Goal: Transaction & Acquisition: Purchase product/service

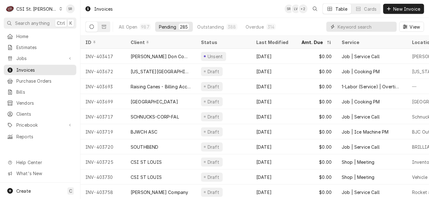
click at [359, 29] on input "Dynamic Content Wrapper" at bounding box center [365, 27] width 56 height 10
paste input "401898"
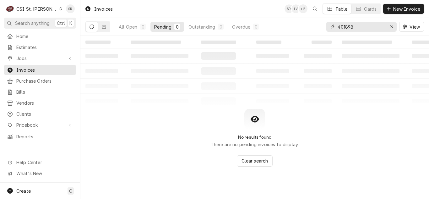
type input "401898"
click at [103, 28] on icon "Dynamic Content Wrapper" at bounding box center [104, 26] width 4 height 4
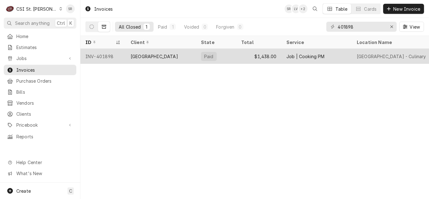
click at [177, 59] on div "[GEOGRAPHIC_DATA]" at bounding box center [160, 56] width 70 height 15
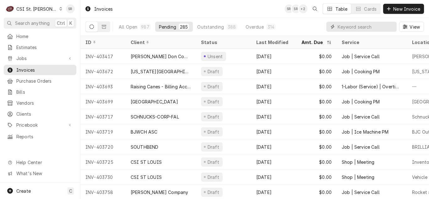
click at [349, 24] on input "Dynamic Content Wrapper" at bounding box center [365, 27] width 56 height 10
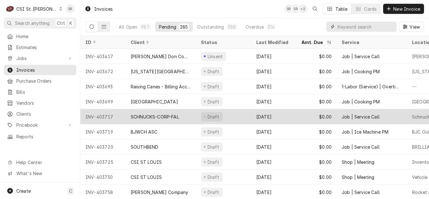
paste input "401779"
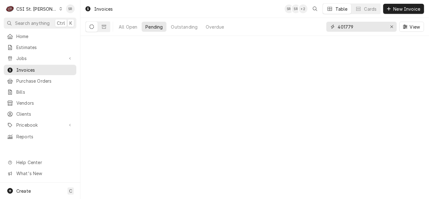
type input "401779"
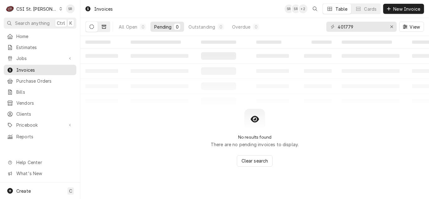
click at [107, 27] on button "Dynamic Content Wrapper" at bounding box center [104, 27] width 12 height 10
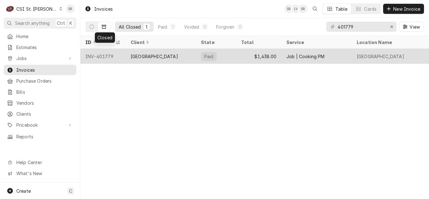
click at [157, 59] on div "[GEOGRAPHIC_DATA]" at bounding box center [160, 56] width 70 height 15
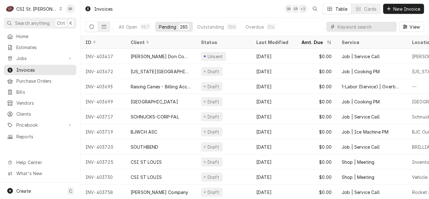
click at [351, 25] on input "Dynamic Content Wrapper" at bounding box center [365, 27] width 56 height 10
paste input "401649"
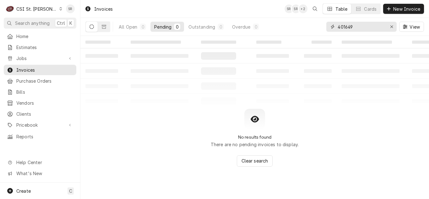
type input "401649"
click at [108, 28] on button "Dynamic Content Wrapper" at bounding box center [104, 27] width 12 height 10
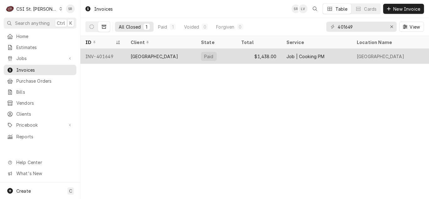
click at [167, 55] on div "[GEOGRAPHIC_DATA]" at bounding box center [153, 56] width 47 height 7
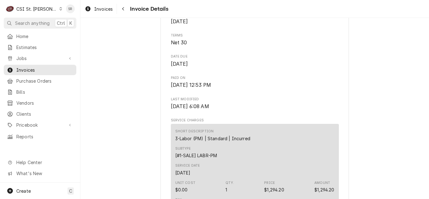
scroll to position [188, 0]
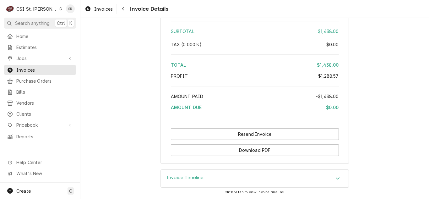
click at [175, 177] on h3 "Invoice Timeline" at bounding box center [185, 177] width 37 height 6
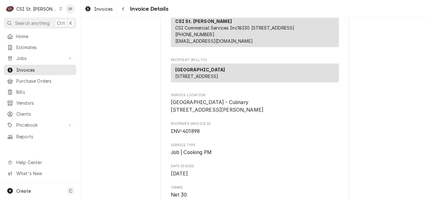
scroll to position [61, 0]
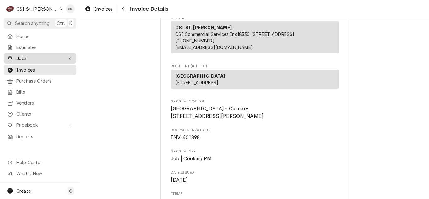
click at [18, 55] on span "Jobs" at bounding box center [39, 58] width 47 height 7
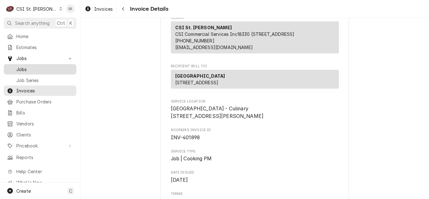
click at [26, 64] on link "Jobs" at bounding box center [40, 69] width 72 height 10
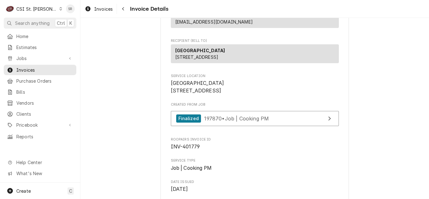
scroll to position [94, 0]
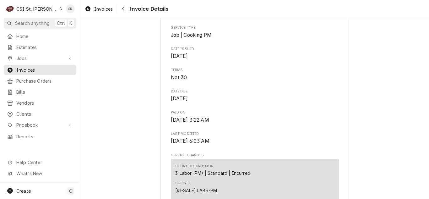
scroll to position [63, 0]
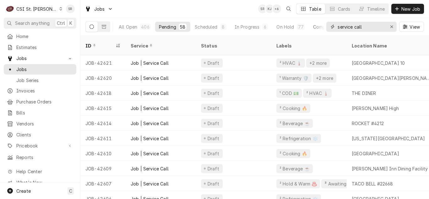
drag, startPoint x: 367, startPoint y: 30, endPoint x: 315, endPoint y: 25, distance: 52.3
click at [315, 25] on div "All Open 406 Pending 58 Scheduled 8 In Progress 6 On Hold 77 Completed 257 serv…" at bounding box center [254, 27] width 338 height 18
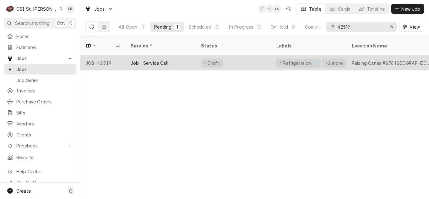
type input "42519"
click at [160, 60] on div "Job | Service Call" at bounding box center [149, 63] width 38 height 7
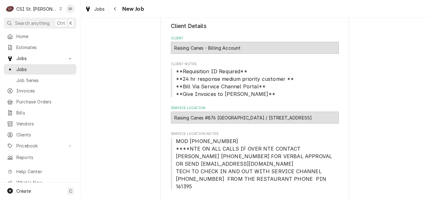
type textarea "x"
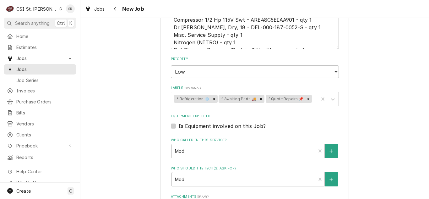
scroll to position [439, 0]
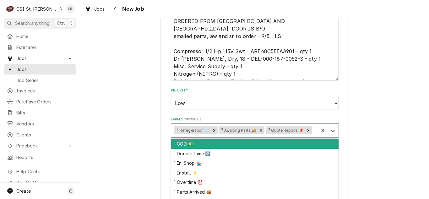
click at [312, 125] on div "Labels" at bounding box center [313, 130] width 3 height 11
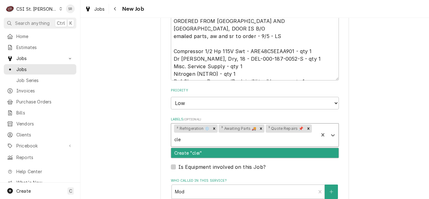
type input "cl"
click at [213, 148] on div "³ Client Hold ⛔️" at bounding box center [254, 153] width 167 height 10
type textarea "x"
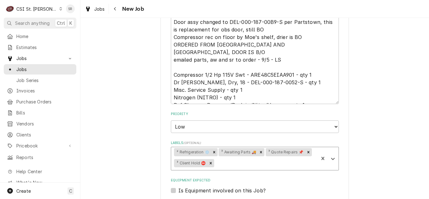
scroll to position [376, 0]
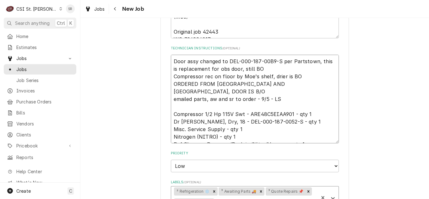
click at [171, 55] on textarea "Door assy changed to DEL-000-187-00B9-S per Partstown, this is replacement for …" at bounding box center [255, 99] width 168 height 88
type textarea "x"
type textarea "Door assy changed to DEL-000-187-00B9-S per Partstown, this is replacement for …"
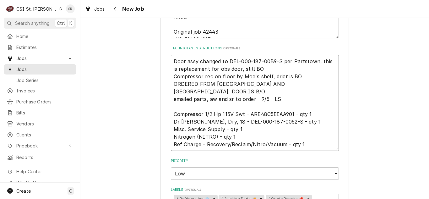
type textarea "x"
type textarea "O Door assy changed to DEL-000-187-00B9-S per Partstown, this is replacement fo…"
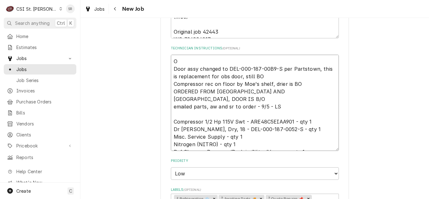
type textarea "x"
type textarea "ON Door assy changed to DEL-000-187-00B9-S per Partstown, this is replacement f…"
type textarea "x"
type textarea "ON Door assy changed to DEL-000-187-00B9-S per Partstown, this is replacement f…"
type textarea "x"
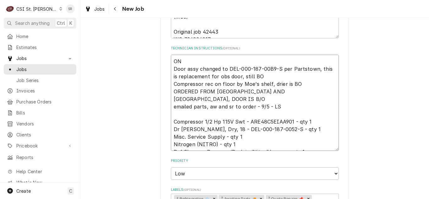
type textarea "ON H Door assy changed to DEL-000-187-00B9-S per Partstown, this is replacement…"
type textarea "x"
type textarea "ON HO Door assy changed to DEL-000-187-00B9-S per Partstown, this is replacemen…"
type textarea "x"
type textarea "ON HOL Door assy changed to DEL-000-187-00B9-S per Partstown, this is replaceme…"
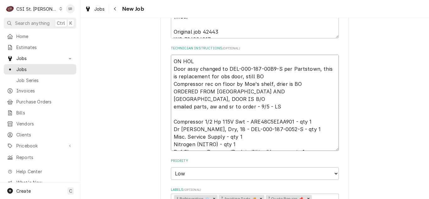
type textarea "x"
type textarea "ON HOLD Door assy changed to DEL-000-187-00B9-S per Partstown, this is replacem…"
type textarea "x"
type textarea "ON HOLDE Door assy changed to DEL-000-187-00B9-S per Partstown, this is replace…"
type textarea "x"
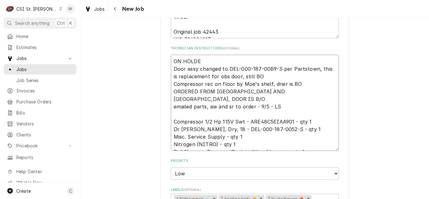
type textarea "ON HOLDER Door assy changed to DEL-000-187-00B9-S per Partstown, this is replac…"
type textarea "x"
type textarea "ON HOLDER Door assy changed to DEL-000-187-00B9-S per Partstown, this is replac…"
type textarea "x"
type textarea "ON HOLDER P Door assy changed to DEL-000-187-00B9-S per Partstown, this is repl…"
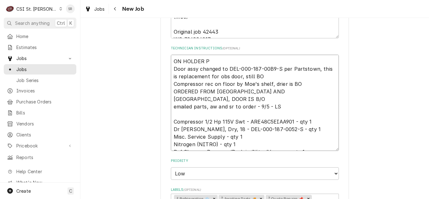
type textarea "x"
type textarea "ON HOLDER PE Door assy changed to DEL-000-187-00B9-S per Partstown, this is rep…"
type textarea "x"
type textarea "ON HOLDER PER Door assy changed to DEL-000-187-00B9-S per Partstown, this is re…"
type textarea "x"
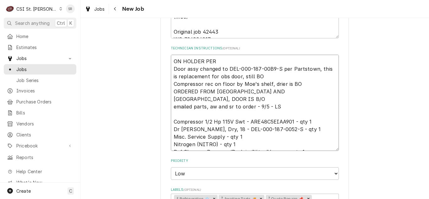
type textarea "ON HOLDER PER Door assy changed to DEL-000-187-00B9-S per Partstown, this is re…"
type textarea "x"
type textarea "ON HOLDER PER Door assy changed to DEL-000-187-00B9-S per Partstown, this is re…"
type textarea "x"
type textarea "ON HOLDER PE Door assy changed to DEL-000-187-00B9-S per Partstown, this is rep…"
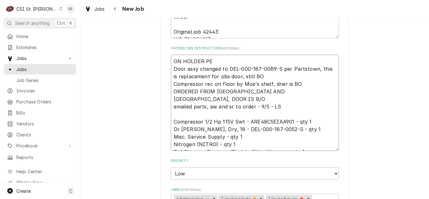
type textarea "x"
type textarea "ON HOLDER P Door assy changed to DEL-000-187-00B9-S per Partstown, this is repl…"
type textarea "x"
type textarea "ON HOLDER Door assy changed to DEL-000-187-00B9-S per Partstown, this is replac…"
type textarea "x"
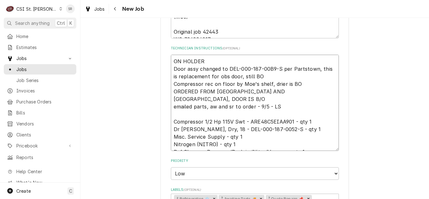
type textarea "ON HOLDER Door assy changed to DEL-000-187-00B9-S per Partstown, this is replac…"
type textarea "x"
type textarea "ON HOLDE Door assy changed to DEL-000-187-00B9-S per Partstown, this is replace…"
type textarea "x"
type textarea "ON HOLD Door assy changed to DEL-000-187-00B9-S per Partstown, this is replacem…"
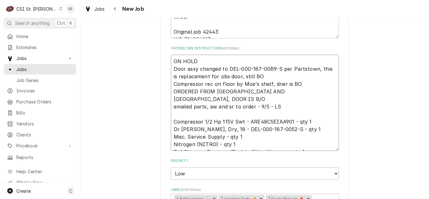
type textarea "x"
type textarea "ON HOLD Door assy changed to DEL-000-187-00B9-S per Partstown, this is replacem…"
type textarea "x"
type textarea "ON HOLD P Door assy changed to DEL-000-187-00B9-S per Partstown, this is replac…"
type textarea "x"
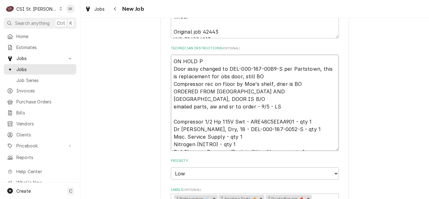
type textarea "ON HOLD PE Door assy changed to DEL-000-187-00B9-S per Partstown, this is repla…"
type textarea "x"
type textarea "ON HOLD PER Door assy changed to DEL-000-187-00B9-S per Partstown, this is repl…"
type textarea "x"
type textarea "ON HOLD PER Door assy changed to DEL-000-187-00B9-S per Partstown, this is repl…"
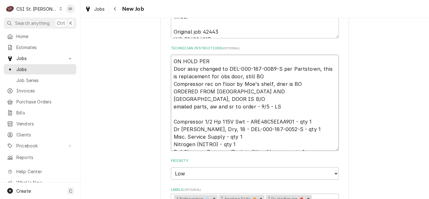
type textarea "x"
type textarea "ON HOLD PER S Door assy changed to DEL-000-187-00B9-S per Partstown, this is re…"
type textarea "x"
type textarea "ON HOLD PER SR Door assy changed to DEL-000-187-00B9-S per Partstown, this is r…"
type textarea "x"
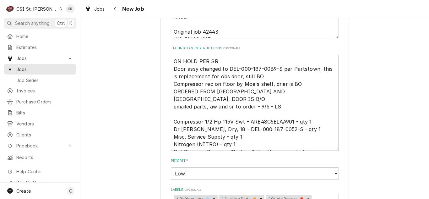
type textarea "ON HOLD PER S Door assy changed to DEL-000-187-00B9-S per Partstown, this is re…"
type textarea "x"
type textarea "ON HOLD PER ST Door assy changed to DEL-000-187-00B9-S per Partstown, this is r…"
type textarea "x"
type textarea "ON HOLD PER STE Door assy changed to DEL-000-187-00B9-S per Partstown, this is …"
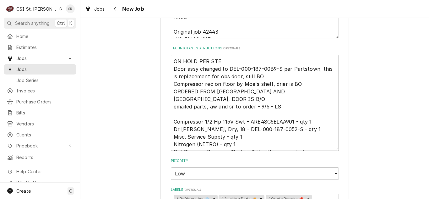
type textarea "x"
type textarea "ON HOLD PER STEP Door assy changed to DEL-000-187-00B9-S per Partstown, this is…"
type textarea "x"
type textarea "ON HOLD PER STEPH Door assy changed to DEL-000-187-00B9-S per Partstown, this i…"
type textarea "x"
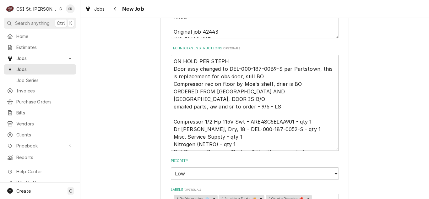
type textarea "ON HOLD PER STEPHG Door assy changed to DEL-000-187-00B9-S per Partstown, this …"
type textarea "x"
type textarea "ON HOLD PER STEPHGA Door assy changed to DEL-000-187-00B9-S per Partstown, this…"
type textarea "x"
type textarea "ON HOLD PER STEPHGAN Door assy changed to DEL-000-187-00B9-S per Partstown, thi…"
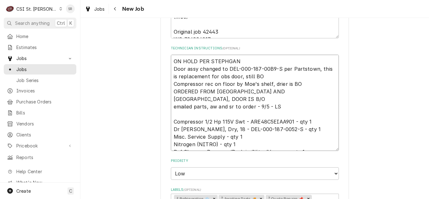
type textarea "x"
type textarea "ON HOLD PER STEPHGANI Door assy changed to DEL-000-187-00B9-S per Partstown, th…"
type textarea "x"
type textarea "ON HOLD PER STEPHGAN Door assy changed to DEL-000-187-00B9-S per Partstown, thi…"
type textarea "x"
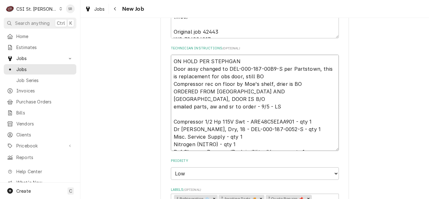
type textarea "ON HOLD PER STEPHGA Door assy changed to DEL-000-187-00B9-S per Partstown, this…"
type textarea "x"
type textarea "ON HOLD PER STEPHG Door assy changed to DEL-000-187-00B9-S per Partstown, this …"
type textarea "x"
type textarea "ON HOLD PER STEPH Door assy changed to DEL-000-187-00B9-S per Partstown, this i…"
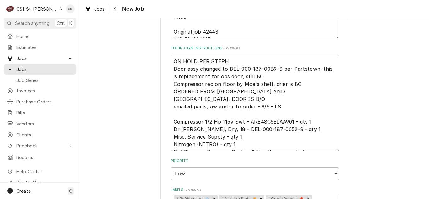
type textarea "x"
type textarea "ON HOLD PER STEPHA Door assy changed to DEL-000-187-00B9-S per Partstown, this …"
type textarea "x"
type textarea "ON HOLD PER STEPHAN Door assy changed to DEL-000-187-00B9-S per Partstown, this…"
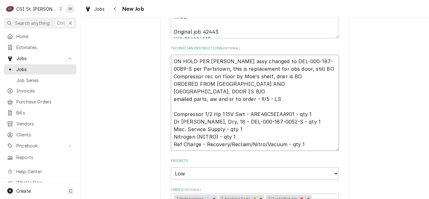
type textarea "x"
type textarea "ON HOLD PER STEPHANI Door assy changed to DEL-000-187-00B9-S per Partstown, thi…"
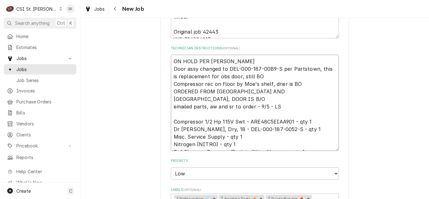
type textarea "x"
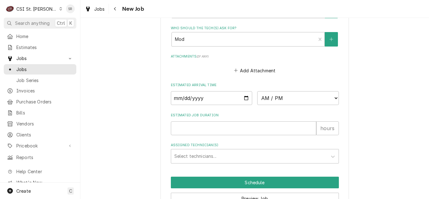
scroll to position [654, 0]
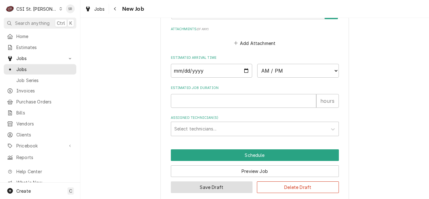
type textarea "ON HOLD PER STEPHANI Door assy changed to DEL-000-187-00B9-S per Partstown, thi…"
click at [203, 184] on button "Save Draft" at bounding box center [212, 187] width 82 height 12
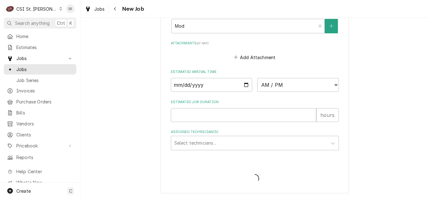
scroll to position [633, 0]
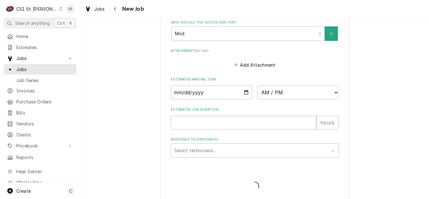
type textarea "x"
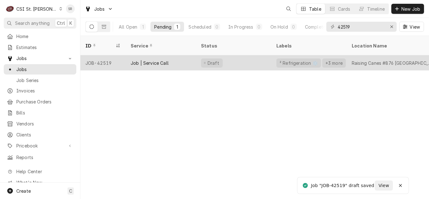
click at [152, 60] on div "Job | Service Call" at bounding box center [149, 63] width 38 height 7
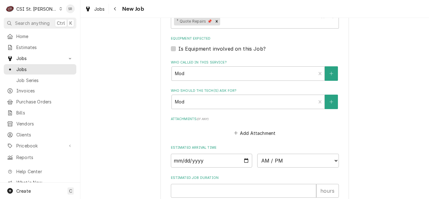
scroll to position [654, 0]
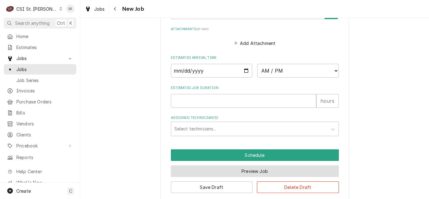
click at [215, 165] on button "Preview Job" at bounding box center [255, 171] width 168 height 12
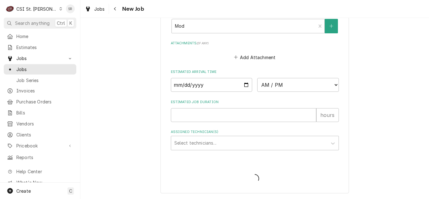
scroll to position [633, 0]
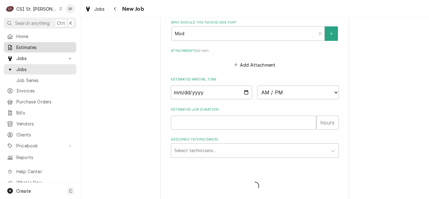
type textarea "x"
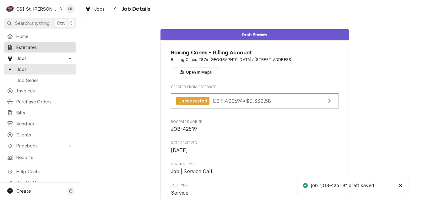
drag, startPoint x: 0, startPoint y: 0, endPoint x: 34, endPoint y: 47, distance: 57.8
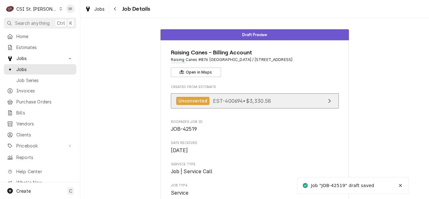
click at [226, 101] on span "EST-400694 • $3,330.58" at bounding box center [242, 100] width 58 height 6
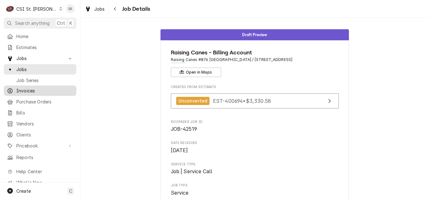
click at [29, 88] on span "Invoices" at bounding box center [44, 90] width 57 height 7
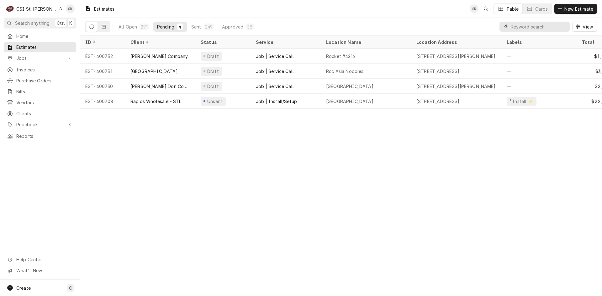
click at [523, 28] on input "Dynamic Content Wrapper" at bounding box center [539, 27] width 56 height 10
click at [579, 11] on span "New Estimate" at bounding box center [578, 9] width 31 height 7
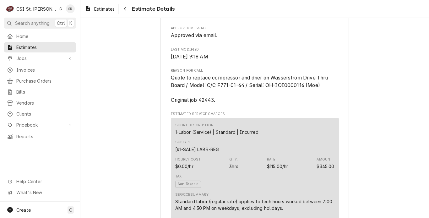
scroll to position [314, 0]
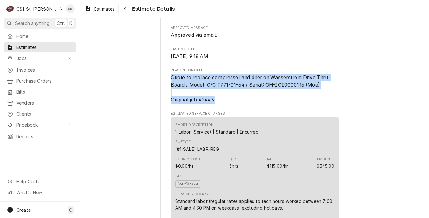
drag, startPoint x: 214, startPoint y: 120, endPoint x: 162, endPoint y: 98, distance: 56.0
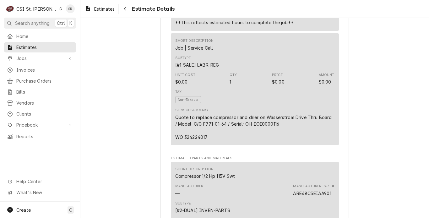
scroll to position [659, 0]
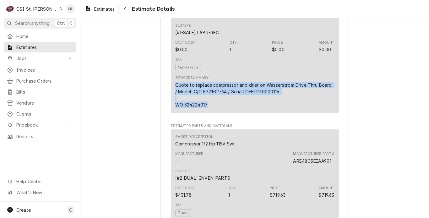
drag, startPoint x: 211, startPoint y: 127, endPoint x: 161, endPoint y: 107, distance: 53.9
copy div "Quote to replace compressor and drier on Wasserstrom Drive Thru Board / Model: …"
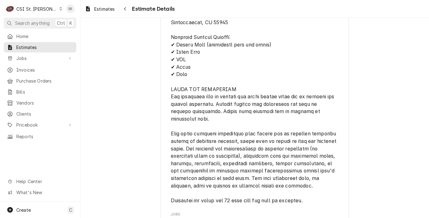
scroll to position [1451, 0]
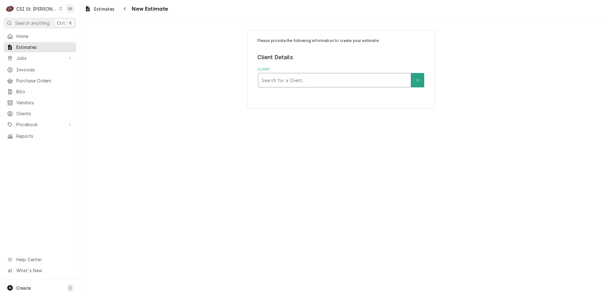
click at [283, 83] on div "Client" at bounding box center [335, 80] width 146 height 11
type input "raising canes"
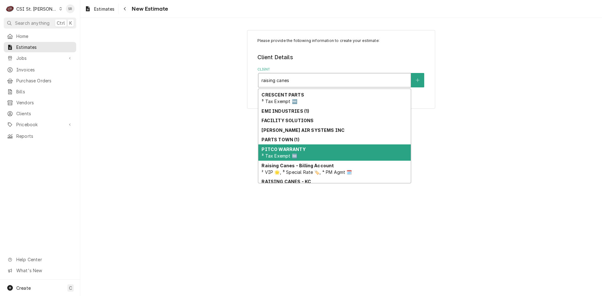
scroll to position [60, 0]
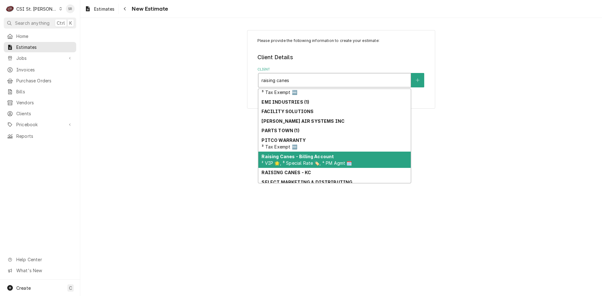
click at [289, 157] on strong "Raising Canes - Billing Account" at bounding box center [298, 156] width 72 height 5
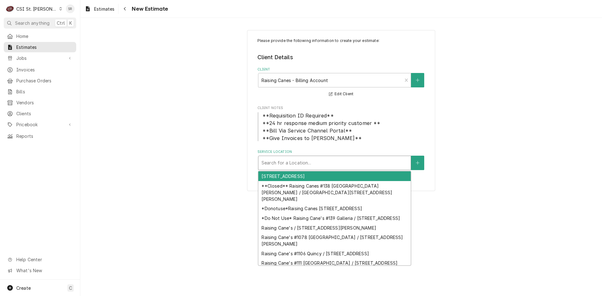
click at [288, 160] on div "Service Location" at bounding box center [335, 162] width 146 height 11
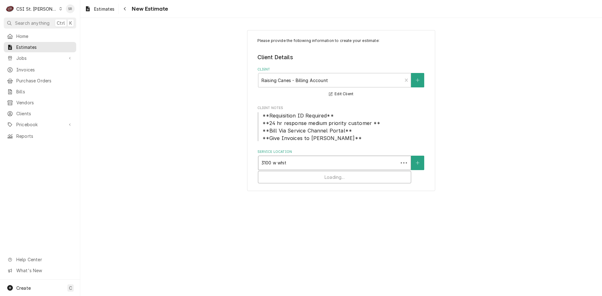
type input "3100 w white"
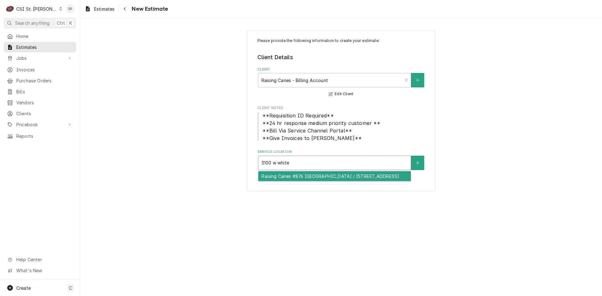
click at [290, 180] on div "Raising Canes #876 [GEOGRAPHIC_DATA] / [STREET_ADDRESS]" at bounding box center [334, 177] width 152 height 10
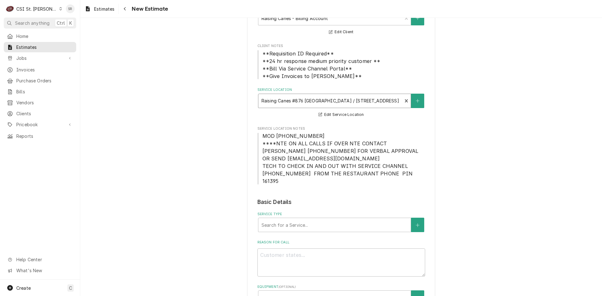
scroll to position [63, 0]
click at [311, 219] on div "Service Type" at bounding box center [335, 224] width 146 height 11
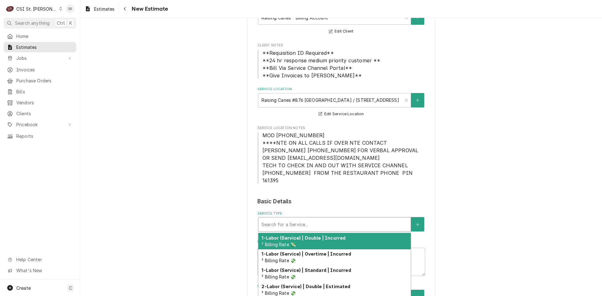
type textarea "x"
type input "s"
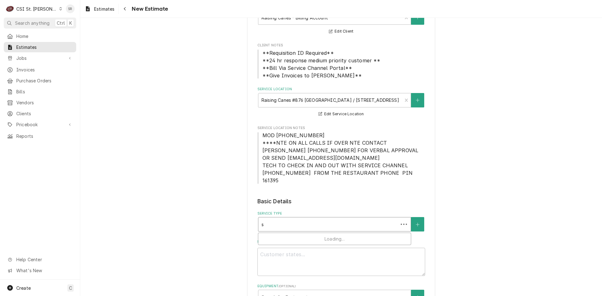
type textarea "x"
type input "se"
type textarea "x"
type input "ser"
type textarea "x"
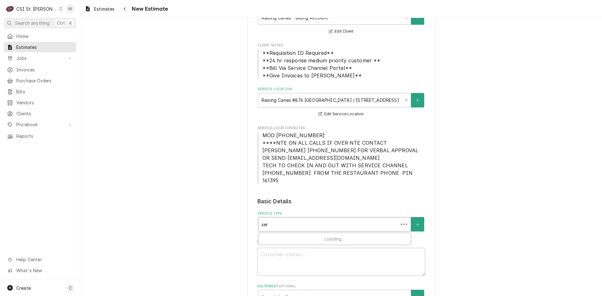
type input "serv"
type textarea "x"
type input "servi"
type textarea "x"
type input "servic"
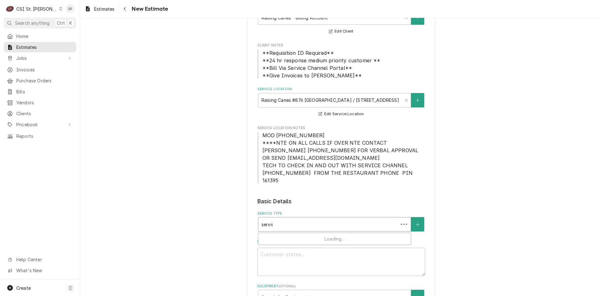
type textarea "x"
type input "service"
type textarea "x"
type input "service"
type textarea "x"
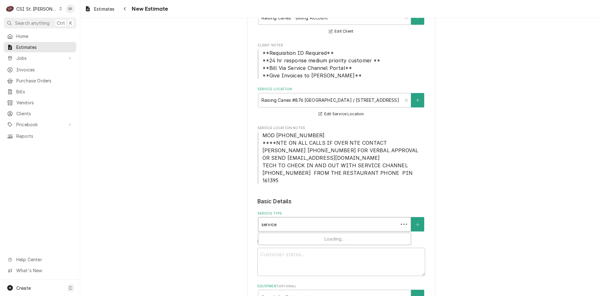
type input "service c"
type textarea "x"
type input "service ca"
type textarea "x"
type input "service cal"
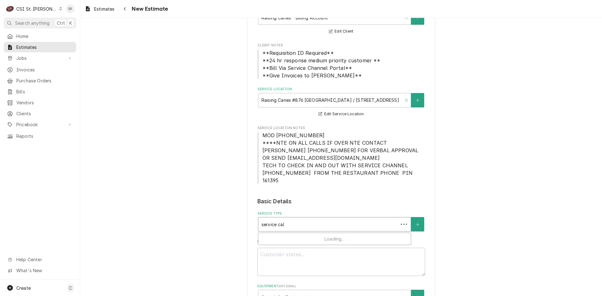
type textarea "x"
type input "service call"
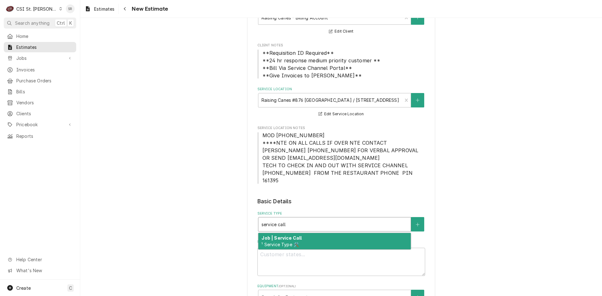
click at [303, 234] on div "Job | Service Call ¹ Service Type 🛠️" at bounding box center [334, 241] width 152 height 16
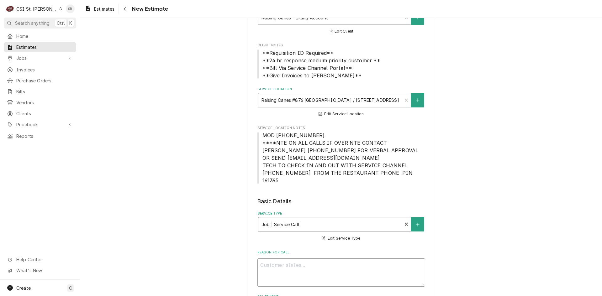
click at [267, 259] on textarea "Reason For Call" at bounding box center [342, 273] width 168 height 28
click at [290, 259] on textarea "Reason For Call" at bounding box center [342, 273] width 168 height 28
paste textarea "Quote to replace compressor and drier on Wasserstrom Drive Thru Board / Model: …"
type textarea "x"
type textarea "Quote to replace compressor and drier on Wasserstrom Drive Thru Board / Model: …"
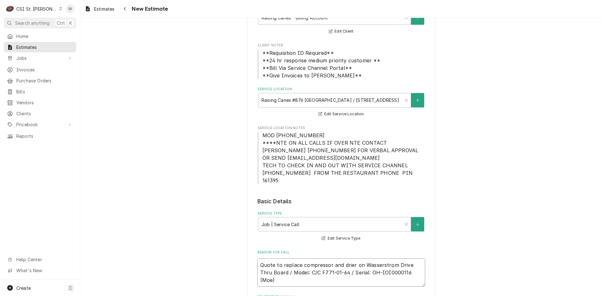
scroll to position [5, 0]
click at [286, 268] on textarea "Quote to replace compressor and drier on Wasserstrom Drive Thru Board / Model: …" at bounding box center [342, 277] width 168 height 36
click at [258, 259] on textarea "Quote to replace compressor and drier on Wasserstrom Drive Thru Board / Model: …" at bounding box center [342, 277] width 168 height 36
type textarea "x"
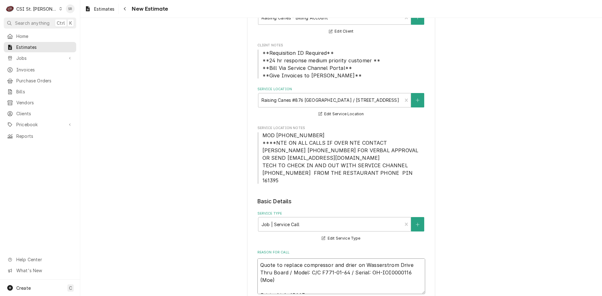
type textarea "Quote to replace compressor and drier on Wasserstrom Drive Thru Board / Model: …"
type textarea "x"
type textarea "O Quote to replace compressor and drier on Wasserstrom Drive Thru Board / Model…"
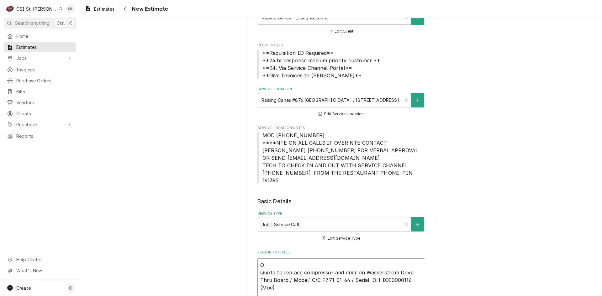
type textarea "x"
type textarea "OR Quote to replace compressor and drier on Wasserstrom Drive Thru Board / Mode…"
type textarea "x"
type textarea "ORI Quote to replace compressor and drier on Wasserstrom Drive Thru Board / Mod…"
type textarea "x"
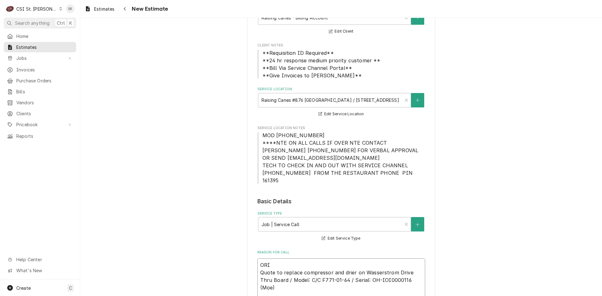
type textarea "ORIG Quote to replace compressor and drier on Wasserstrom Drive Thru Board / Mo…"
type textarea "x"
type textarea "ORIGI Quote to replace compressor and drier on Wasserstrom Drive Thru Board / M…"
type textarea "x"
type textarea "ORIGIN Quote to replace compressor and drier on Wasserstrom Drive Thru Board / …"
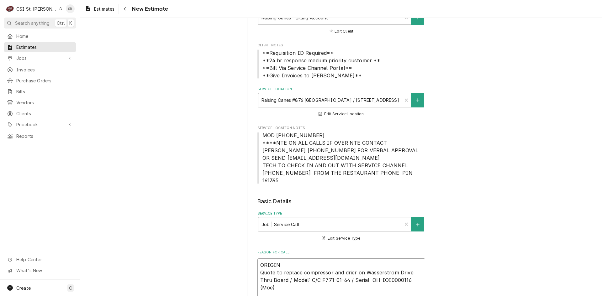
type textarea "x"
type textarea "ORIGINA Quote to replace compressor and drier on Wasserstrom Drive Thru Board /…"
type textarea "x"
type textarea "ORIGINAL Quote to replace compressor and drier on Wasserstrom Drive Thru Board …"
type textarea "x"
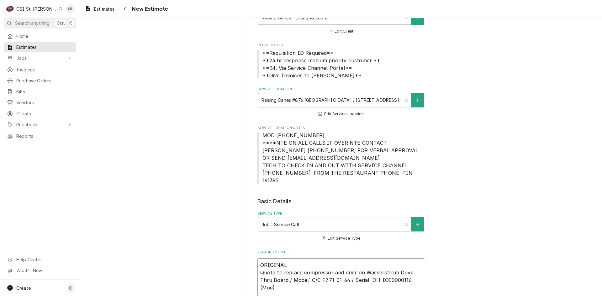
type textarea "ORIGINAL Quote to replace compressor and drier on Wasserstrom Drive Thru Board …"
type textarea "x"
type textarea "ORIGINAL Q Quote to replace compressor and drier on Wasserstrom Drive Thru Boar…"
type textarea "x"
type textarea "ORIGINAL QU Quote to replace compressor and drier on Wasserstrom Drive Thru Boa…"
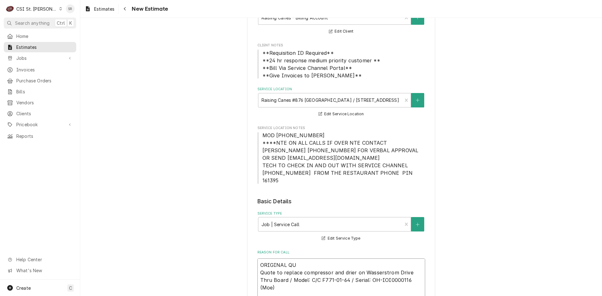
type textarea "x"
type textarea "ORIGINAL QUO Quote to replace compressor and drier on Wasserstrom Drive Thru Bo…"
type textarea "x"
type textarea "ORIGINAL QUOT Quote to replace compressor and drier on Wasserstrom Drive Thru B…"
type textarea "x"
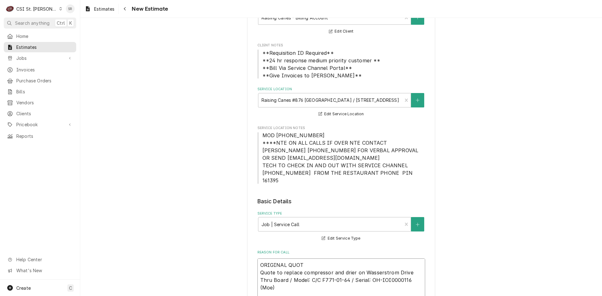
type textarea "ORIGINAL QUOTE Quote to replace compressor and drier on Wasserstrom Drive Thru …"
type textarea "x"
type textarea "ORIGINAL QUOTE Quote to replace compressor and drier on Wasserstrom Drive Thru …"
type textarea "x"
type textarea "ORIGINAL QUOTE 4 Quote to replace compressor and drier on Wasserstrom Drive Thr…"
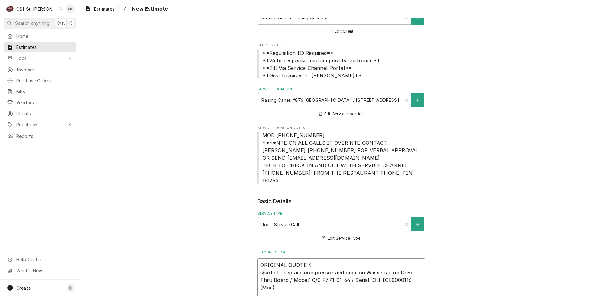
type textarea "x"
type textarea "ORIGINAL QUOTE 40 Quote to replace compressor and drier on Wasserstrom Drive Th…"
type textarea "x"
type textarea "ORIGINAL QUOTE 400 Quote to replace compressor and drier on Wasserstrom Drive T…"
type textarea "x"
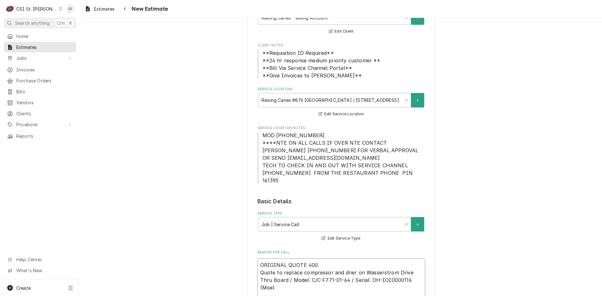
type textarea "ORIGINAL QUOTE 4006 Quote to replace compressor and drier on Wasserstrom Drive …"
type textarea "x"
type textarea "ORIGINAL QUOTE 40069 Quote to replace compressor and drier on Wasserstrom Drive…"
type textarea "x"
type textarea "ORIGINAL QUOTE 400694 Quote to replace compressor and drier on Wasserstrom Driv…"
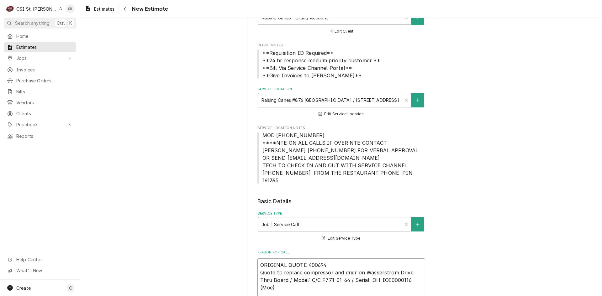
type textarea "x"
type textarea "ORIGINAL QUOTE 400694 Quote to replace compressor and drier on Wasserstrom Driv…"
type textarea "x"
type textarea "ORIGINAL QUOTE 400694 - Quote to replace compressor and drier on Wasserstrom Dr…"
type textarea "x"
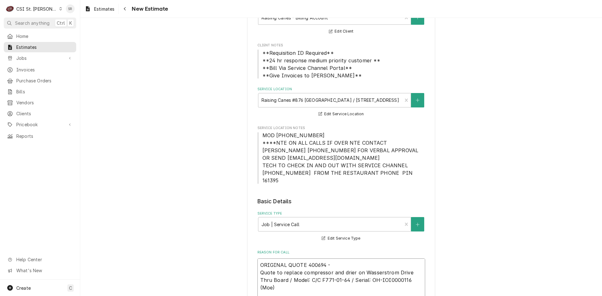
type textarea "ORIGINAL QUOTE 400694 - Quote to replace compressor and drier on Wasserstrom Dr…"
type textarea "x"
type textarea "ORIGINAL QUOTE 400694 - N Quote to replace compressor and drier on Wasserstrom …"
type textarea "x"
type textarea "ORIGINAL QUOTE 400694 - NE Quote to replace compressor and drier on Wasserstrom…"
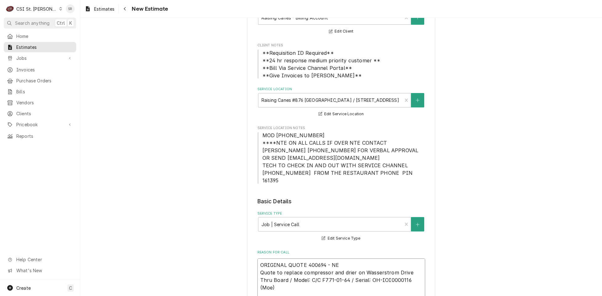
type textarea "x"
type textarea "ORIGINAL QUOTE 400694 - NEE Quote to replace compressor and drier on Wasserstro…"
type textarea "x"
type textarea "ORIGINAL QUOTE 400694 - NEED Quote to replace compressor and drier on Wasserstr…"
type textarea "x"
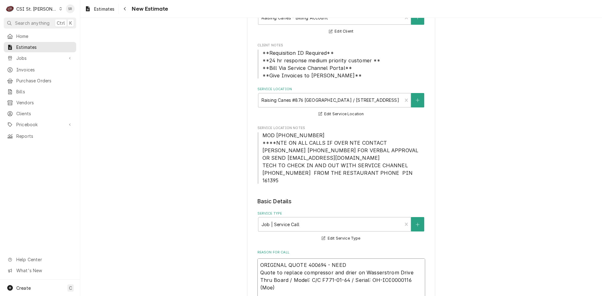
type textarea "ORIGINAL QUOTE 400694 - NEEDS Quote to replace compressor and drier on Wasserst…"
type textarea "x"
type textarea "ORIGINAL QUOTE 400694 - NEEDS Quote to replace compressor and drier on Wasserst…"
type textarea "x"
type textarea "ORIGINAL QUOTE 400694 - NEEDS P Quote to replace compressor and drier on Wasser…"
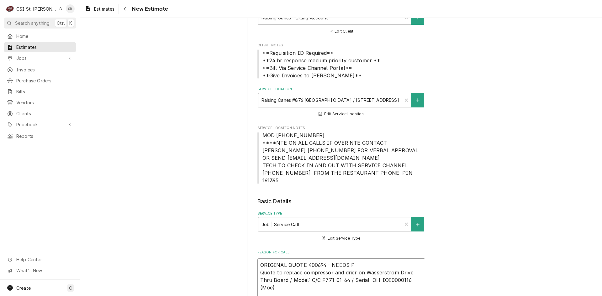
type textarea "x"
type textarea "ORIGINAL QUOTE 400694 - NEEDS PR Quote to replace compressor and drier on Wasse…"
type textarea "x"
type textarea "ORIGINAL QUOTE 400694 - NEEDS PRI Quote to replace compressor and drier on Wass…"
type textarea "x"
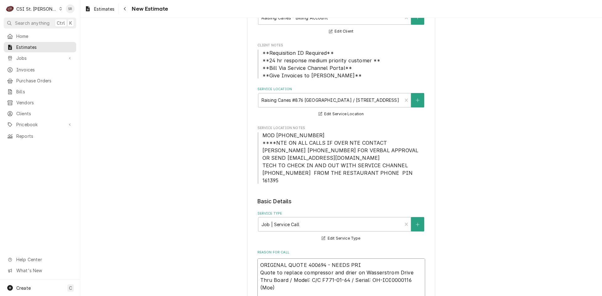
type textarea "ORIGINAL QUOTE 400694 - NEEDS PRIC Quote to replace compressor and drier on Was…"
type textarea "x"
type textarea "ORIGINAL QUOTE 400694 - NEEDS PRICI Quote to replace compressor and drier on Wa…"
type textarea "x"
type textarea "ORIGINAL QUOTE 400694 - NEEDS PRICIN Quote to replace compressor and drier on W…"
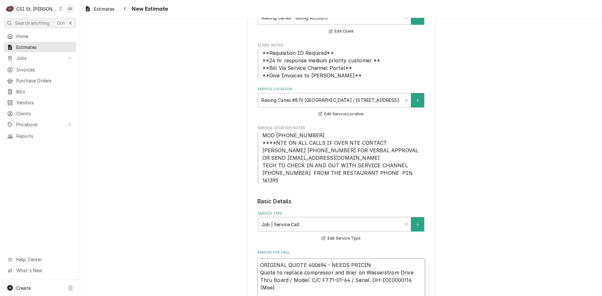
type textarea "x"
type textarea "ORIGINAL QUOTE 400694 - NEEDS PRICING Quote to replace compressor and drier on …"
type textarea "x"
type textarea "ORIGINAL QUOTE 400694 - NEEDS PRICING Quote to replace compressor and drier on …"
type textarea "x"
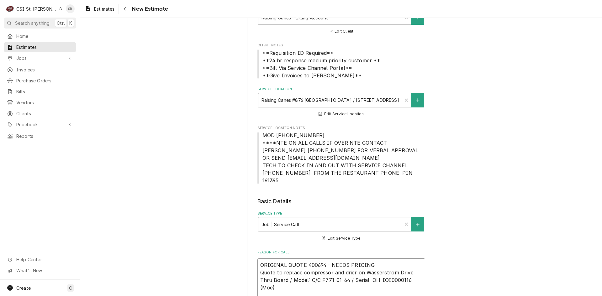
type textarea "ORIGINAL QUOTE 400694 - NEEDS PRICING U Quote to replace compressor and drier o…"
type textarea "x"
type textarea "ORIGINAL QUOTE 400694 - NEEDS PRICING UP Quote to replace compressor and drier …"
type textarea "x"
type textarea "ORIGINAL QUOTE 400694 - NEEDS PRICING UPD Quote to replace compressor and drier…"
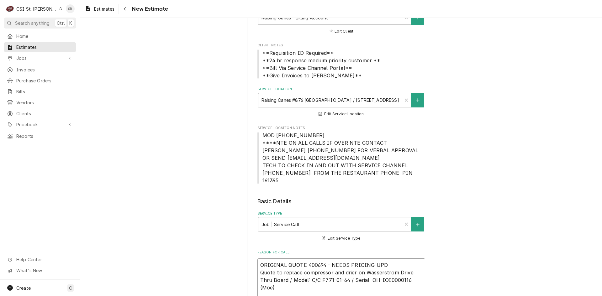
type textarea "x"
type textarea "ORIGINAL QUOTE 400694 - NEEDS PRICING UPDA Quote to replace compressor and drie…"
type textarea "x"
type textarea "ORIGINAL QUOTE 400694 - NEEDS PRICING UPDAT Quote to replace compressor and dri…"
type textarea "x"
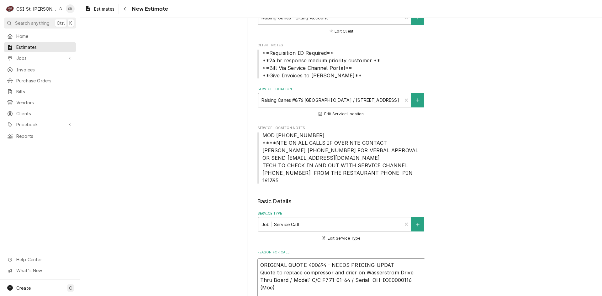
type textarea "ORIGINAL QUOTE 400694 - NEEDS PRICING UPDATE Quote to replace compressor and dr…"
type textarea "x"
type textarea "ORIGINAL QUOTE 400694 - NEEDS PRICING UPDATED Quote to replace compressor and d…"
type textarea "x"
type textarea "ORIGINAL QUOTE 400694 - NEEDS PRICING UPDATED Quote to replace compressor and d…"
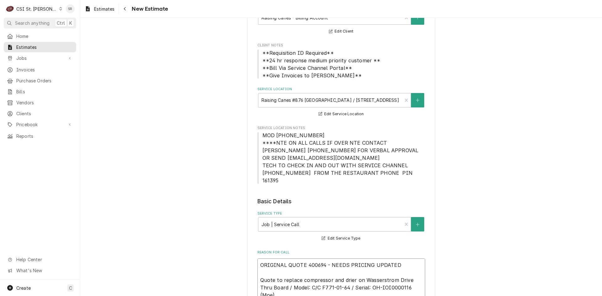
type textarea "x"
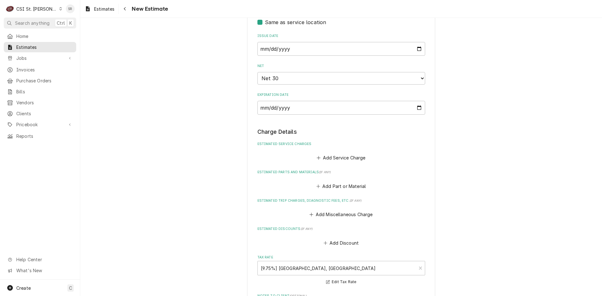
scroll to position [439, 0]
type textarea "ORIGINAL QUOTE 400694 - NEEDS PRICING UPDATED Quote to replace compressor and d…"
click at [339, 153] on button "Add Service Charge" at bounding box center [341, 156] width 51 height 9
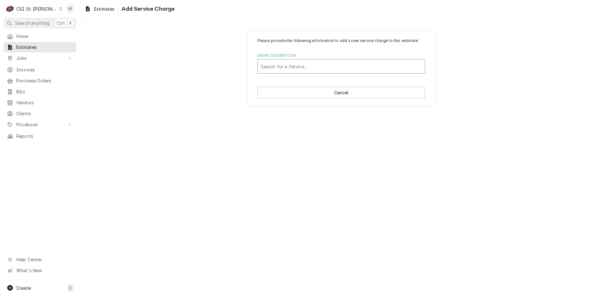
click at [295, 67] on div "Short Description" at bounding box center [341, 66] width 161 height 11
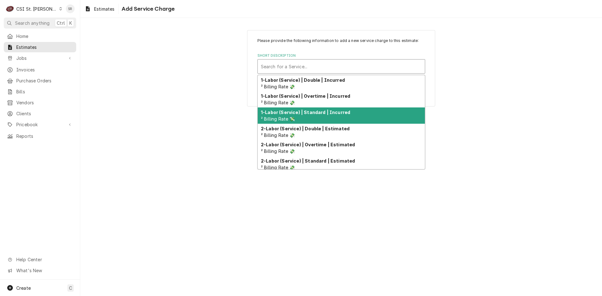
click at [306, 115] on strong "1-Labor (Service) | Standard | Incurred" at bounding box center [305, 112] width 89 height 5
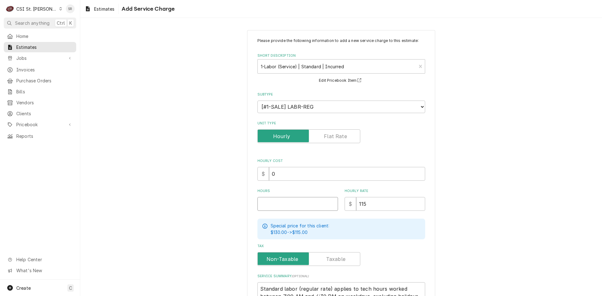
click at [288, 199] on input "Hours" at bounding box center [298, 204] width 81 height 14
type textarea "x"
type input "3"
type textarea "x"
type input "3"
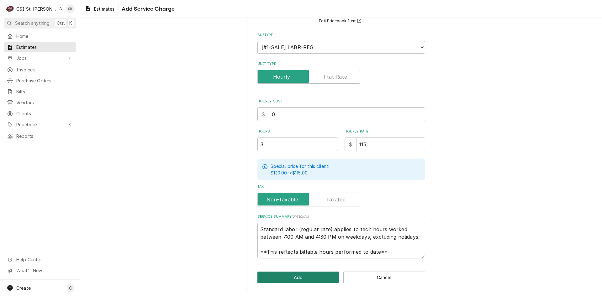
click at [273, 276] on button "Add" at bounding box center [299, 278] width 82 height 12
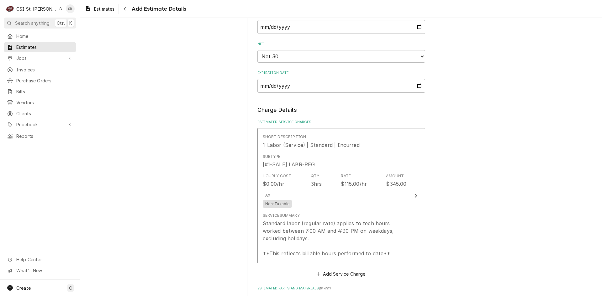
scroll to position [494, 0]
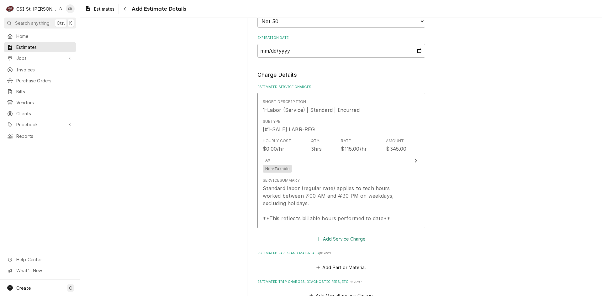
click at [336, 235] on button "Add Service Charge" at bounding box center [341, 239] width 51 height 9
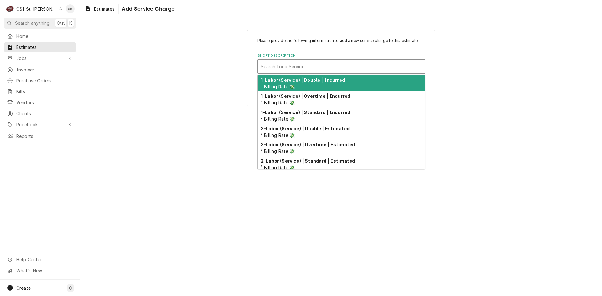
click at [294, 64] on div "Short Description" at bounding box center [341, 66] width 161 height 11
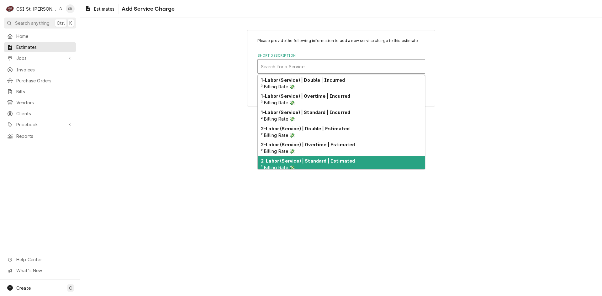
click at [311, 162] on strong "2-Labor (Service) | Standard | Estimated" at bounding box center [308, 160] width 94 height 5
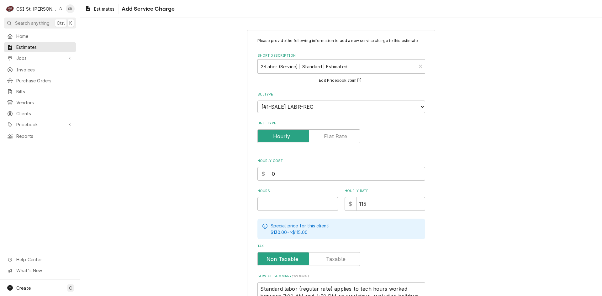
click at [277, 211] on div "Please provide the following information to add a new service charge to this es…" at bounding box center [342, 178] width 168 height 280
click at [278, 209] on input "Hours" at bounding box center [298, 204] width 81 height 14
type textarea "x"
type input "1"
type textarea "x"
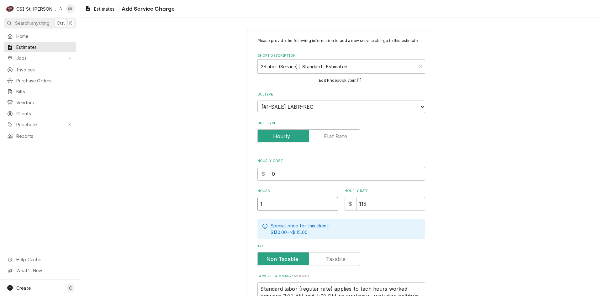
type input "1"
type textarea "x"
type input "1"
type textarea "x"
type input "13"
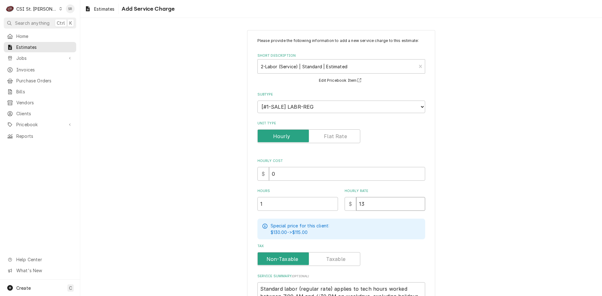
type textarea "x"
type input "138"
type textarea "x"
type input "1380"
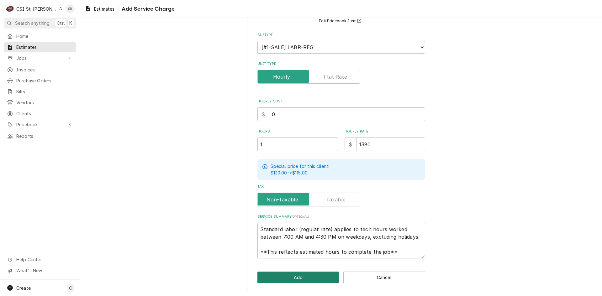
click at [290, 281] on button "Add" at bounding box center [299, 278] width 82 height 12
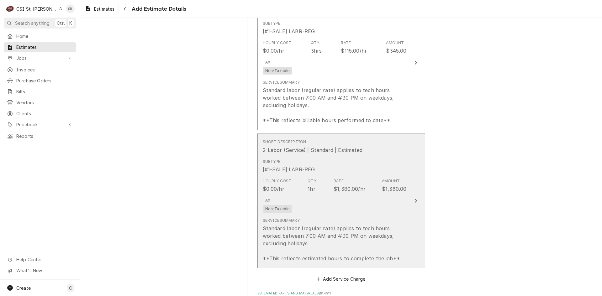
type textarea "x"
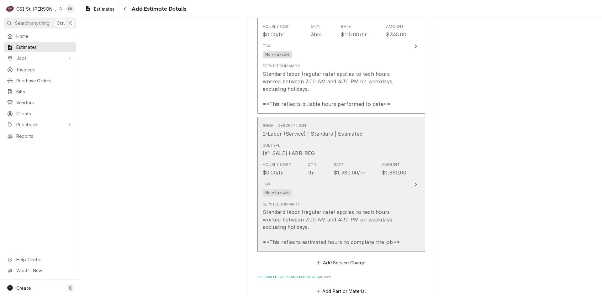
scroll to position [612, 0]
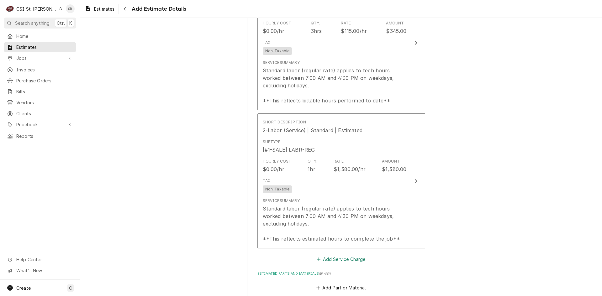
click at [326, 255] on button "Add Service Charge" at bounding box center [341, 259] width 51 height 9
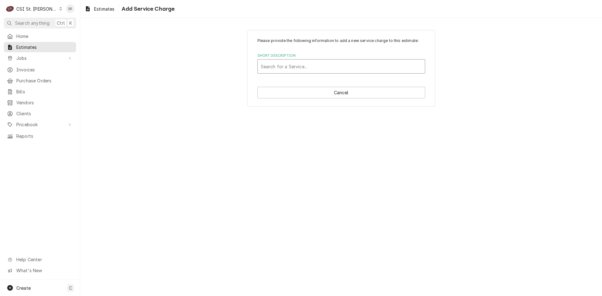
click at [289, 69] on div "Short Description" at bounding box center [341, 66] width 161 height 11
type input "SERVICE CALL"
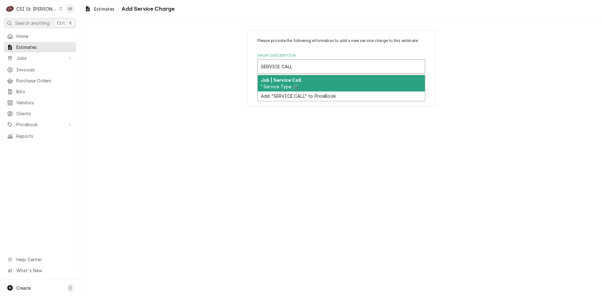
click at [289, 83] on div "Job | Service Call ¹ Service Type 🛠️" at bounding box center [341, 83] width 167 height 16
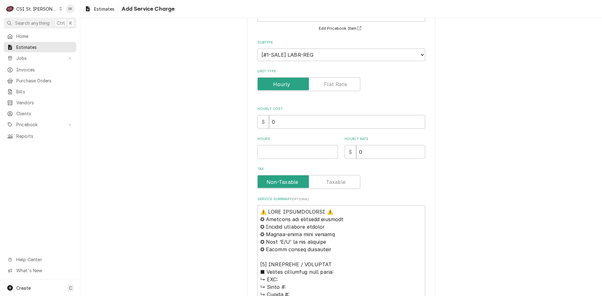
scroll to position [94, 0]
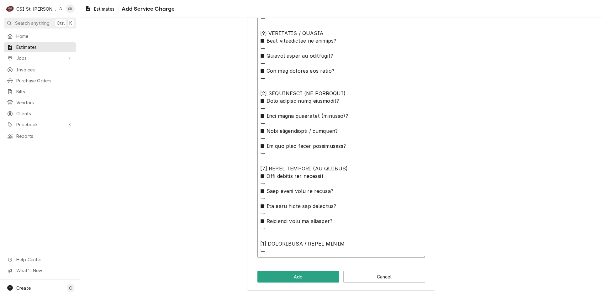
drag, startPoint x: 258, startPoint y: 169, endPoint x: 355, endPoint y: 308, distance: 169.9
click at [355, 296] on html "C CSI St. Louis SR Search anything Ctrl K Home Estimates Jobs Jobs Job Series I…" at bounding box center [301, 148] width 602 height 296
paste textarea "Quote to replace compressor and drier on Wasserstrom Drive Thru Board / Model: …"
type textarea "x"
type textarea "Quote to replace compressor and drier on Wasserstrom Drive Thru Board / Model: …"
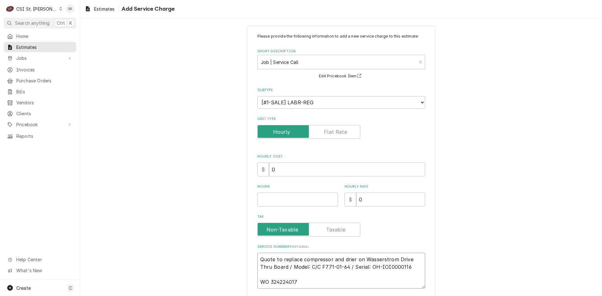
scroll to position [0, 0]
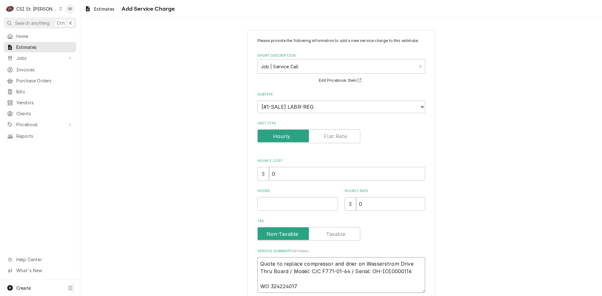
type textarea "x"
type textarea "Quote to replace compressor and drier on Wasserstrom Drive Thru Board / Model: …"
click at [277, 207] on input "Hours" at bounding box center [298, 204] width 81 height 14
type textarea "x"
type input "1"
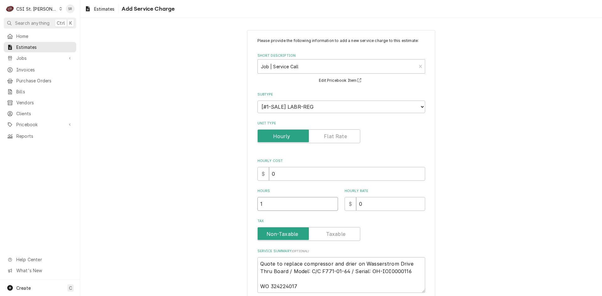
type textarea "x"
type input "1"
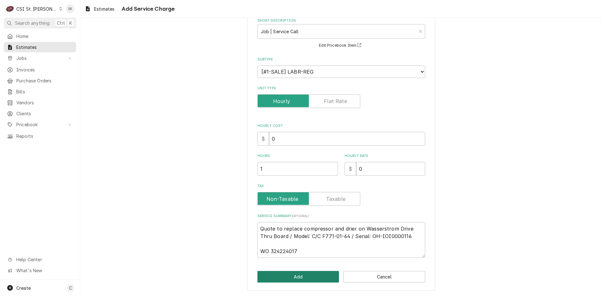
click at [290, 276] on button "Add" at bounding box center [299, 277] width 82 height 12
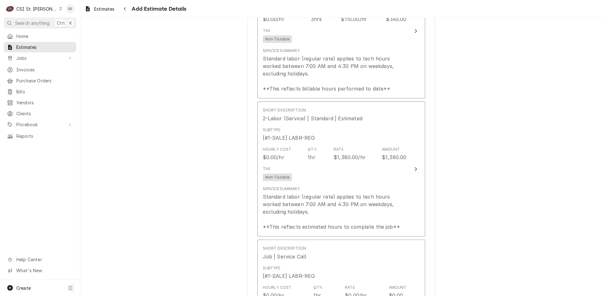
scroll to position [624, 0]
type textarea "x"
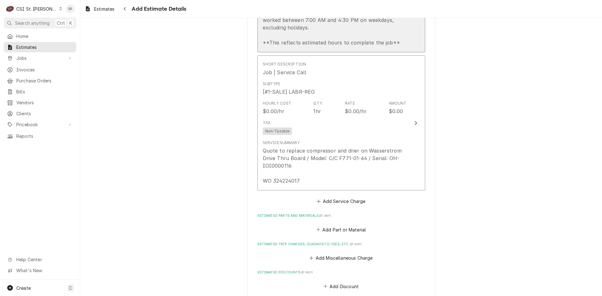
scroll to position [844, 0]
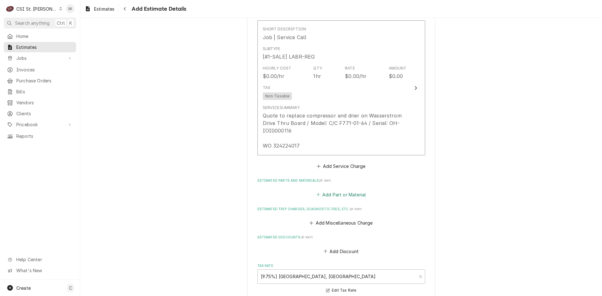
click at [330, 190] on button "Add Part or Material" at bounding box center [341, 194] width 52 height 9
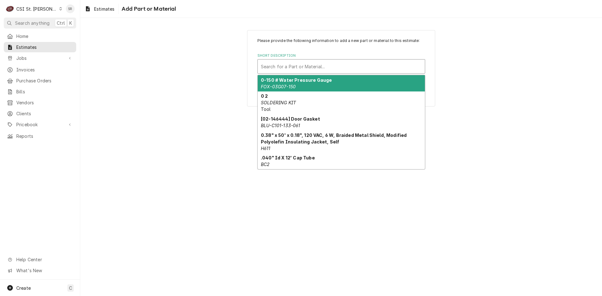
click at [275, 69] on div "Short Description" at bounding box center [341, 66] width 161 height 11
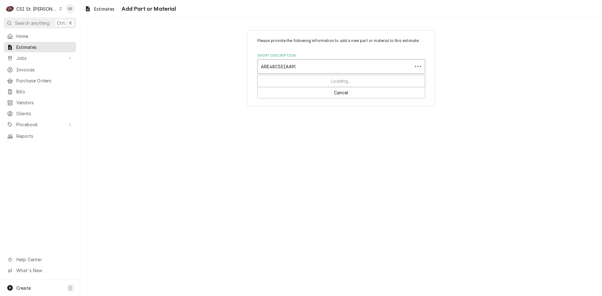
type input "ARE48C5EIAA901"
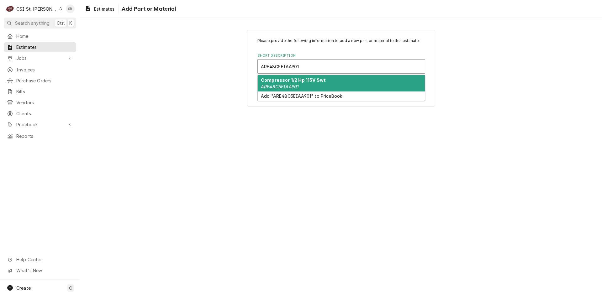
click at [287, 86] on em "ARE48C5EIAA901" at bounding box center [280, 86] width 38 height 5
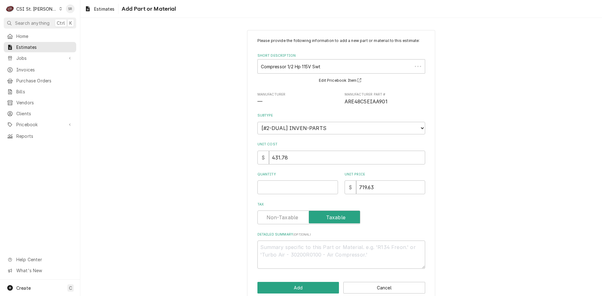
scroll to position [11, 0]
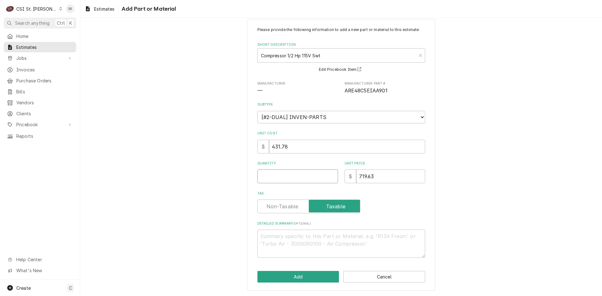
click at [283, 179] on input "Quantity" at bounding box center [298, 177] width 81 height 14
type textarea "x"
type input "1"
click at [306, 279] on button "Add" at bounding box center [299, 277] width 82 height 12
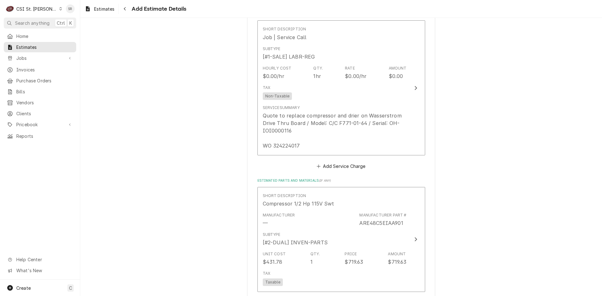
scroll to position [895, 0]
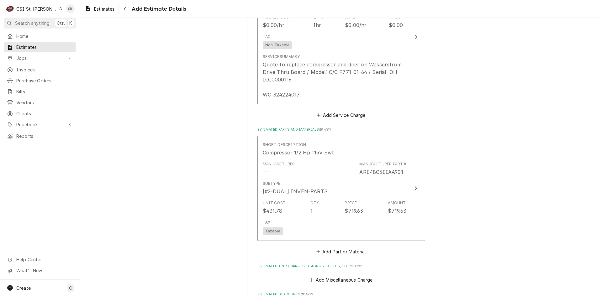
type textarea "x"
click at [354, 248] on button "Add Part or Material" at bounding box center [341, 252] width 52 height 9
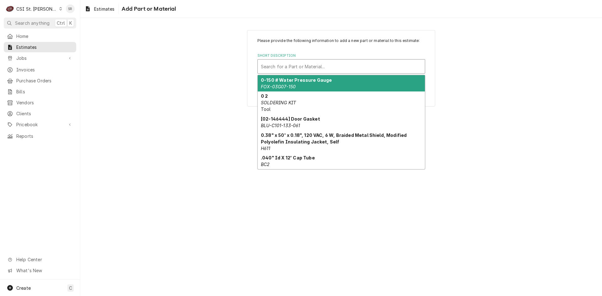
click at [290, 70] on div "Short Description" at bounding box center [341, 66] width 161 height 11
paste input "000-187-00B9-S"
type input "000-187-00B9-S"
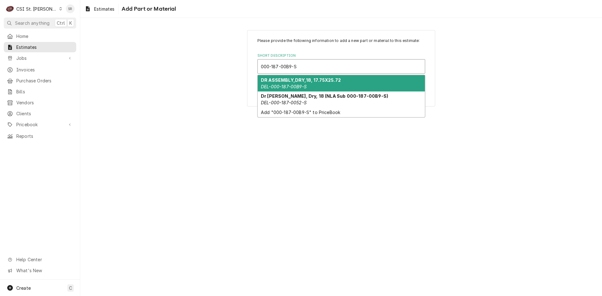
click at [314, 85] on div "DR ASSEMBLY,DRY,18, 17.75X25.72 DEL-000-187-00B9-S" at bounding box center [341, 83] width 167 height 16
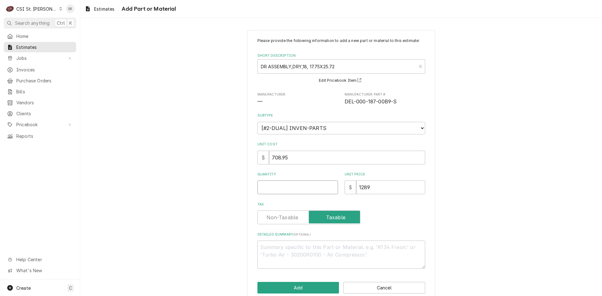
click at [273, 187] on input "Quantity" at bounding box center [298, 188] width 81 height 14
type textarea "x"
type input "1"
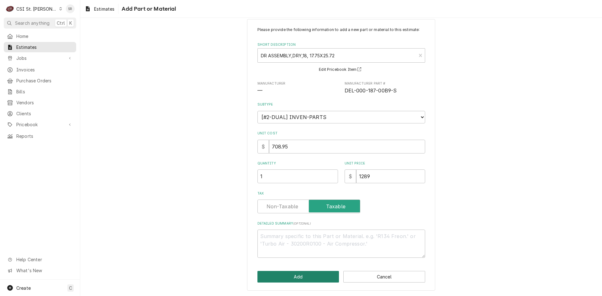
click at [304, 279] on button "Add" at bounding box center [299, 277] width 82 height 12
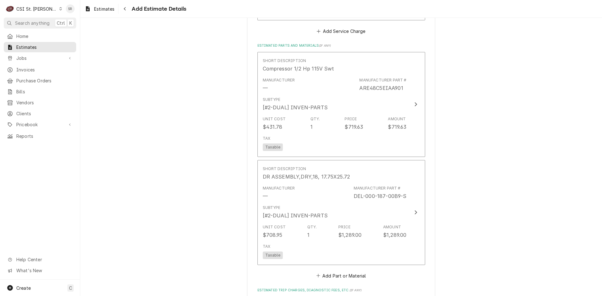
type textarea "x"
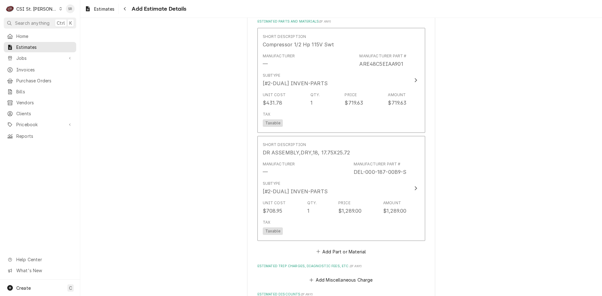
scroll to position [1009, 0]
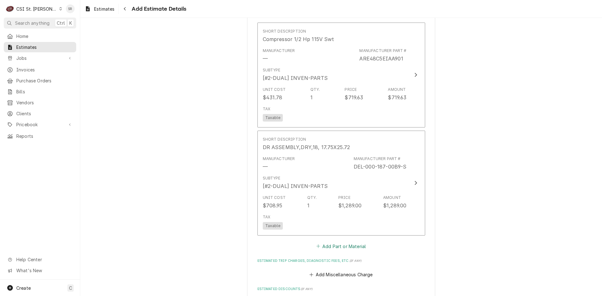
click at [323, 242] on button "Add Part or Material" at bounding box center [341, 246] width 52 height 9
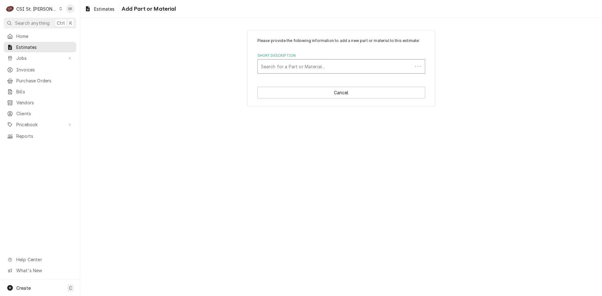
click at [287, 74] on div "Search for a Part or Material..." at bounding box center [342, 66] width 168 height 14
type input "MISC SERVICE"
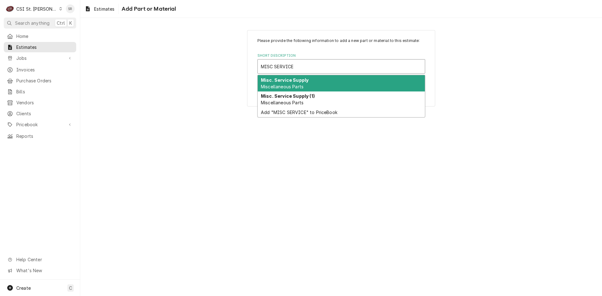
click at [287, 79] on strong "Misc. Service Supply" at bounding box center [285, 79] width 48 height 5
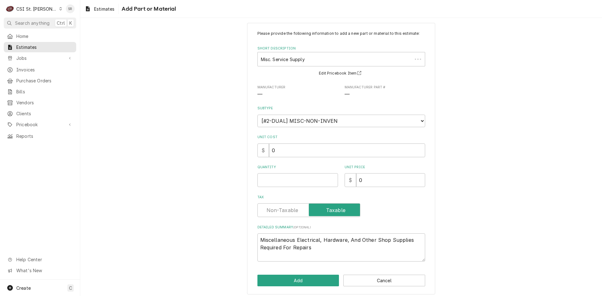
scroll to position [11, 0]
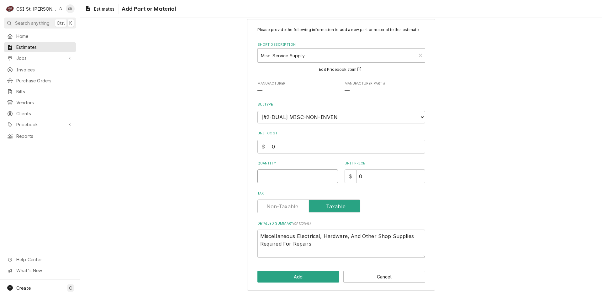
click at [282, 181] on input "Quantity" at bounding box center [298, 177] width 81 height 14
type textarea "x"
type input "1"
type textarea "x"
type input "7"
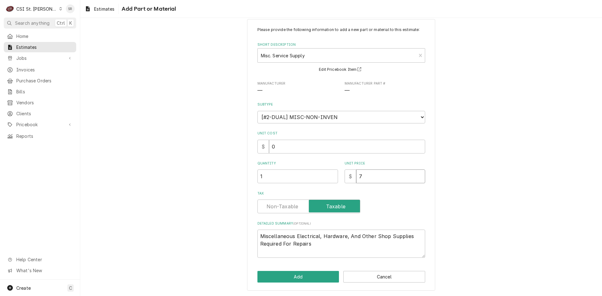
type textarea "x"
type input "75"
click at [289, 278] on button "Add" at bounding box center [299, 277] width 82 height 12
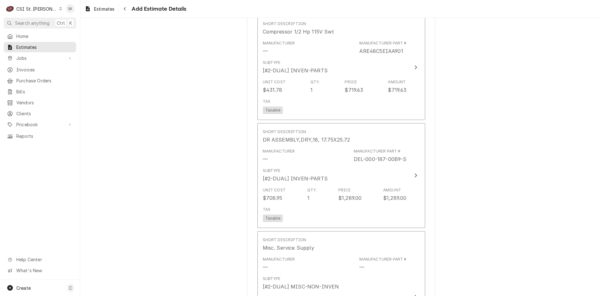
scroll to position [1086, 0]
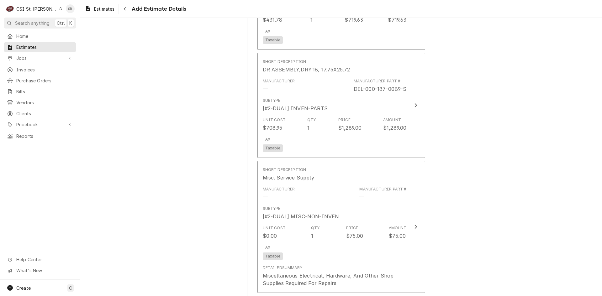
type textarea "x"
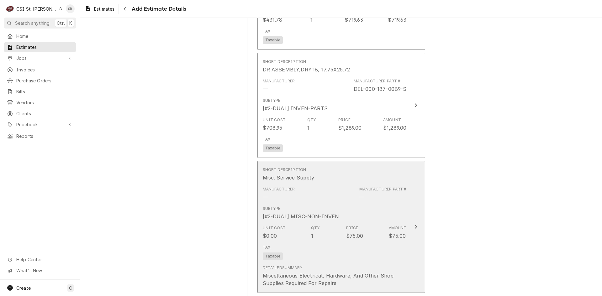
scroll to position [1180, 0]
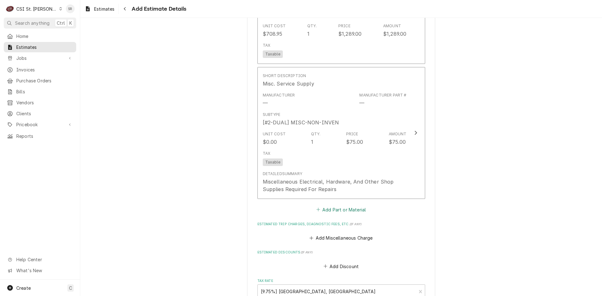
click at [320, 205] on button "Add Part or Material" at bounding box center [341, 209] width 52 height 9
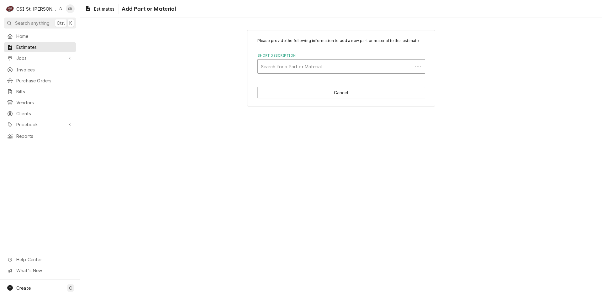
click at [290, 67] on div "Short Description" at bounding box center [335, 66] width 148 height 11
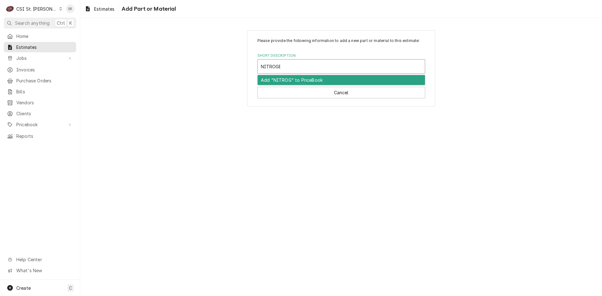
type input "NITROGEN"
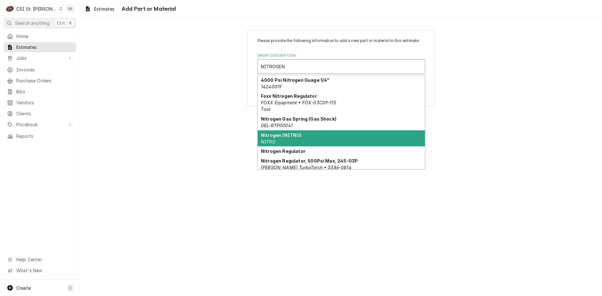
click at [285, 139] on div "Nitrogen (NITRO) NITRO" at bounding box center [341, 138] width 167 height 16
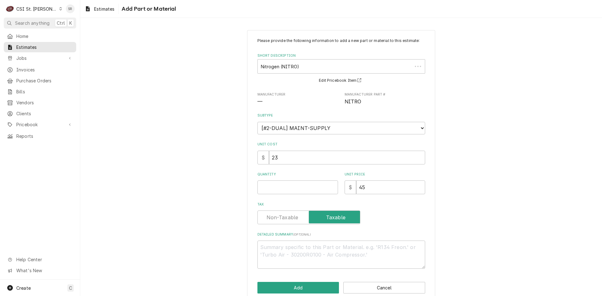
scroll to position [11, 0]
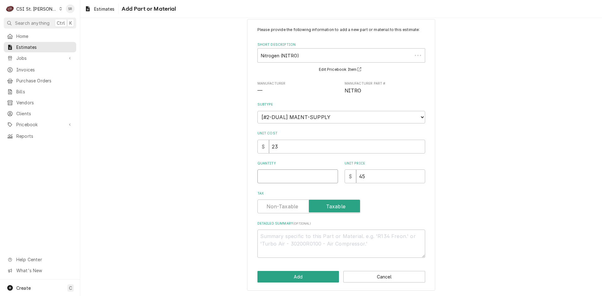
click at [276, 172] on input "Quantity" at bounding box center [298, 177] width 81 height 14
type textarea "x"
type input "1"
click at [313, 280] on button "Add" at bounding box center [299, 277] width 82 height 12
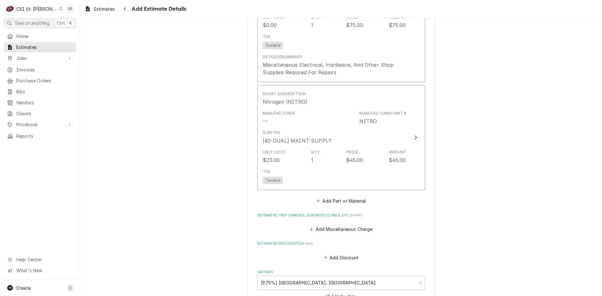
type textarea "x"
click at [335, 225] on button "Add Miscellaneous Charge" at bounding box center [341, 229] width 65 height 9
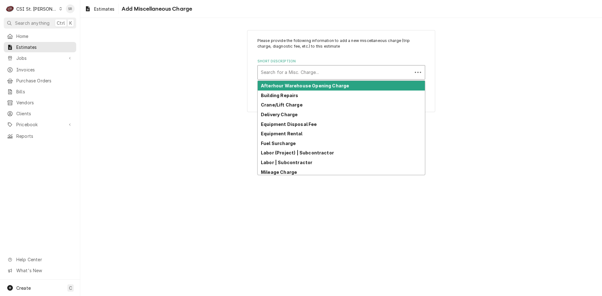
click at [319, 76] on div "Short Description" at bounding box center [335, 72] width 148 height 11
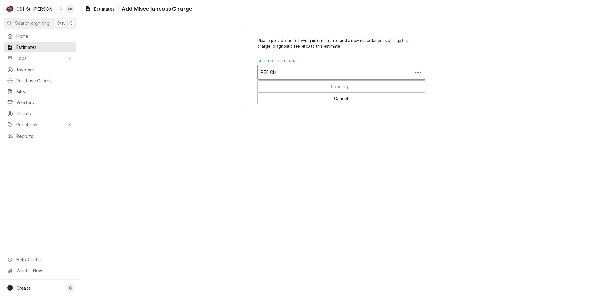
type input "REF CHA"
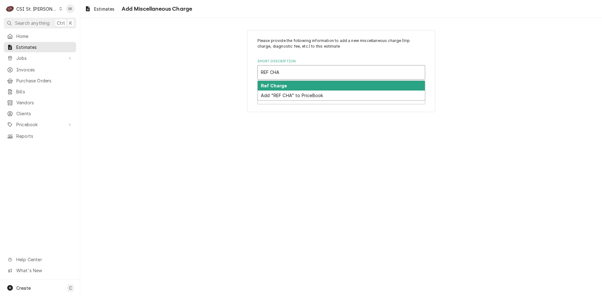
click at [295, 88] on div "Ref Charge" at bounding box center [341, 86] width 167 height 10
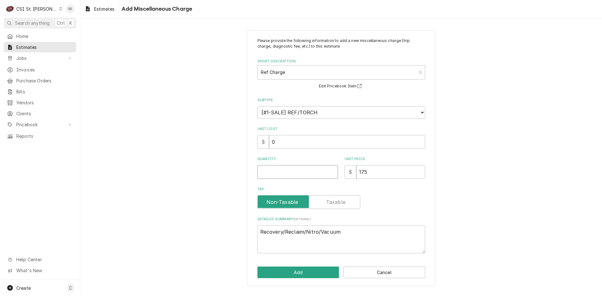
click at [272, 166] on input "Quantity" at bounding box center [298, 172] width 81 height 14
type textarea "x"
type input "1"
click at [283, 274] on button "Add" at bounding box center [299, 273] width 82 height 12
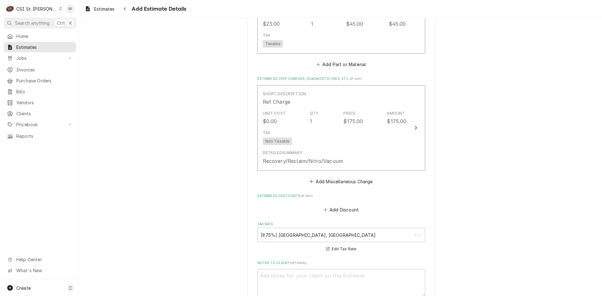
scroll to position [1434, 0]
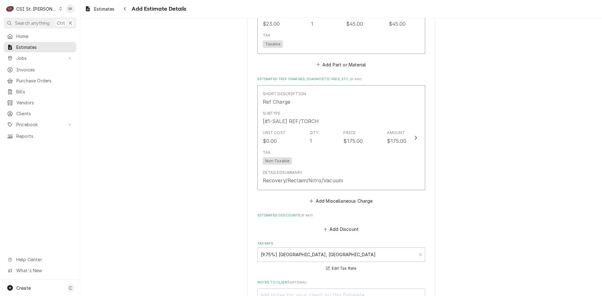
type textarea "x"
click at [327, 189] on div "Short Description Ref Charge Subtype [#1-SALE] REF/TORCH Unit Cost $0.00 Qty. 1…" at bounding box center [342, 145] width 168 height 120
click at [327, 197] on button "Add Miscellaneous Charge" at bounding box center [341, 201] width 65 height 9
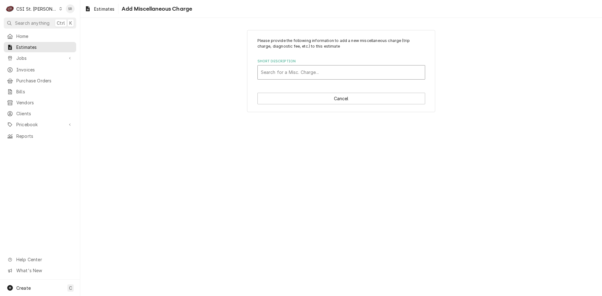
click at [296, 72] on div "Short Description" at bounding box center [341, 72] width 161 height 11
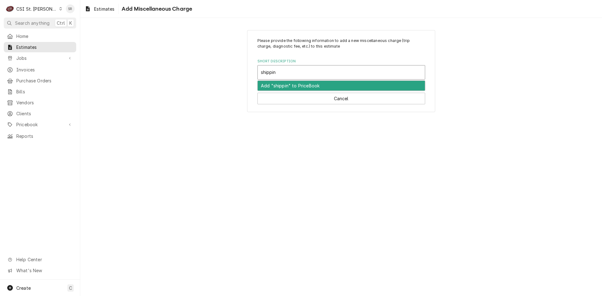
type input "shipping"
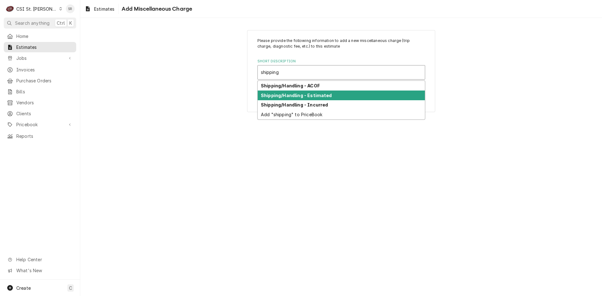
click at [301, 96] on strong "Shipping/Handling - Estimated" at bounding box center [296, 95] width 71 height 5
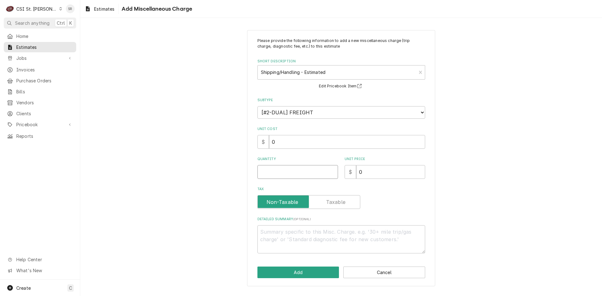
click at [272, 170] on input "Quantity" at bounding box center [298, 172] width 81 height 14
type textarea "x"
type input "1"
type textarea "x"
type input "1"
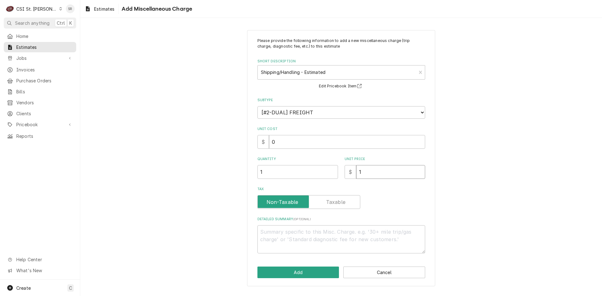
type textarea "x"
type input "10"
type textarea "x"
type input "100"
click at [280, 271] on button "Add" at bounding box center [299, 273] width 82 height 12
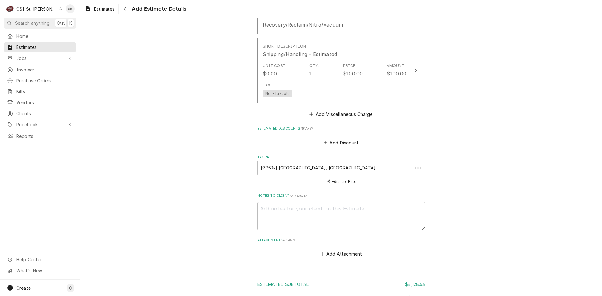
scroll to position [1590, 0]
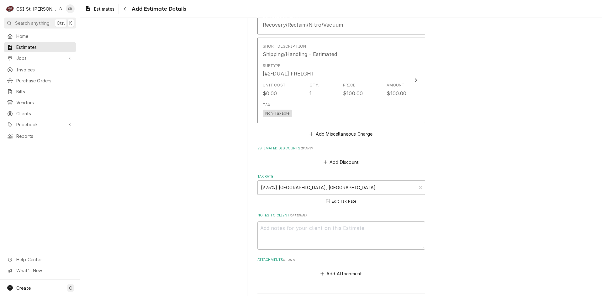
type textarea "x"
click at [343, 130] on button "Add Miscellaneous Charge" at bounding box center [341, 134] width 65 height 9
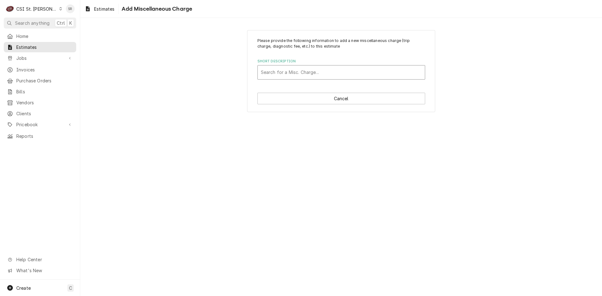
click at [280, 71] on div "Short Description" at bounding box center [341, 72] width 161 height 11
type input "service call"
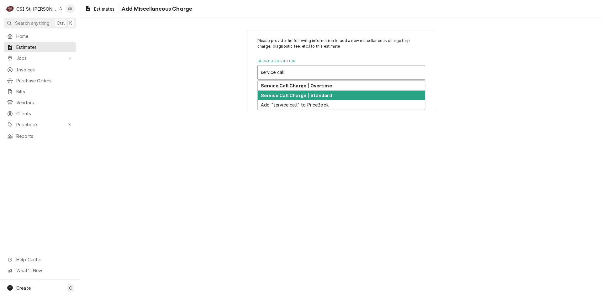
click at [282, 95] on strong "Service Call Charge | Standard" at bounding box center [296, 95] width 71 height 5
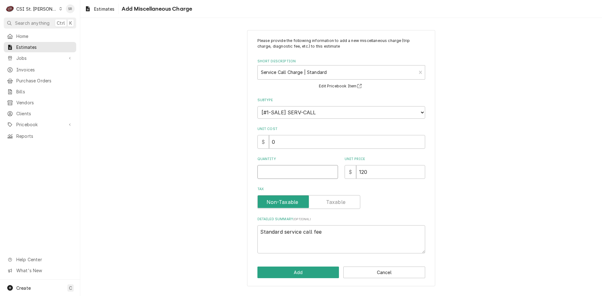
click at [281, 175] on input "Quantity" at bounding box center [298, 172] width 81 height 14
type textarea "x"
type input "1"
click at [321, 280] on div "Please provide the following information to add a new miscellaneous charge (tri…" at bounding box center [341, 158] width 188 height 257
click at [305, 276] on button "Add" at bounding box center [299, 273] width 82 height 12
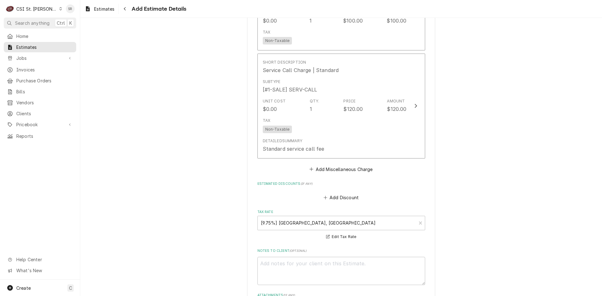
scroll to position [1825, 0]
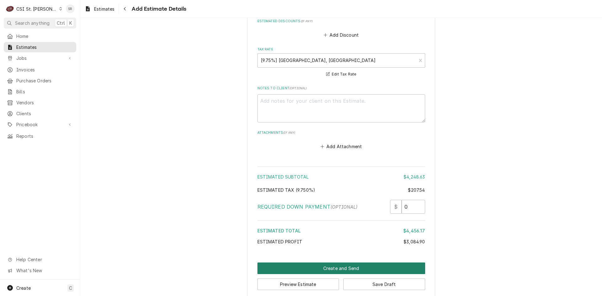
click at [340, 263] on button "Create and Send" at bounding box center [342, 269] width 168 height 12
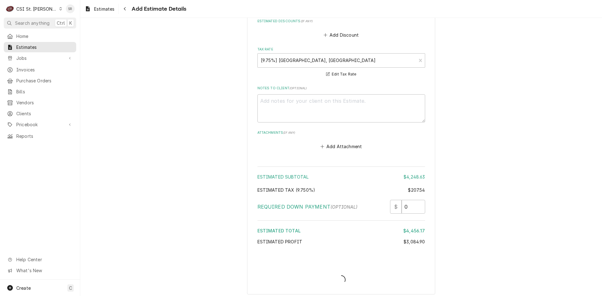
scroll to position [1822, 0]
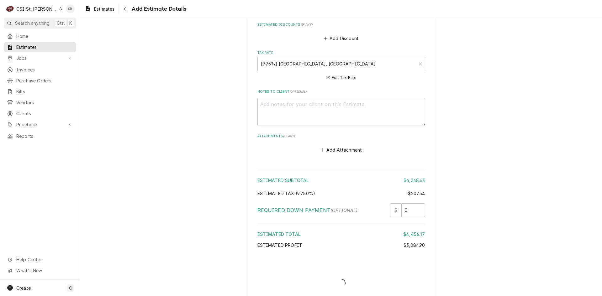
type textarea "x"
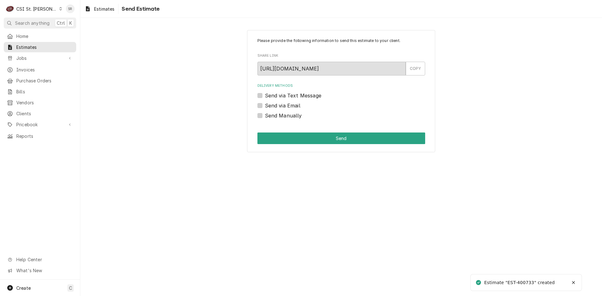
click at [275, 112] on label "Send Manually" at bounding box center [283, 116] width 37 height 8
click at [275, 112] on input "Send Manually" at bounding box center [349, 119] width 168 height 14
checkbox input "true"
click at [301, 143] on button "Send" at bounding box center [342, 139] width 168 height 12
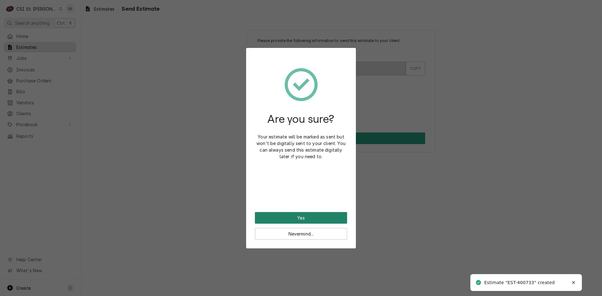
click at [293, 215] on button "Yes" at bounding box center [301, 218] width 92 height 12
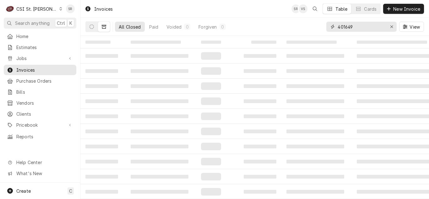
drag, startPoint x: 374, startPoint y: 24, endPoint x: 331, endPoint y: 25, distance: 42.7
click at [331, 25] on div "401649" at bounding box center [361, 27] width 70 height 10
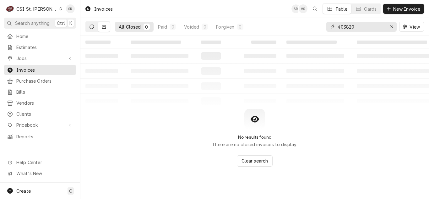
type input "403820"
click at [93, 28] on icon "Dynamic Content Wrapper" at bounding box center [91, 26] width 4 height 4
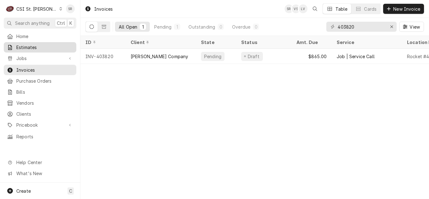
click at [41, 46] on span "Estimates" at bounding box center [44, 47] width 57 height 7
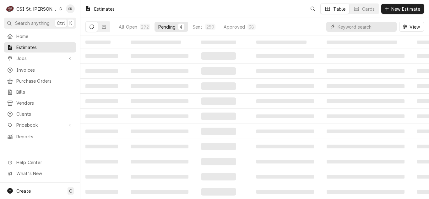
click at [378, 28] on input "Dynamic Content Wrapper" at bounding box center [365, 27] width 56 height 10
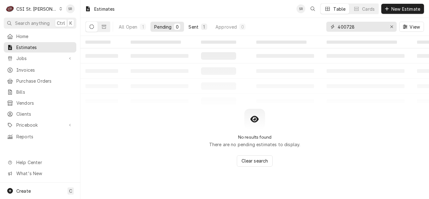
type input "400728"
click at [192, 31] on button "Sent 1" at bounding box center [197, 27] width 26 height 10
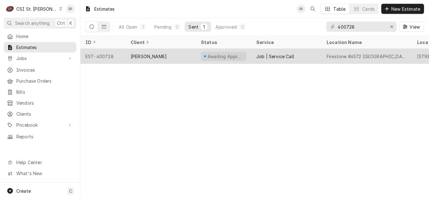
click at [157, 54] on div "[PERSON_NAME]" at bounding box center [148, 56] width 36 height 7
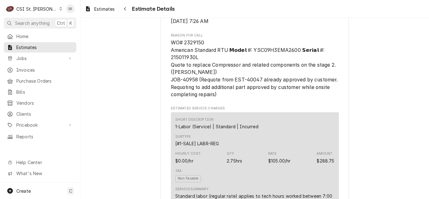
scroll to position [345, 0]
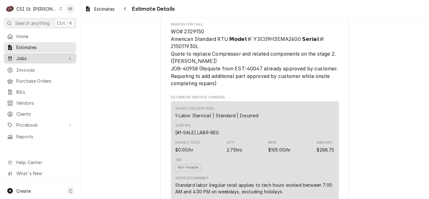
click at [23, 59] on span "Jobs" at bounding box center [39, 58] width 47 height 7
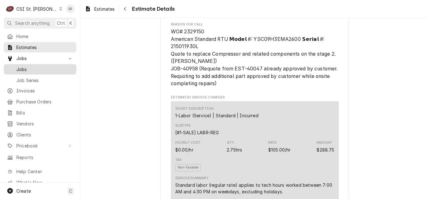
click at [24, 70] on span "Jobs" at bounding box center [44, 69] width 57 height 7
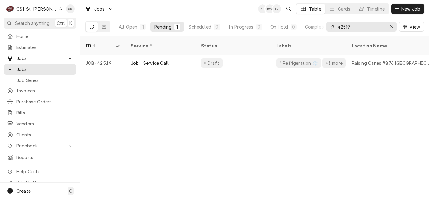
drag, startPoint x: 360, startPoint y: 28, endPoint x: 331, endPoint y: 24, distance: 29.1
click at [331, 24] on div "42519" at bounding box center [361, 27] width 70 height 10
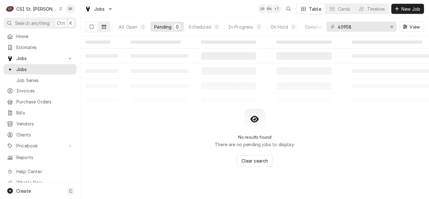
click at [107, 27] on button "Dynamic Content Wrapper" at bounding box center [104, 27] width 12 height 10
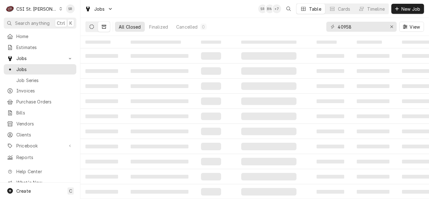
click at [90, 26] on icon "Dynamic Content Wrapper" at bounding box center [91, 26] width 4 height 4
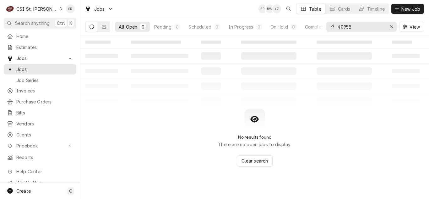
drag, startPoint x: 357, startPoint y: 26, endPoint x: 330, endPoint y: 26, distance: 26.7
click at [330, 26] on div "40958" at bounding box center [361, 27] width 70 height 10
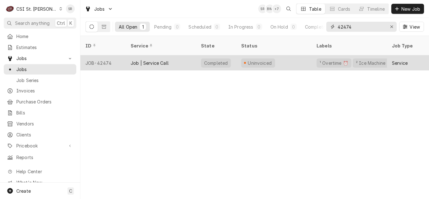
type input "42474"
click at [140, 60] on div "Job | Service Call" at bounding box center [149, 63] width 38 height 7
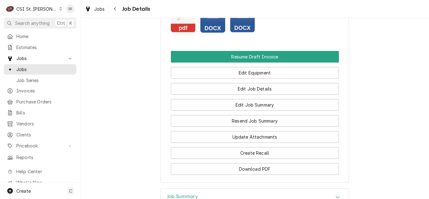
scroll to position [753, 0]
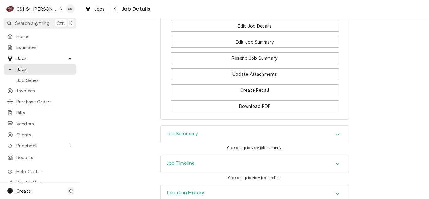
click at [188, 130] on h3 "Job Summary" at bounding box center [182, 133] width 31 height 6
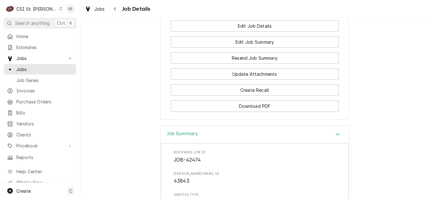
click at [184, 178] on span "43843" at bounding box center [181, 181] width 16 height 6
copy span "43843"
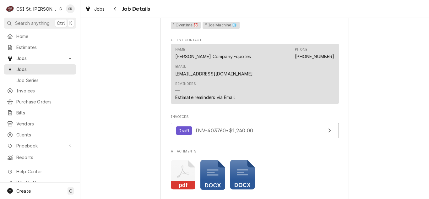
scroll to position [627, 0]
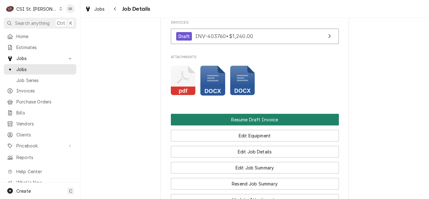
click at [248, 114] on button "Resume Draft Invoice" at bounding box center [255, 120] width 168 height 12
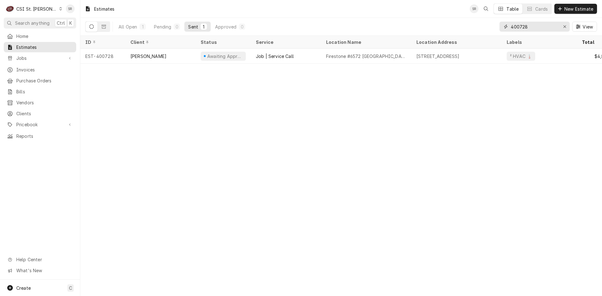
drag, startPoint x: 532, startPoint y: 24, endPoint x: 1, endPoint y: 32, distance: 530.8
click at [428, 21] on div "All Open 1 Pending 0 Sent 1 Approved 0 400728 View" at bounding box center [341, 27] width 512 height 18
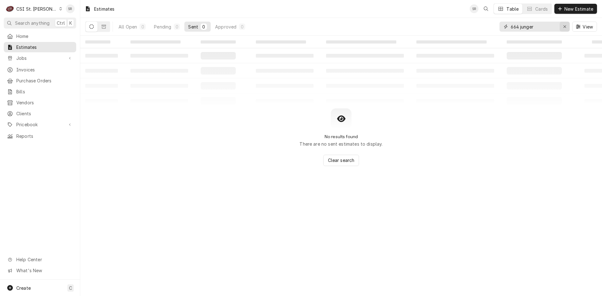
type input "664 junger"
click at [428, 27] on icon "Erase input" at bounding box center [564, 26] width 3 height 4
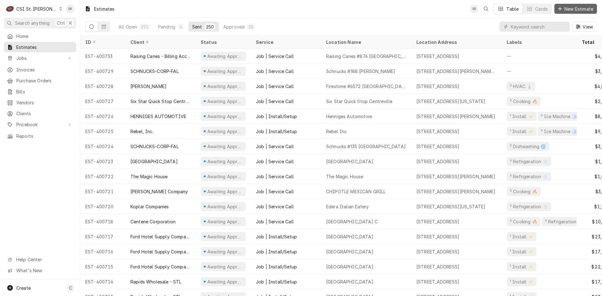
click at [428, 11] on span "New Estimate" at bounding box center [578, 9] width 31 height 7
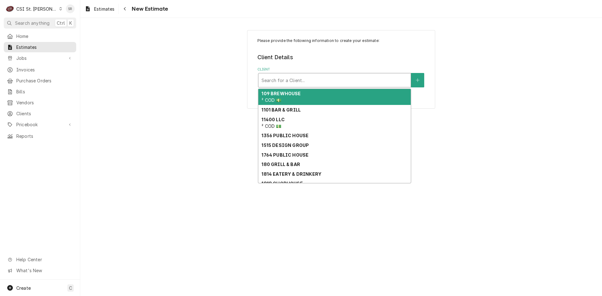
click at [302, 80] on div "Client" at bounding box center [335, 80] width 146 height 11
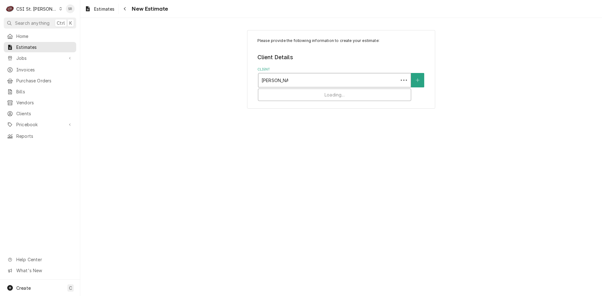
type input "[PERSON_NAME]"
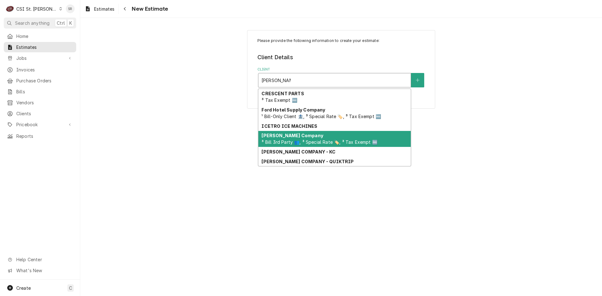
click at [299, 140] on span "³ Bill 3rd Party 👥, ³ Special Rate 🏷️, ³ Tax Exempt 🆓" at bounding box center [320, 142] width 116 height 5
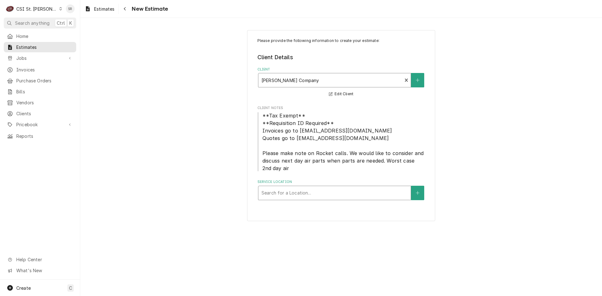
click at [288, 191] on div "Service Location" at bounding box center [335, 193] width 146 height 11
type input "664 junger"
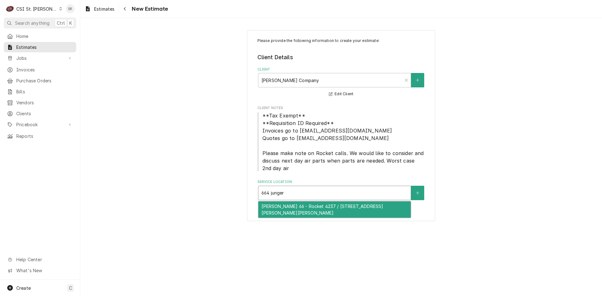
click at [287, 213] on div "[PERSON_NAME] 66 - Rocket 4237 / [STREET_ADDRESS][PERSON_NAME][PERSON_NAME]" at bounding box center [334, 210] width 152 height 16
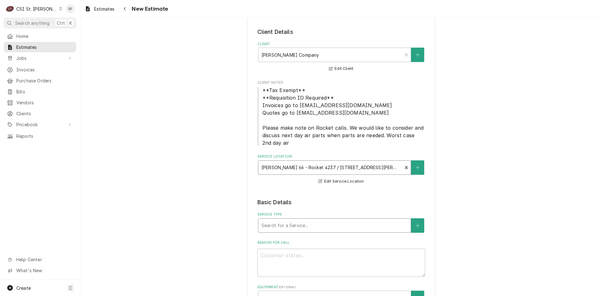
scroll to position [31, 0]
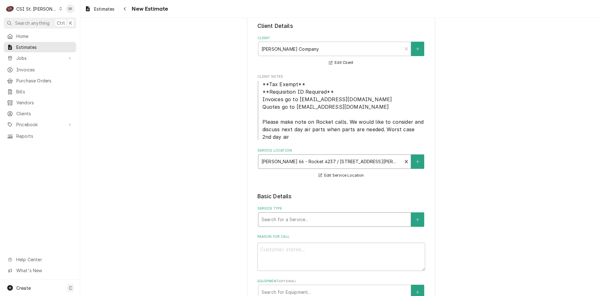
click at [293, 218] on div "Service Type" at bounding box center [335, 219] width 146 height 11
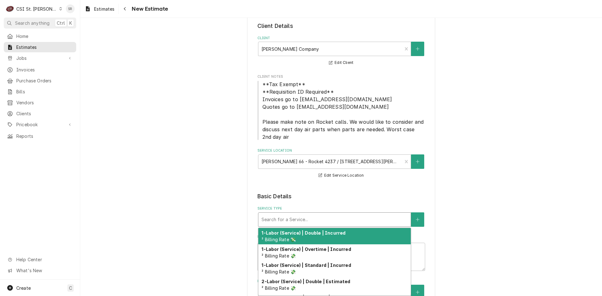
type textarea "x"
type input "s"
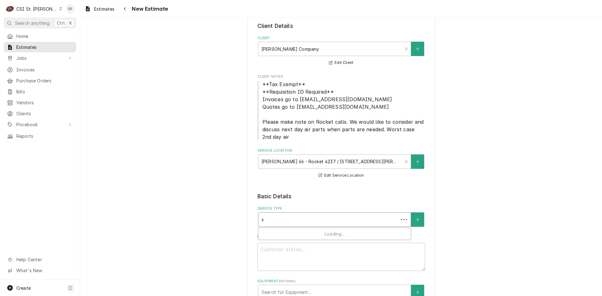
type textarea "x"
type input "se"
type textarea "x"
type input "ser"
type textarea "x"
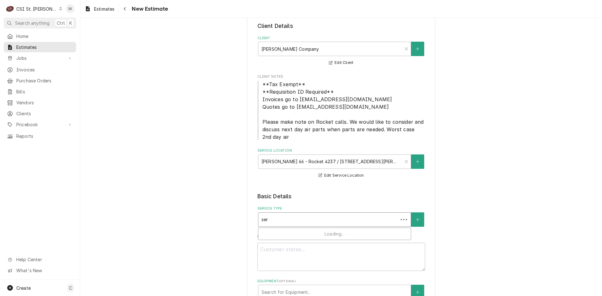
type input "serv"
type textarea "x"
type input "servic"
type textarea "x"
type input "service"
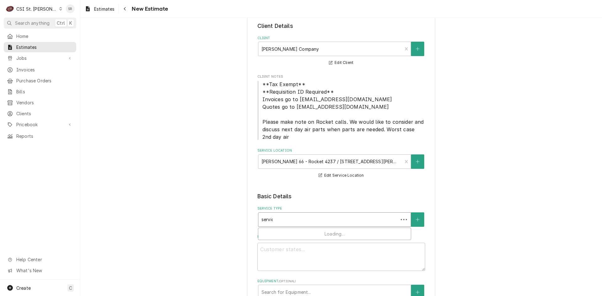
type textarea "x"
type input "service c"
type textarea "x"
type input "service ca"
type textarea "x"
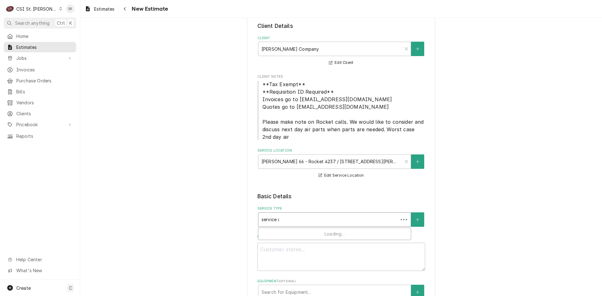
type input "service cal"
type textarea "x"
type input "service call"
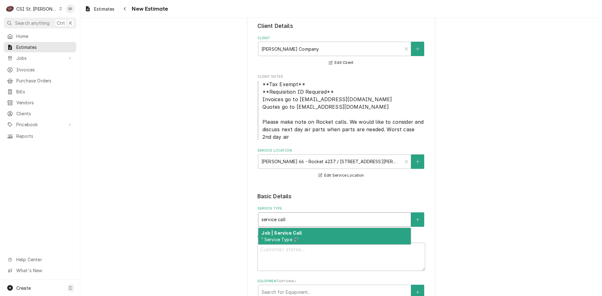
click at [294, 233] on strong "Job | Service Call" at bounding box center [282, 233] width 40 height 5
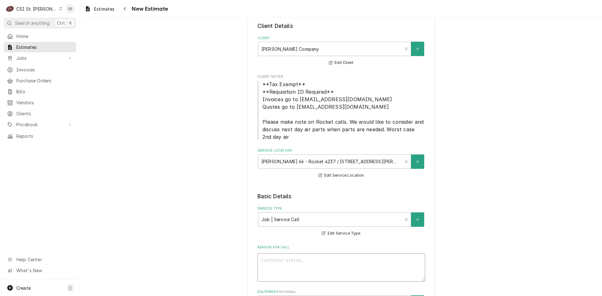
click at [301, 258] on textarea "Reason For Call" at bounding box center [342, 268] width 168 height 28
type textarea "x"
type textarea "Q"
type textarea "x"
type textarea "Qu"
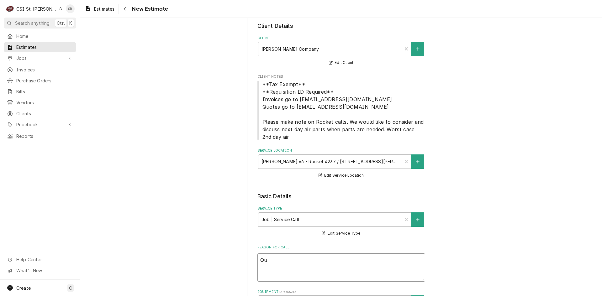
type textarea "x"
type textarea "Quo"
type textarea "x"
type textarea "Quot"
type textarea "x"
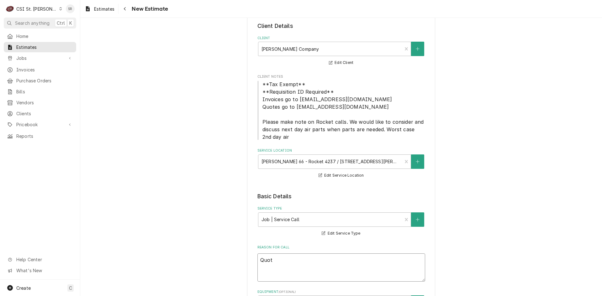
type textarea "Quote"
type textarea "x"
type textarea "Quote"
type textarea "x"
type textarea "Quote t"
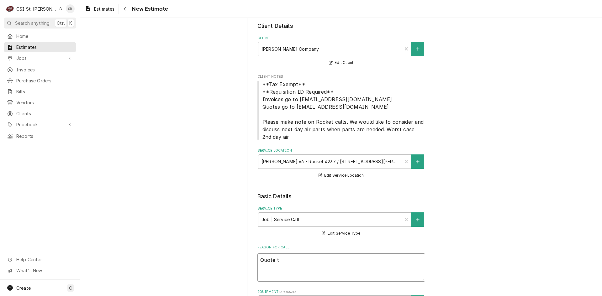
type textarea "x"
type textarea "Quote to"
type textarea "x"
type textarea "Quote to"
type textarea "x"
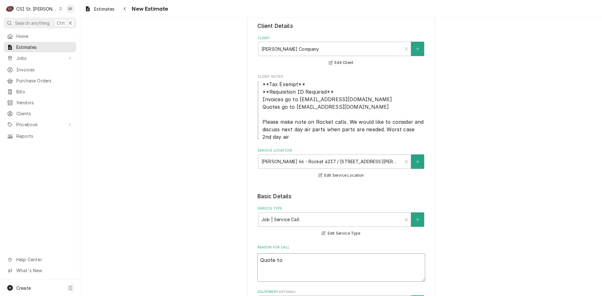
type textarea "Quote to r"
type textarea "x"
type textarea "Quote to re"
type textarea "x"
type textarea "Quote to rep"
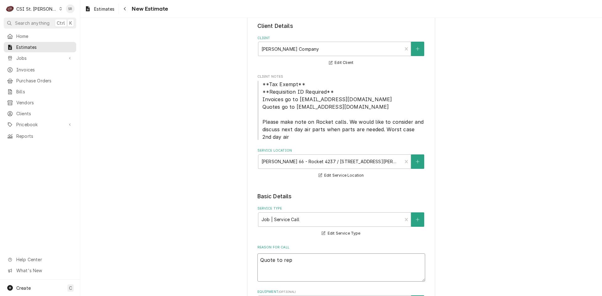
type textarea "x"
type textarea "Quote to repl"
type textarea "x"
type textarea "Quote to repla"
type textarea "x"
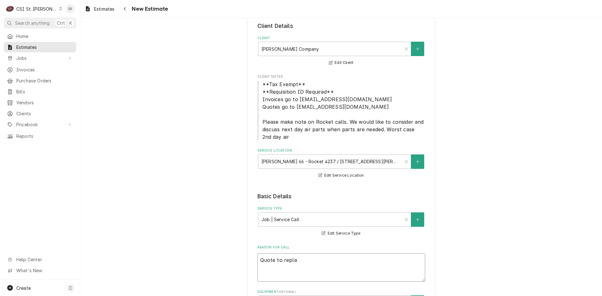
type textarea "Quote to replac"
type textarea "x"
type textarea "Quote to replace"
type textarea "x"
type textarea "Quote to replace"
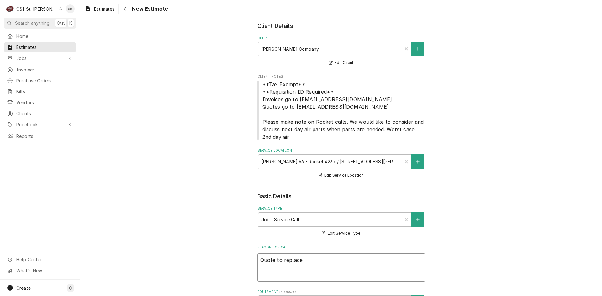
type textarea "x"
type textarea "Quote to replace w"
type textarea "x"
type textarea "Quote to replace wa"
type textarea "x"
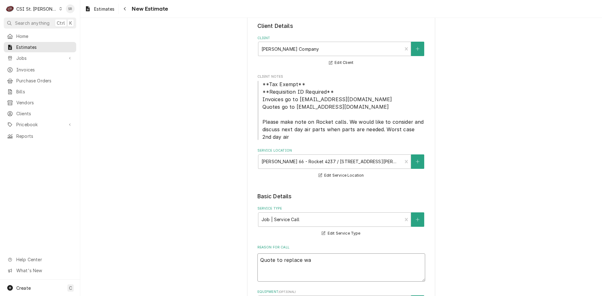
type textarea "Quote to replace [PERSON_NAME]"
type textarea "x"
type textarea "Quote to replace [PERSON_NAME]"
type textarea "x"
type textarea "Quote to replace water"
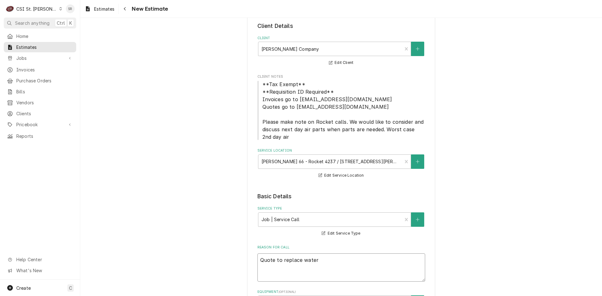
type textarea "x"
type textarea "Quote to replace water"
type textarea "x"
type textarea "Quote to replace water s"
type textarea "x"
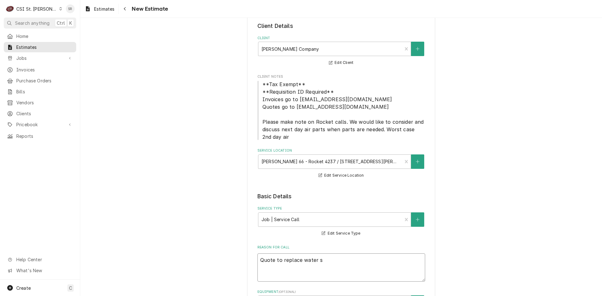
type textarea "Quote to replace water so"
type textarea "x"
type textarea "Quote to replace water sol"
type textarea "x"
type textarea "Quote to replace water sole"
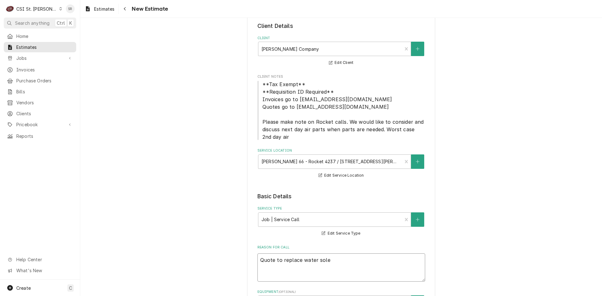
type textarea "x"
type textarea "Quote to replace water solen"
type textarea "x"
type textarea "Quote to replace water soleno"
type textarea "x"
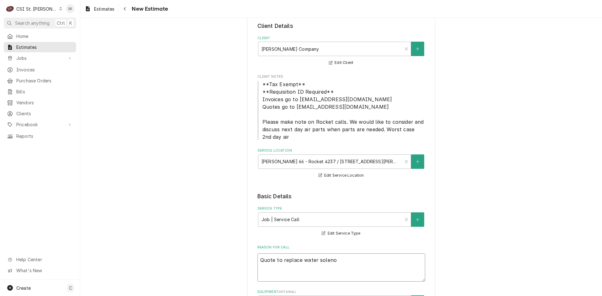
type textarea "Quote to replace water solenoi"
type textarea "x"
type textarea "Quote to replace water solenoid"
type textarea "x"
type textarea "Quote to replace water solenoid"
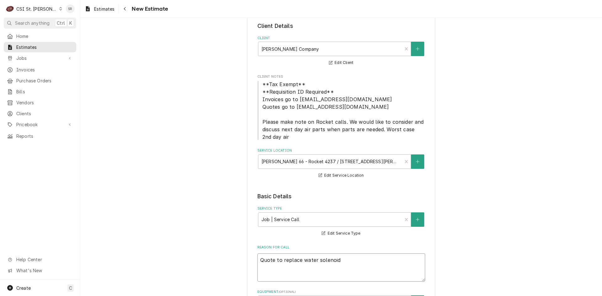
type textarea "x"
type textarea "Quote to replace water solenoid a"
type textarea "x"
type textarea "Quote to replace water solenoid an"
type textarea "x"
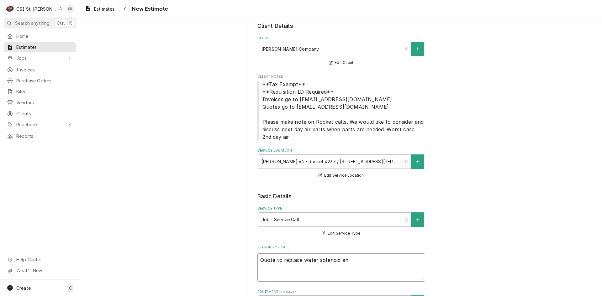
type textarea "Quote to replace water solenoid and"
type textarea "x"
type textarea "Quote to replace water solenoid and"
type textarea "x"
type textarea "Quote to replace water solenoid and v"
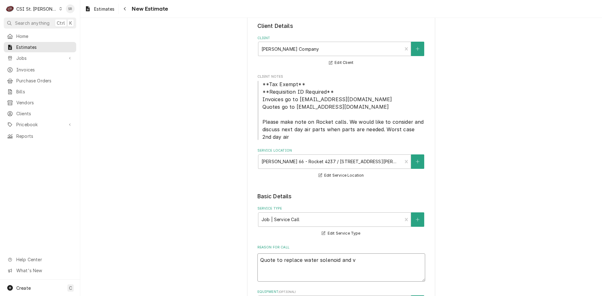
type textarea "x"
type textarea "Quote to replace water solenoid and vl"
type textarea "x"
type textarea "Quote to replace water solenoid and vla"
type textarea "x"
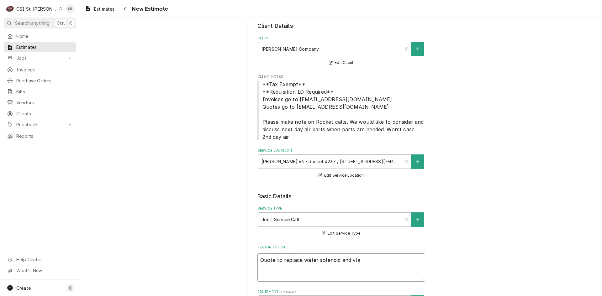
type textarea "Quote to replace water solenoid and vl"
type textarea "x"
type textarea "Quote to replace water solenoid and v"
type textarea "x"
type textarea "Quote to replace water solenoid and"
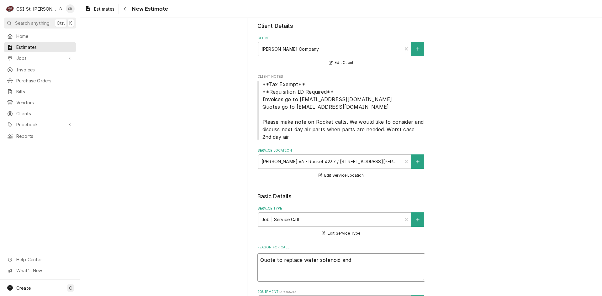
type textarea "x"
type textarea "Quote to replace water solenoid and b"
type textarea "x"
type textarea "Quote to replace water solenoid and bo"
type textarea "x"
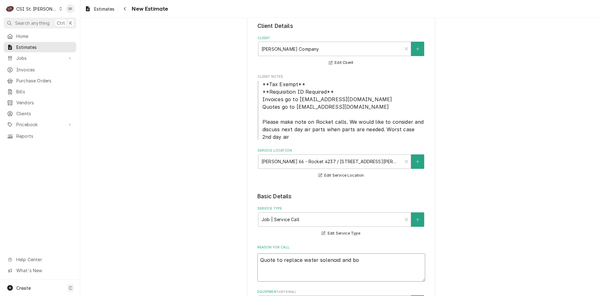
type textarea "Quote to replace water solenoid and boa"
type textarea "x"
type textarea "Quote to replace water solenoid and boar"
type textarea "x"
type textarea "Quote to replace water solenoid and board"
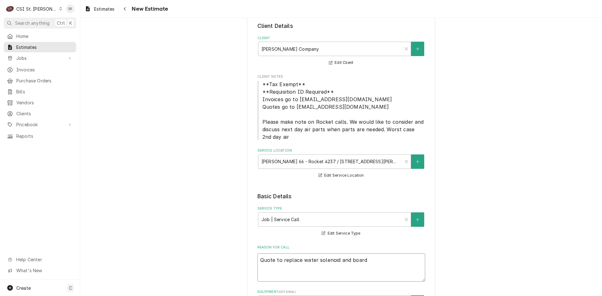
type textarea "x"
type textarea "Quote to replace water solenoid and board"
type textarea "x"
type textarea "Quote to replace water solenoid and board o"
type textarea "x"
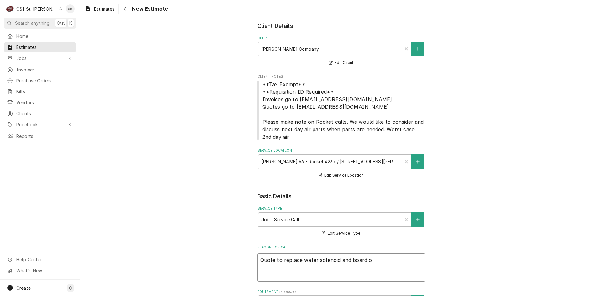
type textarea "Quote to replace water solenoid and board on"
type textarea "x"
type textarea "Quote to replace water solenoid and board on"
type textarea "x"
type textarea "Quote to replace water solenoid and board on M"
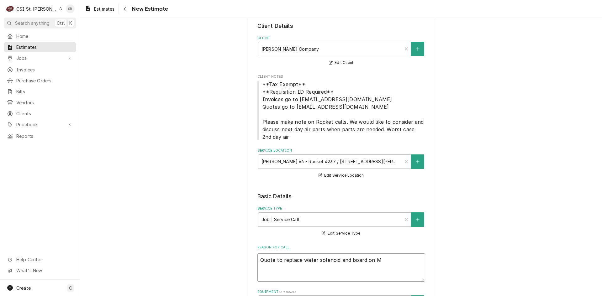
type textarea "x"
type textarea "Quote to replace water solenoid and board on Ma"
type textarea "x"
type textarea "Quote to replace water solenoid and board on Man"
type textarea "x"
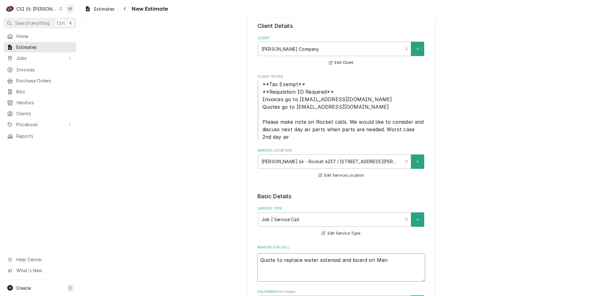
type textarea "Quote to replace water solenoid and board on Mani"
type textarea "x"
type textarea "Quote to replace water solenoid and board on Manit"
type textarea "x"
type textarea "Quote to replace water solenoid and board on Manito"
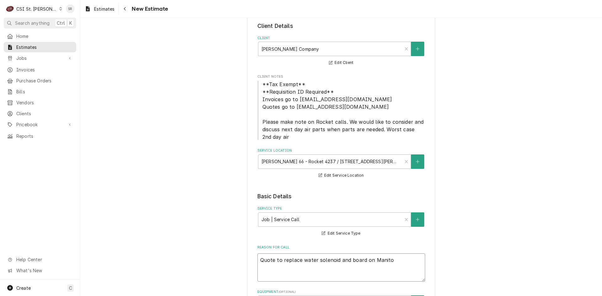
type textarea "x"
type textarea "Quote to replace water solenoid and board on Manitow"
type textarea "x"
type textarea "Quote to replace water solenoid and board on Manitowo"
type textarea "x"
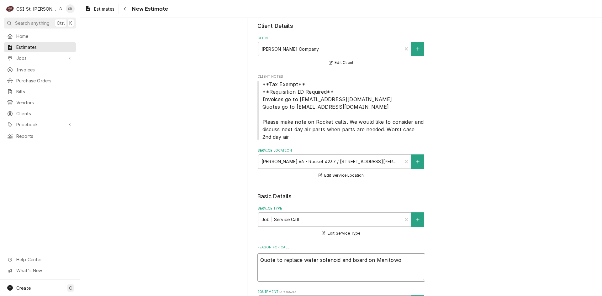
type textarea "Quote to replace water solenoid and board on Manitowoc"
type textarea "x"
type textarea "Quote to replace water solenoid and board on Manitowoc"
type textarea "x"
type textarea "Quote to replace water solenoid and board on Manitowoc I"
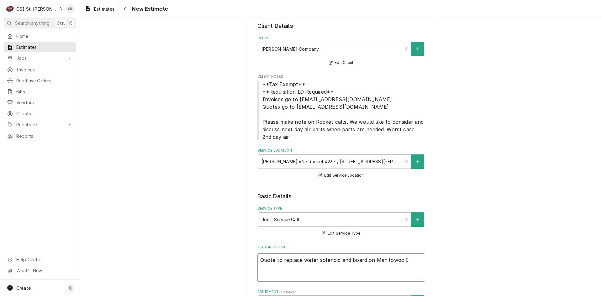
type textarea "x"
type textarea "Quote to replace water solenoid and board on Manitowoc Ic"
type textarea "x"
type textarea "Quote to replace water solenoid and board on Manitowoc Ice"
type textarea "x"
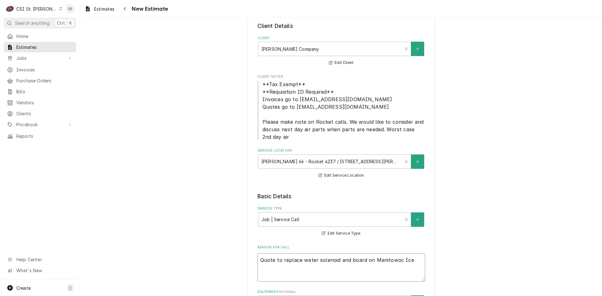
type textarea "Quote to replace water solenoid and board on Manitowoc Ice"
type textarea "x"
type textarea "Quote to replace water solenoid and board on Manitowoc Ice M"
type textarea "x"
type textarea "Quote to replace water solenoid and board on Manitowoc Ice Ma"
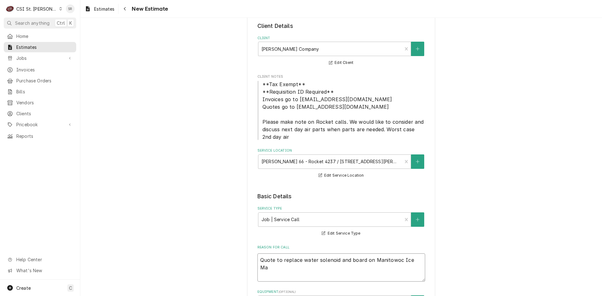
type textarea "x"
type textarea "Quote to replace water solenoid and board on Manitowoc Ice Mac"
type textarea "x"
type textarea "Quote to replace water solenoid and board on Manitowoc Ice Mach"
type textarea "x"
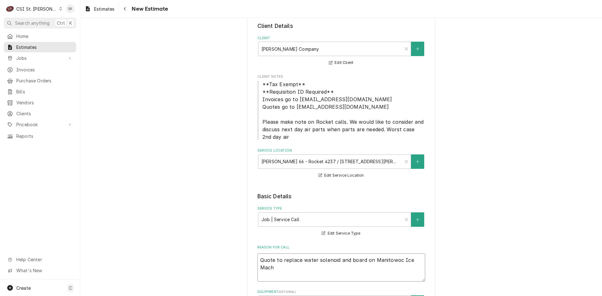
type textarea "Quote to replace water solenoid and board on Manitowoc Ice Machi"
type textarea "x"
type textarea "Quote to replace water solenoid and board on Manitowoc Ice Machin"
type textarea "x"
type textarea "Quote to replace water solenoid and board on Manitowoc Ice Machine"
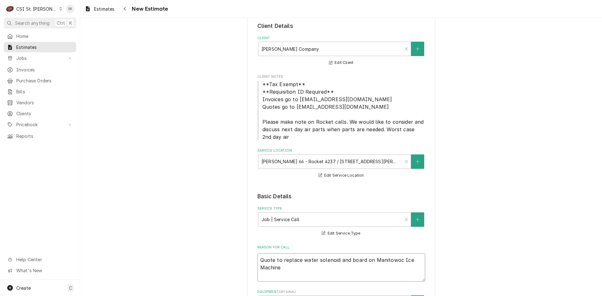
type textarea "x"
type textarea "Quote to replace water solenoid and board on Manitowoc Ice Machine"
type textarea "x"
type textarea "Quote to replace water solenoid and board on Manitowoc Ice Machine /"
type textarea "x"
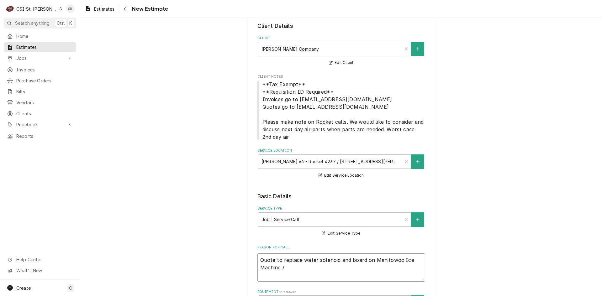
type textarea "Quote to replace water solenoid and board on Manitowoc Ice Machine /"
type textarea "x"
type textarea "Quote to replace water solenoid and board on Manitowoc Ice Machine / M"
type textarea "x"
type textarea "Quote to replace water solenoid and board on Manitowoc Ice Machine / Mo"
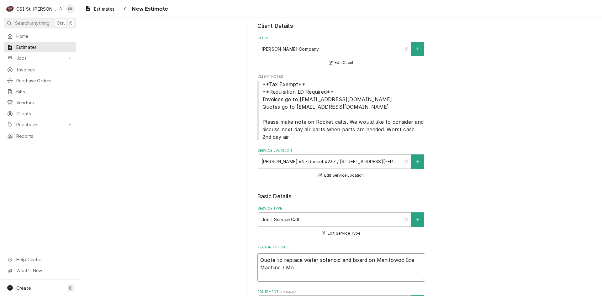
type textarea "x"
type textarea "Quote to replace water solenoid and board on Manitowoc Ice Machine / Mod"
type textarea "x"
type textarea "Quote to replace water solenoid and board on Manitowoc Ice Machine / Mode"
type textarea "x"
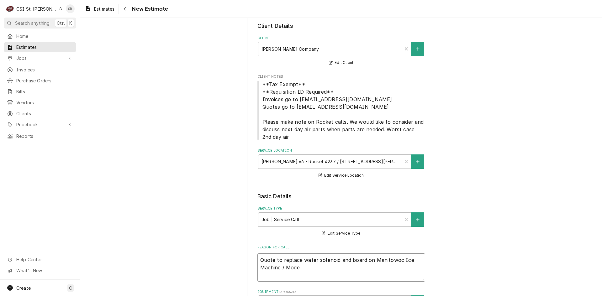
type textarea "Quote to replace water solenoid and board on Manitowoc Ice Machine / Model"
type textarea "x"
type textarea "Quote to replace water solenoid and board on Manitowoc Ice Machine / Model:"
type textarea "x"
type textarea "Quote to replace water solenoid and board on Manitowoc Ice Machine / Model:"
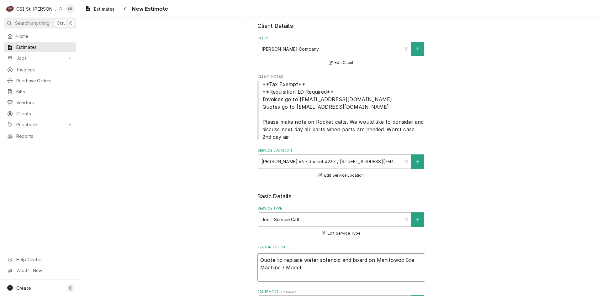
type textarea "x"
type textarea "Quote to replace water solenoid and board on Manitowoc Ice Machine / Model: S"
type textarea "x"
type textarea "Quote to replace water solenoid and board on Manitowoc Ice Machine / Model: SY"
type textarea "x"
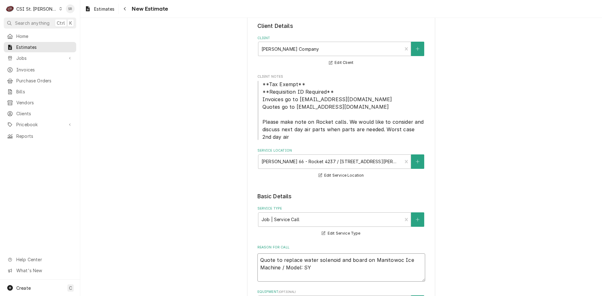
type textarea "Quote to replace water solenoid and board on Manitowoc Ice Machine / Model: SYT"
type textarea "x"
type textarea "Quote to replace water solenoid and board on Manitowoc Ice Machine / Model: SYT0"
type textarea "x"
type textarea "Quote to replace water solenoid and board on Manitowoc Ice Machine / Model: SYT"
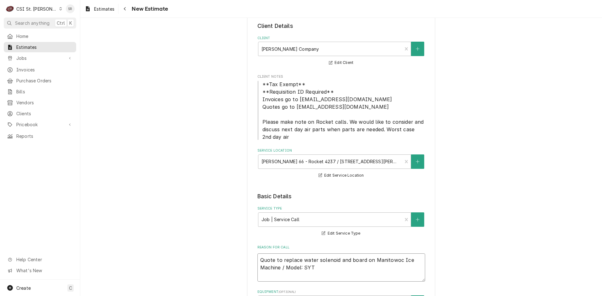
type textarea "x"
click at [384, 268] on textarea "Quote to replace water solenoid and board on Manitowoc Ice Machine / Model: SY0…" at bounding box center [342, 268] width 168 height 28
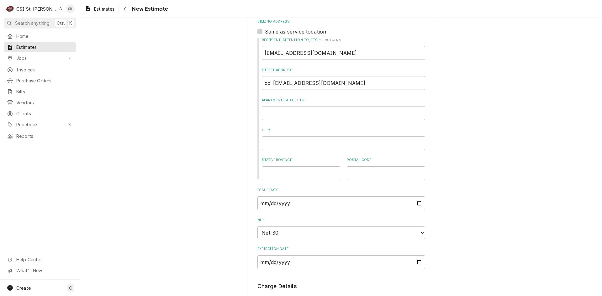
scroll to position [533, 0]
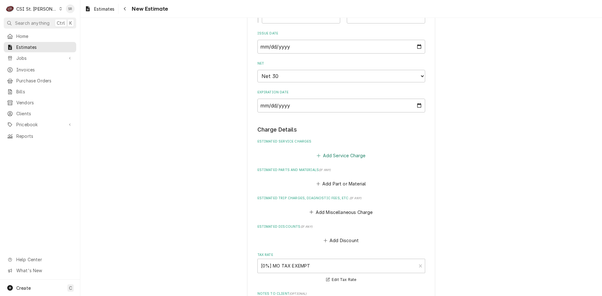
click at [335, 157] on button "Add Service Charge" at bounding box center [341, 155] width 51 height 9
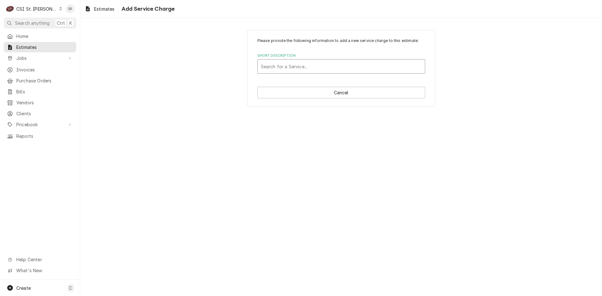
click at [294, 70] on div "Short Description" at bounding box center [341, 66] width 161 height 11
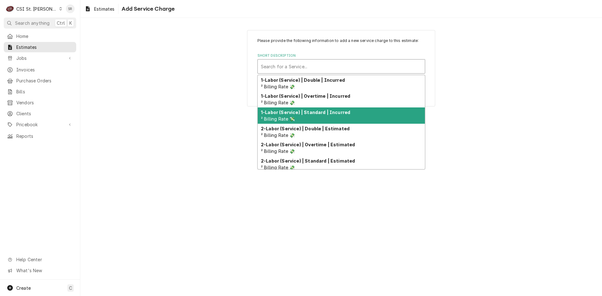
click at [308, 117] on div "1-Labor (Service) | Standard | Incurred ² Billing Rate 💸" at bounding box center [341, 116] width 167 height 16
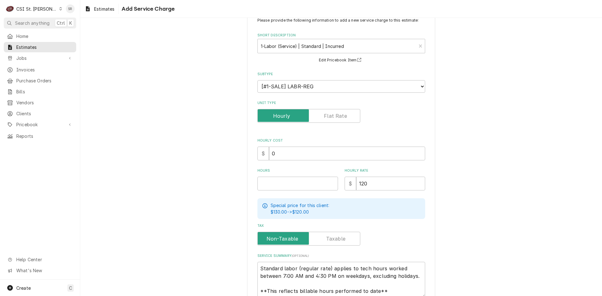
scroll to position [31, 0]
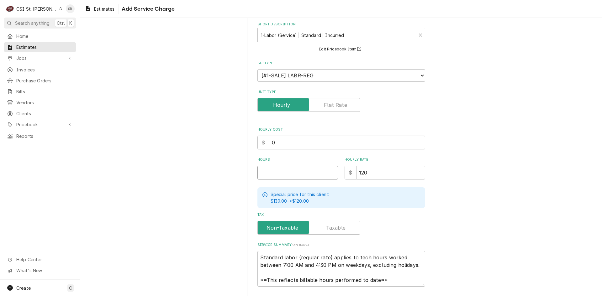
click at [265, 175] on input "Hours" at bounding box center [298, 173] width 81 height 14
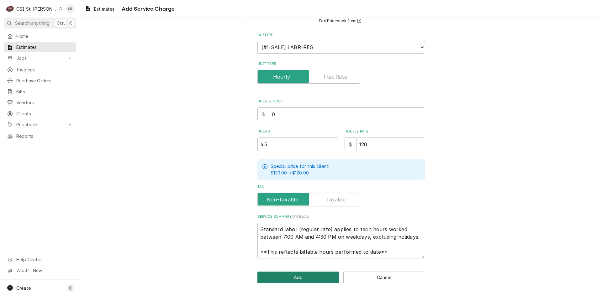
click at [287, 278] on button "Add" at bounding box center [299, 278] width 82 height 12
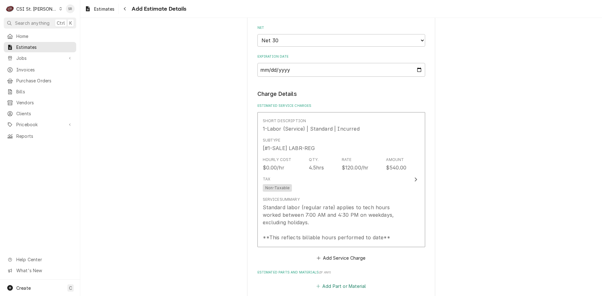
scroll to position [651, 0]
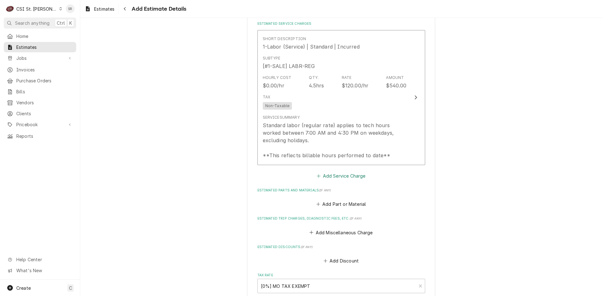
click at [329, 178] on button "Add Service Charge" at bounding box center [341, 176] width 51 height 9
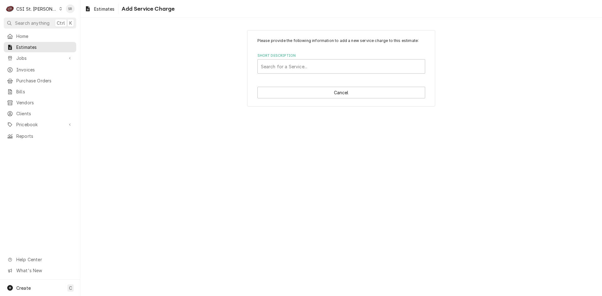
click at [307, 74] on div "Please provide the following information to add a new service charge to this es…" at bounding box center [341, 68] width 188 height 77
click at [305, 68] on div "Short Description" at bounding box center [341, 66] width 161 height 11
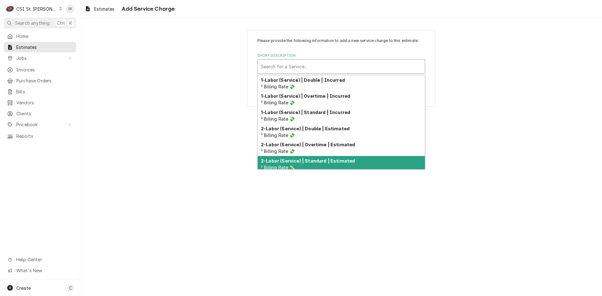
click at [316, 159] on strong "2-Labor (Service) | Standard | Estimated" at bounding box center [308, 160] width 94 height 5
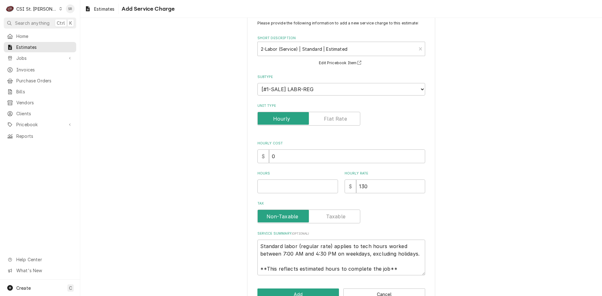
scroll to position [35, 0]
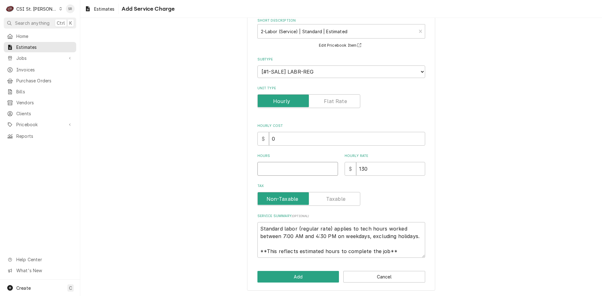
click at [280, 169] on input "Hours" at bounding box center [298, 169] width 81 height 14
click at [288, 274] on button "Add" at bounding box center [299, 277] width 82 height 12
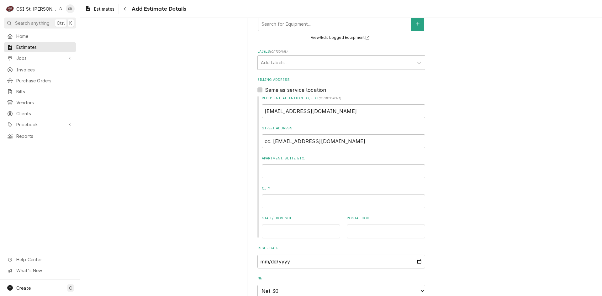
scroll to position [193, 0]
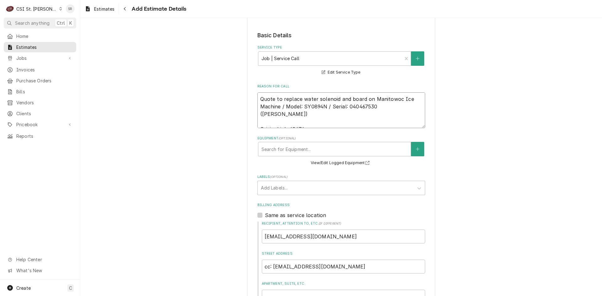
drag, startPoint x: 374, startPoint y: 106, endPoint x: 246, endPoint y: 93, distance: 128.9
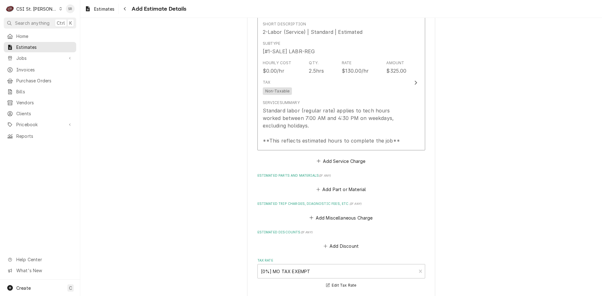
scroll to position [820, 0]
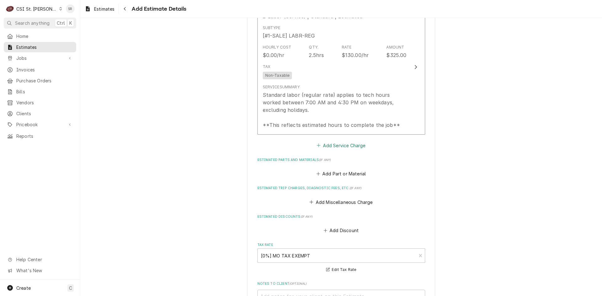
click at [320, 148] on button "Add Service Charge" at bounding box center [341, 145] width 51 height 9
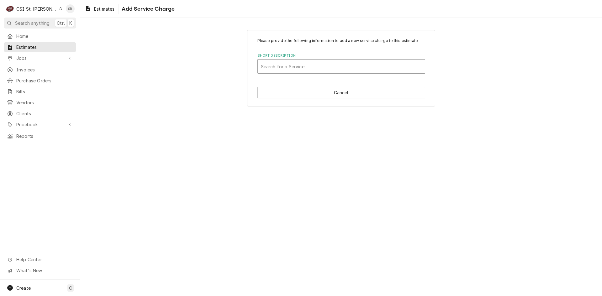
click at [290, 69] on div "Short Description" at bounding box center [341, 66] width 161 height 11
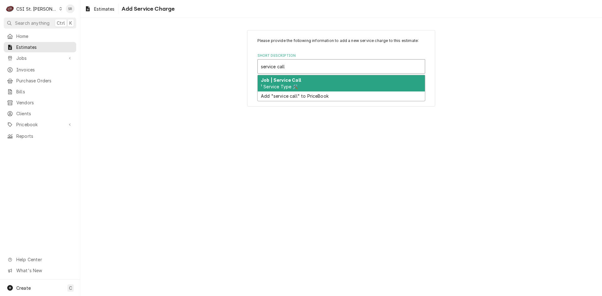
click at [291, 79] on strong "Job | Service Call" at bounding box center [281, 79] width 40 height 5
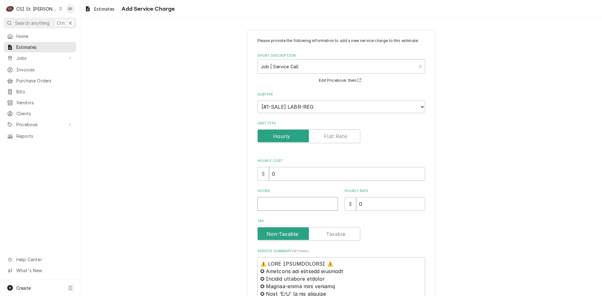
click at [270, 199] on input "Hours" at bounding box center [298, 204] width 81 height 14
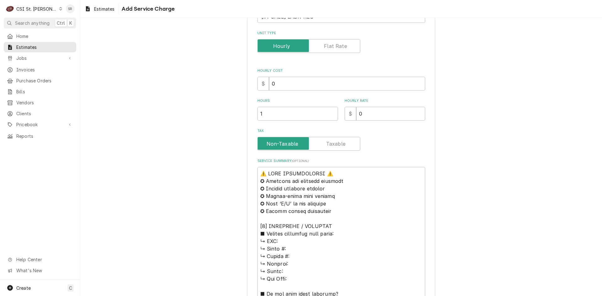
scroll to position [94, 0]
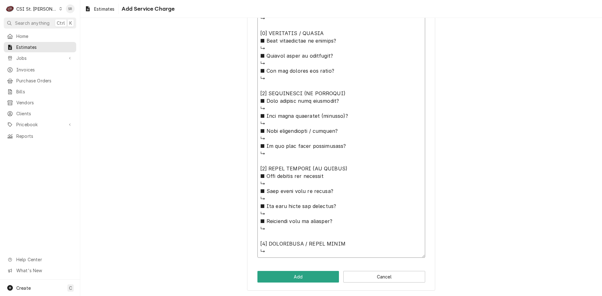
drag, startPoint x: 259, startPoint y: 169, endPoint x: 331, endPoint y: 297, distance: 146.4
click at [331, 296] on html "C CSI St. Louis SR Search anything Ctrl K Home Estimates Jobs Jobs Job Series I…" at bounding box center [301, 148] width 602 height 296
paste textarea "Quote to replace water solenoid and board on Manitowoc Ice Machine / Model: SY0…"
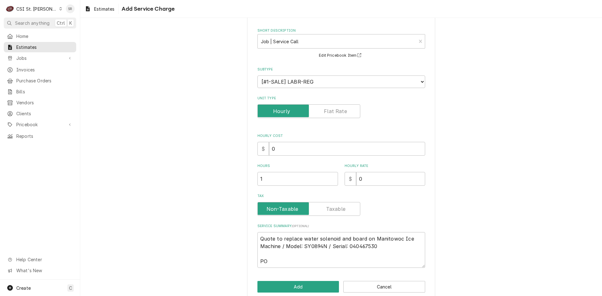
scroll to position [35, 0]
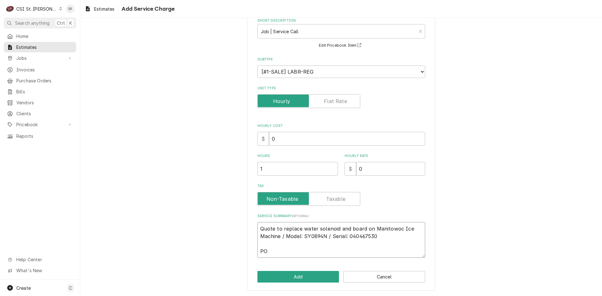
click at [277, 254] on textarea "Quote to replace water solenoid and board on Manitowoc Ice Machine / Model: SY0…" at bounding box center [342, 240] width 168 height 36
paste textarea "43843"
click at [285, 271] on div "Please provide the following information to add a new service charge to this es…" at bounding box center [341, 143] width 188 height 296
click at [286, 277] on button "Add" at bounding box center [299, 277] width 82 height 12
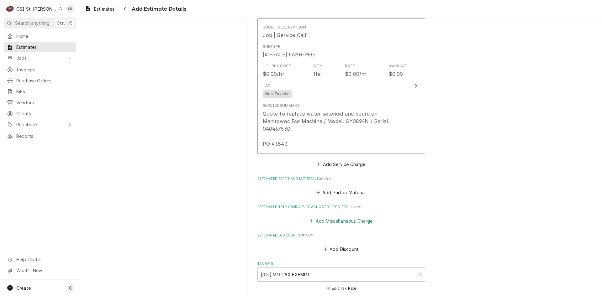
scroll to position [945, 0]
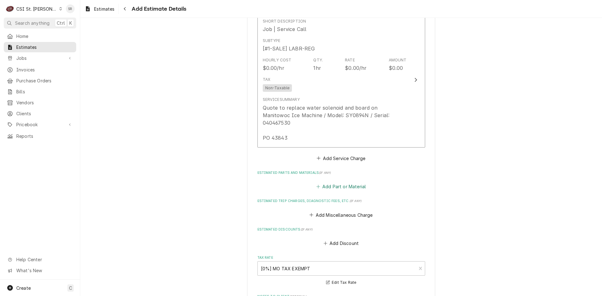
click at [325, 183] on button "Add Part or Material" at bounding box center [341, 187] width 52 height 9
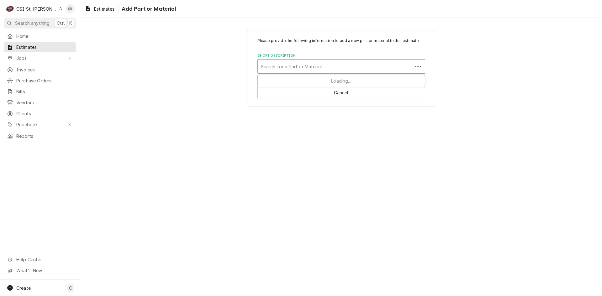
click at [270, 68] on div "Short Description" at bounding box center [335, 66] width 148 height 11
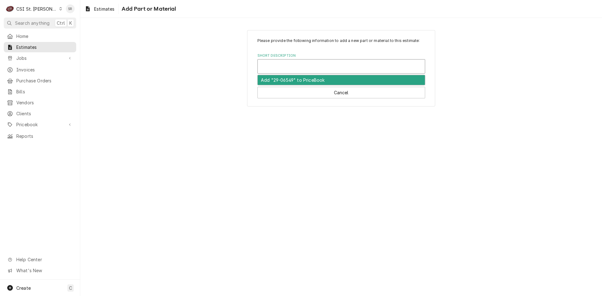
click at [288, 66] on div "Short Description" at bounding box center [341, 66] width 161 height 11
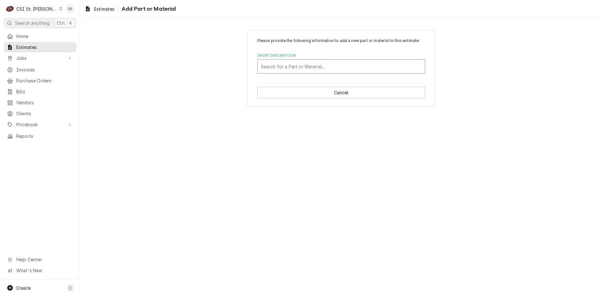
click at [288, 66] on div "Short Description" at bounding box center [341, 66] width 161 height 11
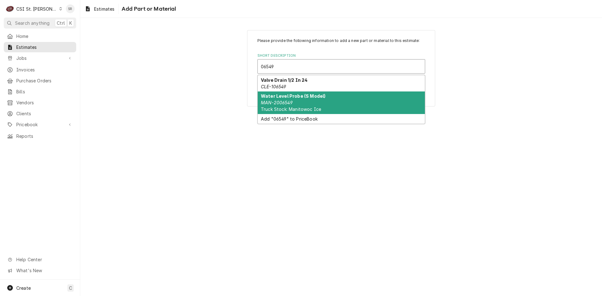
click at [288, 101] on em "MAN-2006549" at bounding box center [277, 102] width 32 height 5
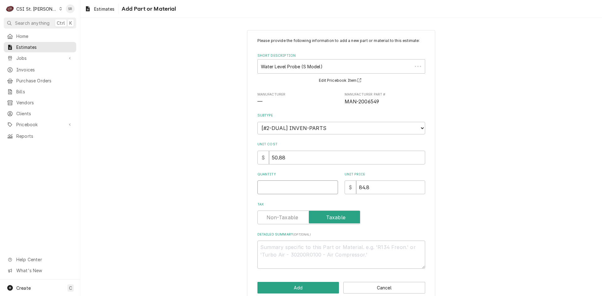
click at [269, 189] on input "Quantity" at bounding box center [298, 188] width 81 height 14
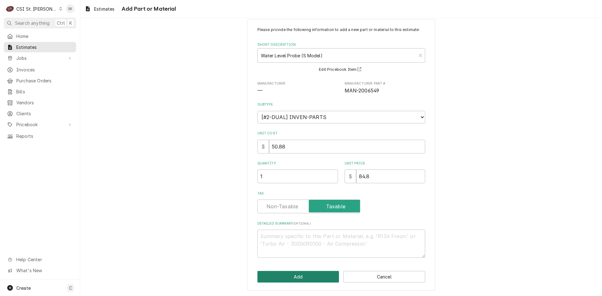
click at [274, 279] on button "Add" at bounding box center [299, 277] width 82 height 12
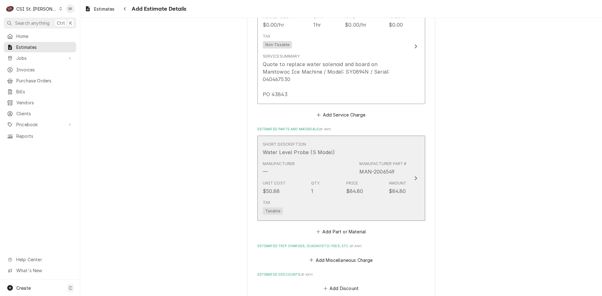
scroll to position [996, 0]
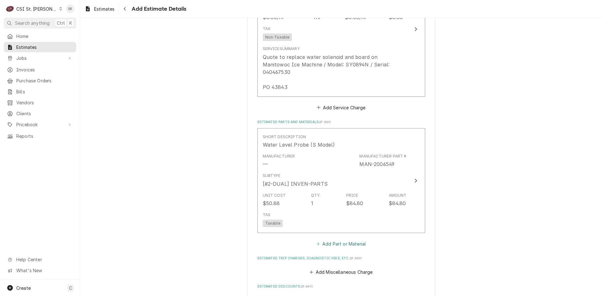
click at [324, 240] on button "Add Part or Material" at bounding box center [341, 244] width 52 height 9
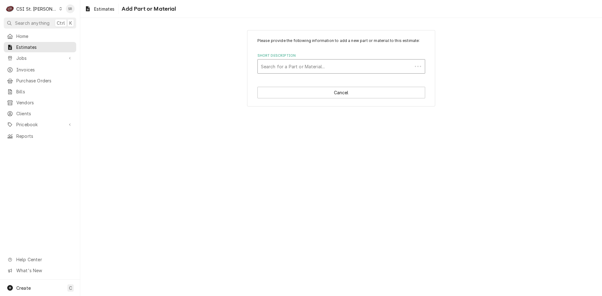
click at [289, 71] on div "Short Description" at bounding box center [335, 66] width 148 height 11
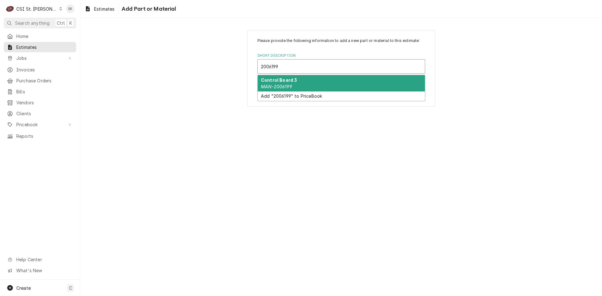
click at [296, 81] on div "Control Board 3 MAN-2006199" at bounding box center [341, 83] width 167 height 16
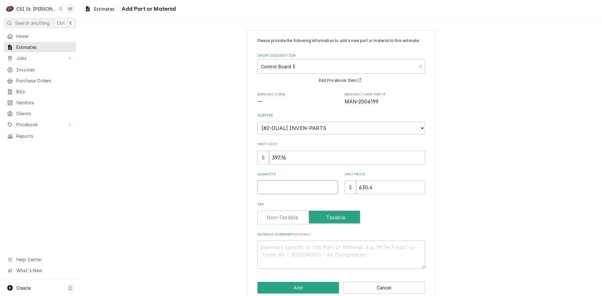
click at [276, 187] on input "Quantity" at bounding box center [298, 188] width 81 height 14
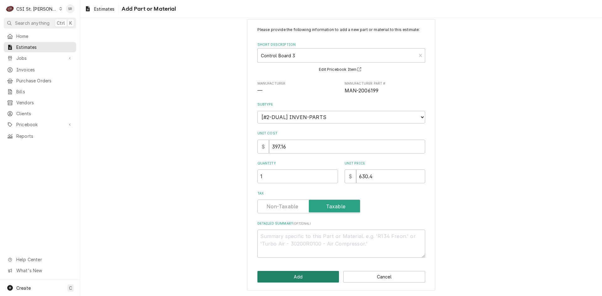
click at [308, 280] on button "Add" at bounding box center [299, 277] width 82 height 12
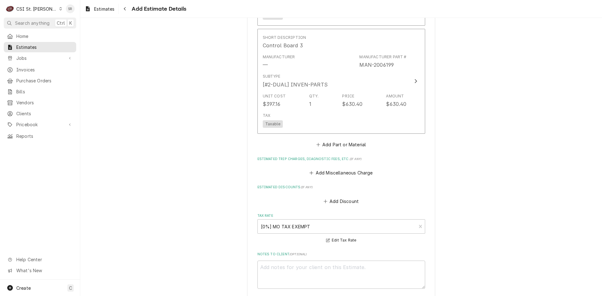
scroll to position [1204, 0]
click at [342, 168] on button "Add Miscellaneous Charge" at bounding box center [341, 172] width 65 height 9
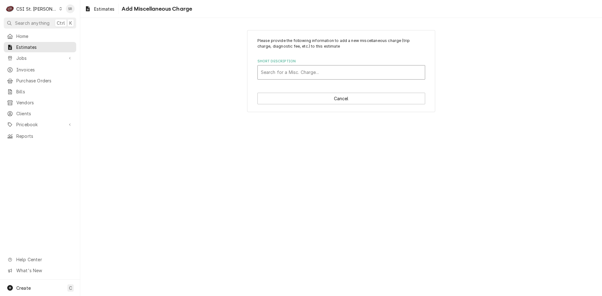
click at [306, 72] on div "Short Description" at bounding box center [341, 72] width 161 height 11
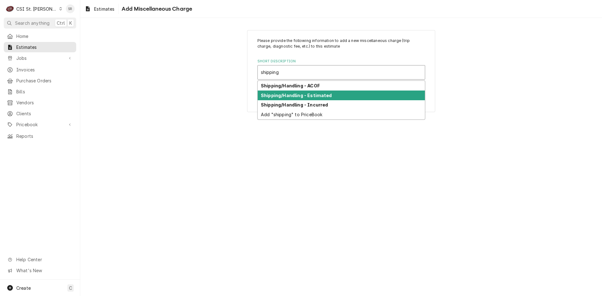
click at [313, 96] on strong "Shipping/Handling - Estimated" at bounding box center [296, 95] width 71 height 5
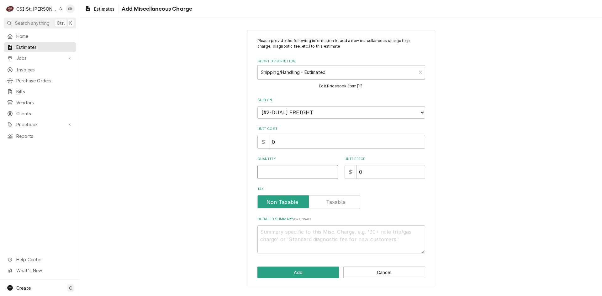
click at [278, 171] on input "Quantity" at bounding box center [298, 172] width 81 height 14
click at [308, 266] on div "Please provide the following information to add a new miscellaneous charge (tri…" at bounding box center [341, 158] width 188 height 257
click at [306, 272] on button "Add" at bounding box center [299, 273] width 82 height 12
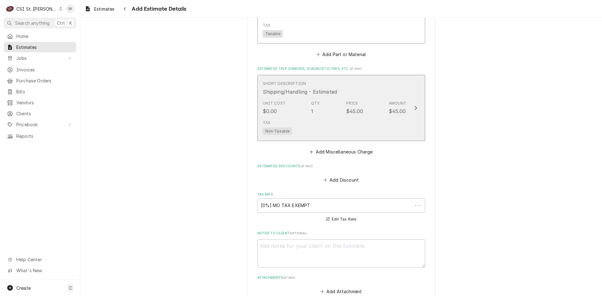
scroll to position [1294, 0]
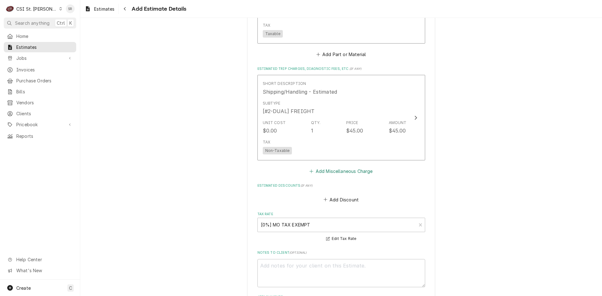
click at [332, 168] on button "Add Miscellaneous Charge" at bounding box center [341, 171] width 65 height 9
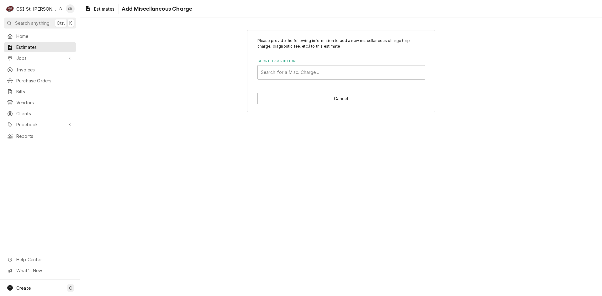
click at [301, 80] on div "Please provide the following information to add a new miscellaneous charge (tri…" at bounding box center [341, 71] width 188 height 83
click at [300, 77] on div "Short Description" at bounding box center [341, 72] width 161 height 11
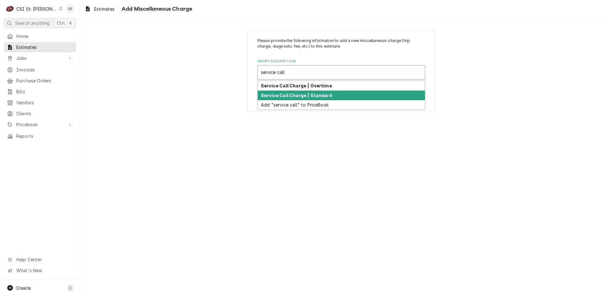
click at [298, 92] on div "Service Call Charge | Standard" at bounding box center [341, 96] width 167 height 10
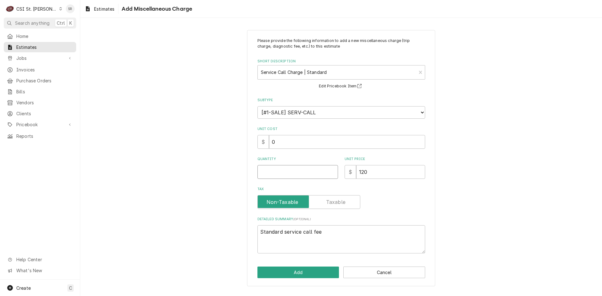
click at [274, 170] on input "Quantity" at bounding box center [298, 172] width 81 height 14
click at [296, 269] on button "Add" at bounding box center [299, 273] width 82 height 12
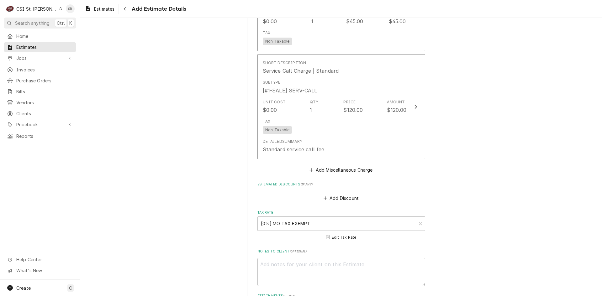
scroll to position [1567, 0]
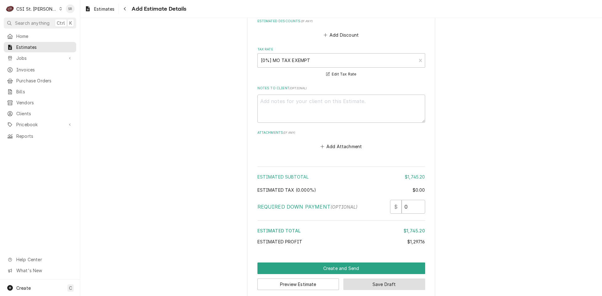
click at [356, 279] on button "Save Draft" at bounding box center [385, 285] width 82 height 12
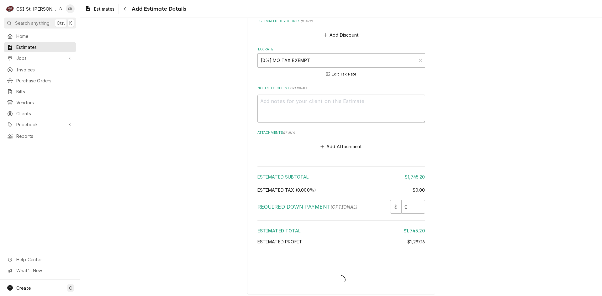
scroll to position [1564, 0]
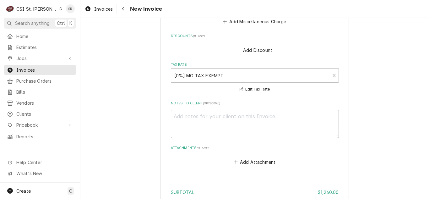
scroll to position [1114, 0]
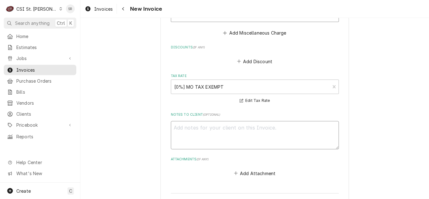
click at [248, 145] on textarea "Notes to Client ( optional )" at bounding box center [255, 135] width 168 height 28
type textarea "x"
type textarea "q"
type textarea "x"
type textarea "qu"
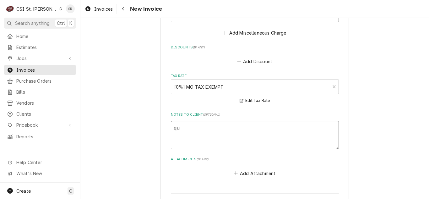
type textarea "x"
type textarea "quo"
type textarea "x"
type textarea "quot"
type textarea "x"
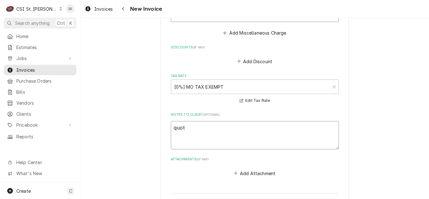
type textarea "quote"
type textarea "x"
type textarea "quoted"
type textarea "x"
type textarea "quoted o"
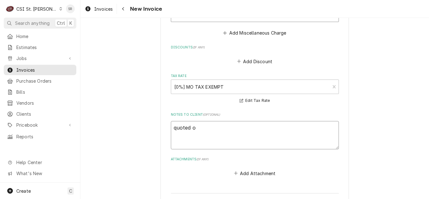
type textarea "x"
type textarea "quoted on"
type textarea "x"
type textarea "quoted on"
type textarea "x"
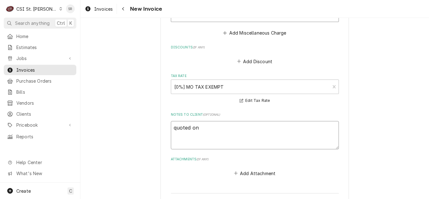
type textarea "quoted on 4"
type textarea "x"
type textarea "quoted on 40"
type textarea "x"
type textarea "quoted on 400"
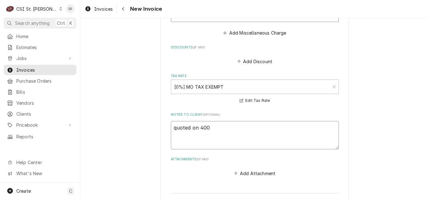
type textarea "x"
type textarea "quoted on 4007"
type textarea "x"
type textarea "quoted on 40073"
type textarea "x"
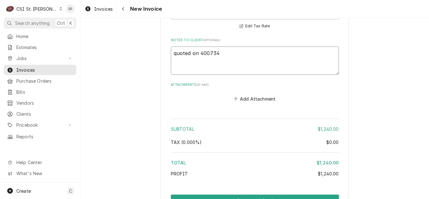
scroll to position [1271, 0]
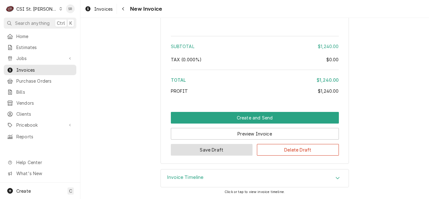
type textarea "quoted on 400734"
click at [228, 151] on button "Save Draft" at bounding box center [212, 150] width 82 height 12
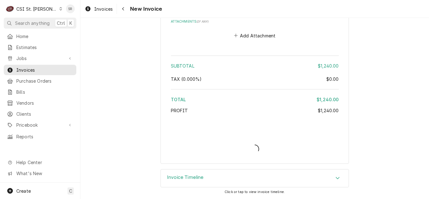
scroll to position [1251, 0]
type textarea "x"
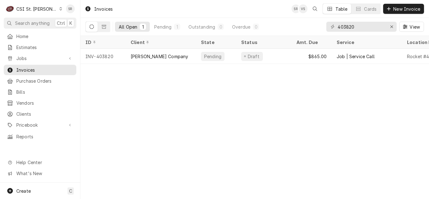
drag, startPoint x: 50, startPoint y: 59, endPoint x: 47, endPoint y: 62, distance: 4.0
click at [50, 59] on span "Jobs" at bounding box center [39, 58] width 47 height 7
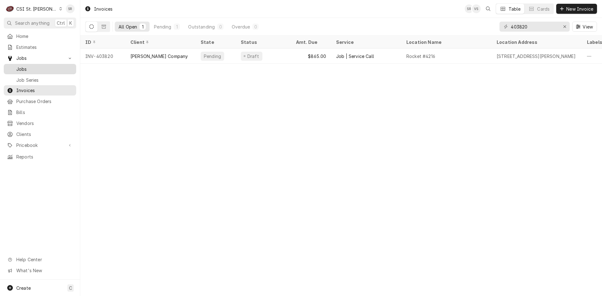
click at [26, 66] on span "Jobs" at bounding box center [44, 69] width 57 height 7
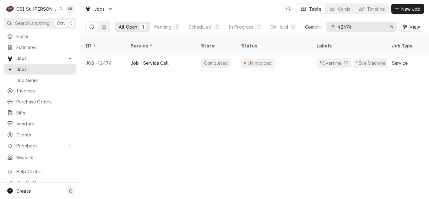
drag, startPoint x: 349, startPoint y: 28, endPoint x: 317, endPoint y: 25, distance: 32.4
click at [317, 25] on div "All Open 1 Pending 0 Scheduled 0 In Progress 0 On Hold 0 Completed 1 42474 View" at bounding box center [254, 27] width 338 height 18
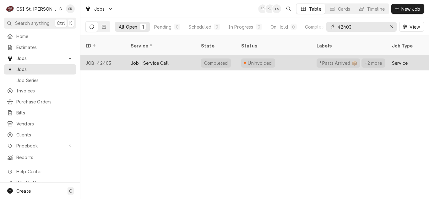
type input "42403"
click at [160, 60] on div "Job | Service Call" at bounding box center [149, 63] width 38 height 7
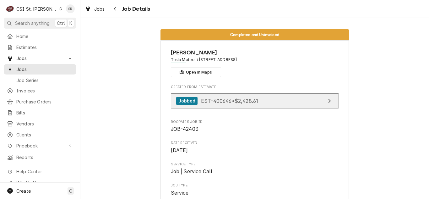
click at [245, 101] on span "EST-400646 • $2,428.61" at bounding box center [229, 100] width 57 height 6
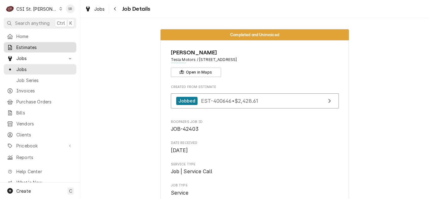
click at [31, 46] on span "Estimates" at bounding box center [44, 47] width 57 height 7
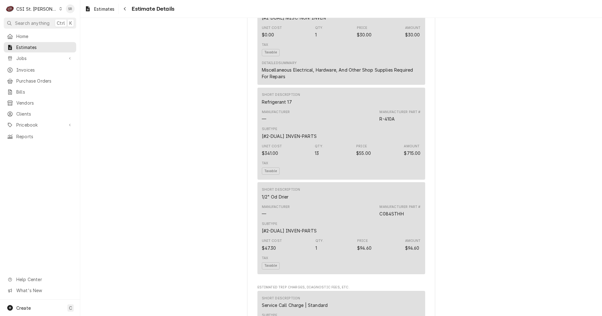
scroll to position [816, 0]
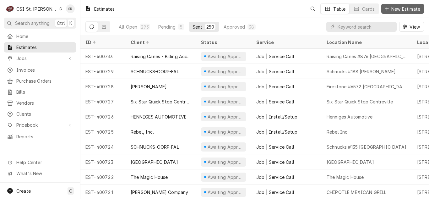
click at [406, 10] on span "New Estimate" at bounding box center [405, 9] width 31 height 7
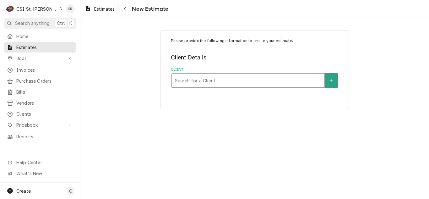
click at [203, 79] on div "Client" at bounding box center [248, 80] width 146 height 11
type input "[PERSON_NAME]"
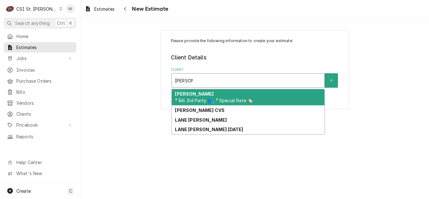
click at [205, 94] on div "[PERSON_NAME] ³ Bill 3rd Party 👥, ³ Special Rate 🏷️" at bounding box center [248, 97] width 152 height 16
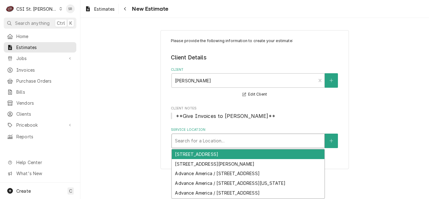
click at [224, 144] on div "Service Location" at bounding box center [248, 140] width 146 height 11
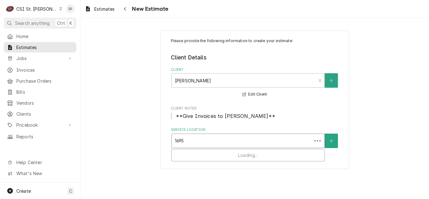
type input "16955"
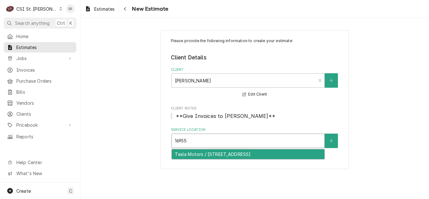
click at [219, 157] on div "Tesla Motors / 16955 Chesterfield Airport Rd, Chesterfield, MO 63005" at bounding box center [248, 154] width 152 height 10
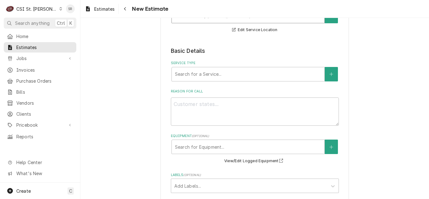
scroll to position [125, 0]
click at [200, 75] on div "Service Type" at bounding box center [248, 72] width 146 height 11
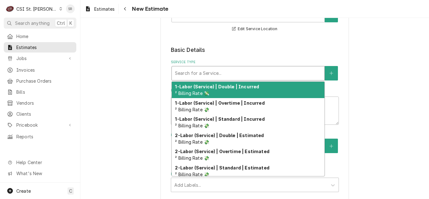
type textarea "x"
type input "s"
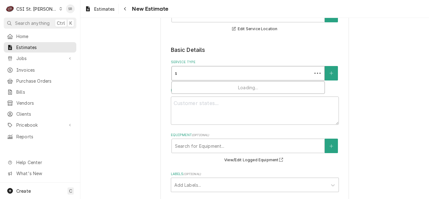
type textarea "x"
type input "se"
type textarea "x"
type input "ser"
type textarea "x"
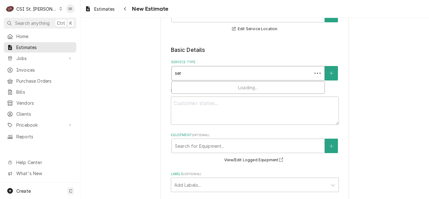
type input "serv"
type textarea "x"
type input "servi"
type textarea "x"
type input "servic"
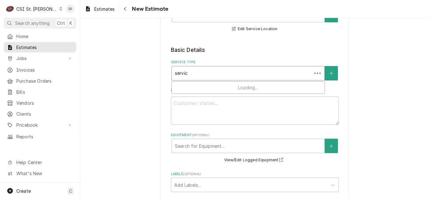
type textarea "x"
type input "service"
type textarea "x"
type input "service c"
type textarea "x"
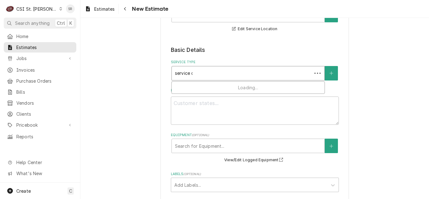
type input "service ca"
type textarea "x"
type input "service cal"
type textarea "x"
type input "service call"
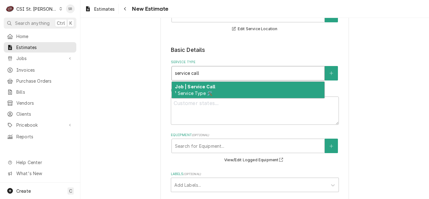
click at [200, 88] on strong "Job | Service Call" at bounding box center [195, 86] width 40 height 5
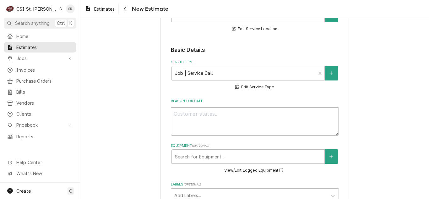
click at [196, 113] on textarea "Reason For Call" at bounding box center [255, 121] width 168 height 28
type textarea "x"
type textarea "A"
type textarea "x"
type textarea "Af"
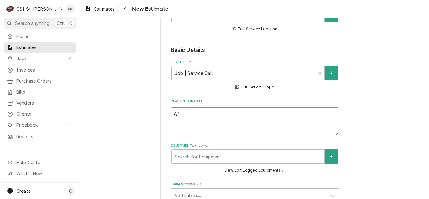
type textarea "x"
type textarea "Aft"
type textarea "x"
type textarea "Afte"
type textarea "x"
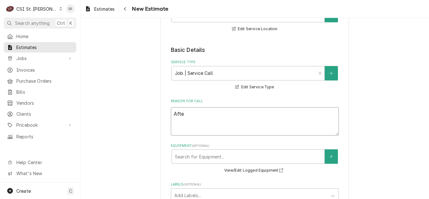
type textarea "After"
type textarea "x"
type textarea "After"
type textarea "x"
type textarea "After l"
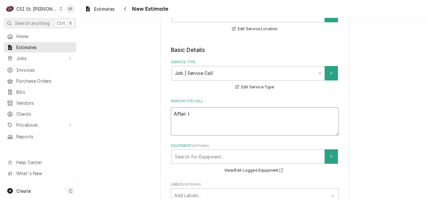
type textarea "x"
type textarea "After le"
type textarea "x"
type textarea "After lea"
type textarea "x"
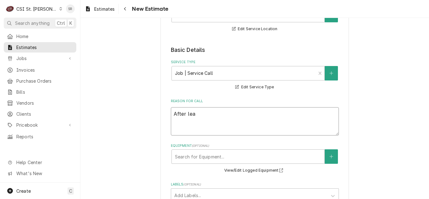
type textarea "After leak"
type textarea "x"
type textarea "After leak"
type textarea "x"
type textarea "After leak"
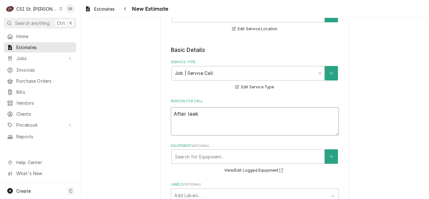
click at [204, 110] on textarea "After leak" at bounding box center [255, 121] width 168 height 28
type textarea "x"
type textarea "After leak s"
type textarea "x"
type textarea "After leak se"
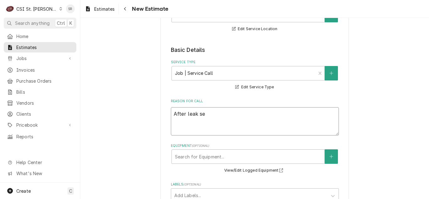
type textarea "x"
type textarea "After leak sea"
type textarea "x"
type textarea "After leak sear"
type textarea "x"
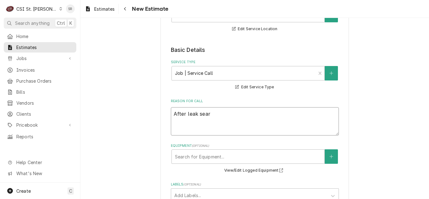
type textarea "After leak searc"
type textarea "x"
type textarea "After leak search"
type textarea "x"
type textarea "After leak search"
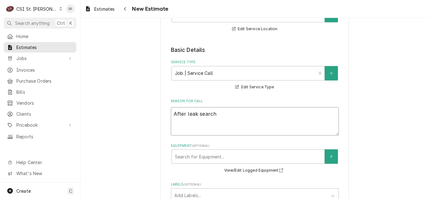
type textarea "x"
type textarea "After leak search b"
type textarea "x"
type textarea "After leak search be"
type textarea "x"
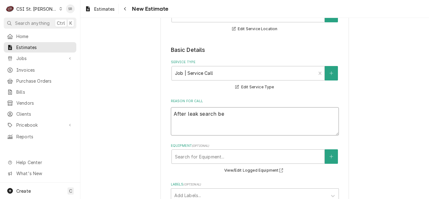
type textarea "After leak search bef"
type textarea "x"
type textarea "After leak search befo"
type textarea "x"
type textarea "After leak search bef"
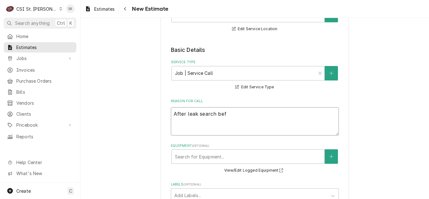
type textarea "x"
type textarea "After leak search be"
type textarea "x"
type textarea "After leak search b"
type textarea "x"
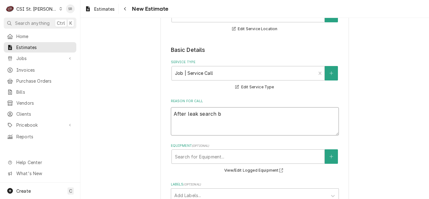
type textarea "After leak search bp"
type textarea "x"
type textarea "After leak search b"
type textarea "x"
type textarea "After leak search"
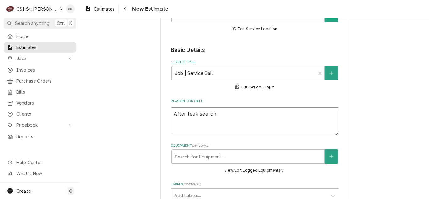
type textarea "x"
type textarea "After leak search p"
type textarea "x"
type textarea "After leak search pe"
type textarea "x"
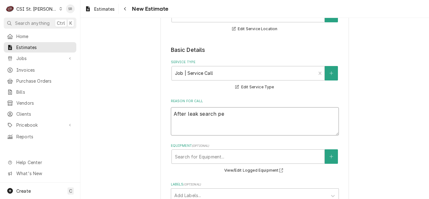
type textarea "After leak search per"
type textarea "x"
type textarea "After leak search perf"
type textarea "x"
type textarea "After leak search perfo"
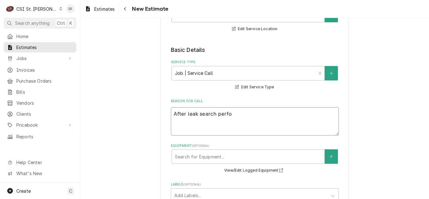
type textarea "x"
type textarea "After leak search perfor"
type textarea "x"
type textarea "After leak search perform"
type textarea "x"
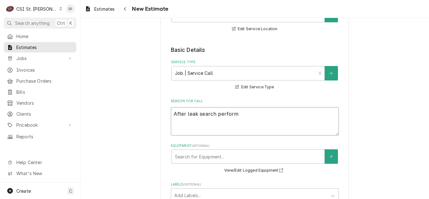
type textarea "After leak search performe"
type textarea "x"
type textarea "After leak search performed"
type textarea "x"
type textarea "After leak search performed"
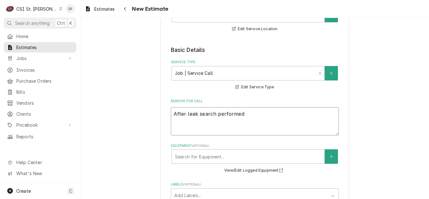
type textarea "x"
type textarea "After leak search performed"
type textarea "x"
type textarea "After leak search performed f"
type textarea "x"
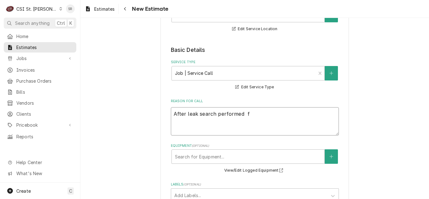
type textarea "After leak search performed"
type textarea "x"
type textarea "After leak search performed"
type textarea "x"
type textarea "After leak search performed"
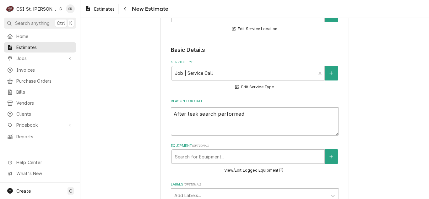
type textarea "x"
type textarea "After leak search performed,"
type textarea "x"
type textarea "After leak search performed,"
type textarea "x"
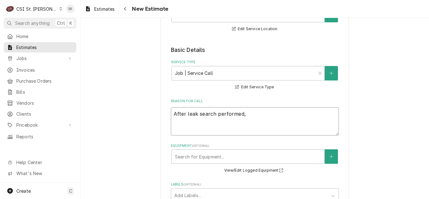
type textarea "After leak search performed, f"
type textarea "x"
type textarea "After leak search performed, fo"
type textarea "x"
type textarea "After leak search performed, fou"
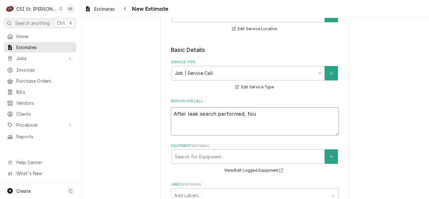
type textarea "x"
type textarea "After leak search performed, foun"
type textarea "x"
type textarea "After leak search performed, found"
type textarea "x"
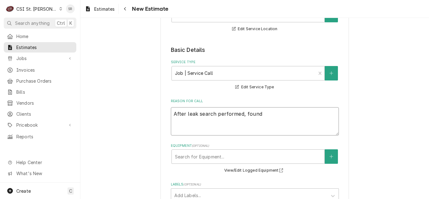
type textarea "After leak search performed, found"
type textarea "x"
type textarea "After leak search performed, found"
click at [268, 112] on textarea "After leak search performed, found" at bounding box center [255, 121] width 168 height 28
type textarea "x"
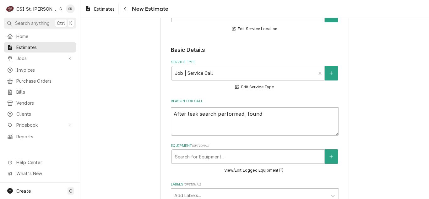
type textarea "After leak search performed, found m"
type textarea "x"
type textarea "After leak search performed, found mo"
type textarea "x"
type textarea "After leak search performed, found moi"
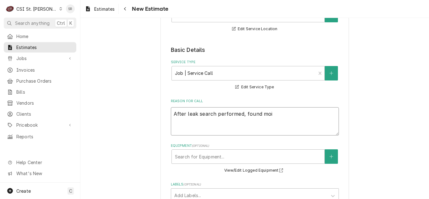
type textarea "x"
type textarea "After leak search performed, found moit"
type textarea "x"
type textarea "After leak search performed, found moito"
type textarea "x"
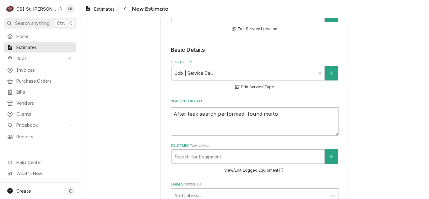
type textarea "After leak search performed, found moit"
type textarea "x"
type textarea "After leak search performed, found moi"
type textarea "x"
type textarea "After leak search performed, found mo"
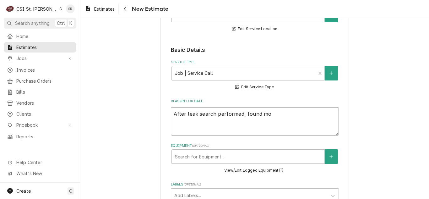
type textarea "x"
type textarea "After leak search performed, found mot"
type textarea "x"
type textarea "After leak search performed, found moto"
type textarea "x"
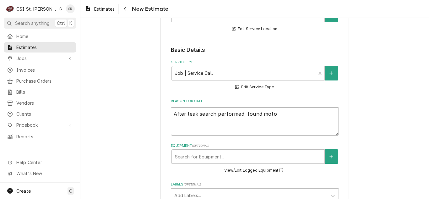
type textarea "After leak search performed, found motor"
type textarea "x"
type textarea "After leak search performed, found motor"
type textarea "x"
type textarea "After leak search performed, found motor n"
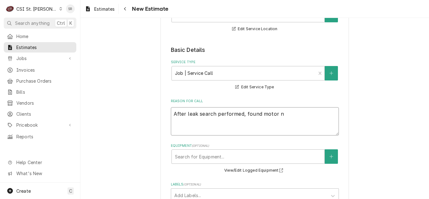
type textarea "x"
type textarea "After leak search performed, found motor ne"
type textarea "x"
type textarea "After leak search performed, found motor nee"
type textarea "x"
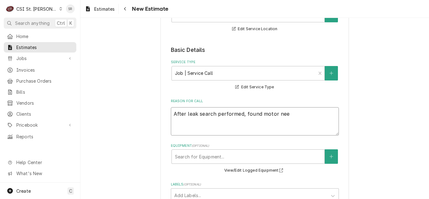
type textarea "After leak search performed, found motor need"
type textarea "x"
type textarea "After leak search performed, found motor neede"
type textarea "x"
type textarea "After leak search performed, found motor needed"
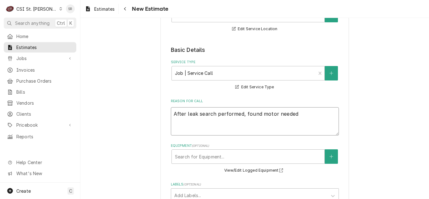
type textarea "x"
type textarea "After leak search performed, found motor needed"
type textarea "x"
type textarea "After leak search performed, found motor needed r"
type textarea "x"
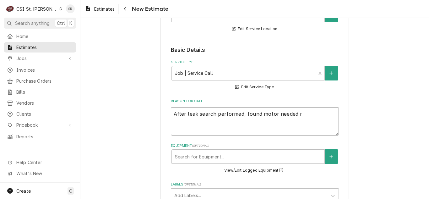
type textarea "After leak search performed, found motor needed re"
type textarea "x"
type textarea "After leak search performed, found motor needed rep"
type textarea "x"
type textarea "After leak search performed, found motor needed repl"
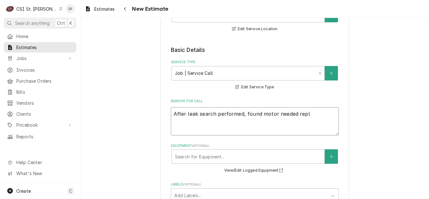
type textarea "x"
type textarea "After leak search performed, found motor needed repla"
type textarea "x"
type textarea "After leak search performed, found motor needed replac"
type textarea "x"
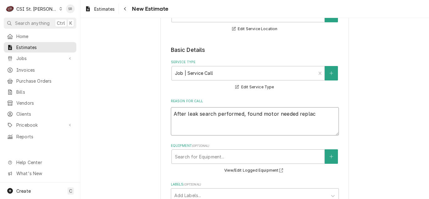
type textarea "After leak search performed, found motor needed replace"
type textarea "x"
type textarea "After leak search performed, found motor needed replaced"
type textarea "x"
type textarea "After leak search performed, found motor needed replaced."
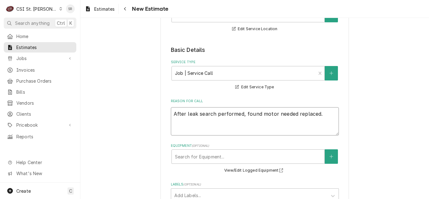
type textarea "x"
type textarea "After leak search performed, found motor needed replaced."
type textarea "x"
type textarea "After leak search performed, found motor needed replaced. Q"
type textarea "x"
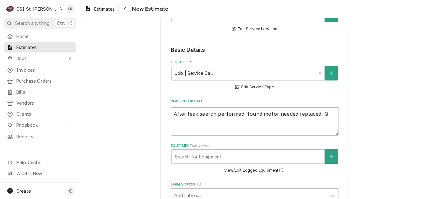
type textarea "After leak search performed, found motor needed replaced. Qu"
type textarea "x"
type textarea "After leak search performed, found motor needed replaced. Quo"
type textarea "x"
type textarea "After leak search performed, found motor needed replaced. Quot"
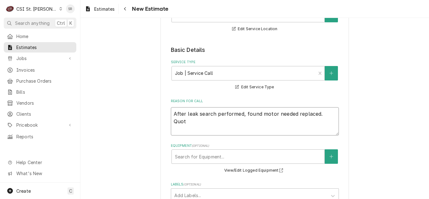
type textarea "x"
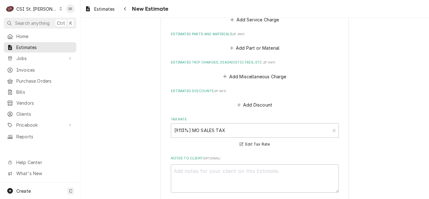
scroll to position [627, 0]
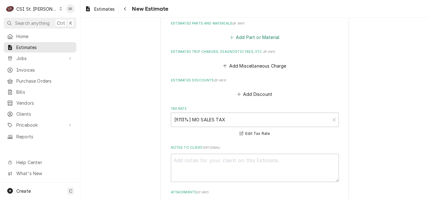
click at [247, 37] on button "Add Part or Material" at bounding box center [254, 37] width 52 height 9
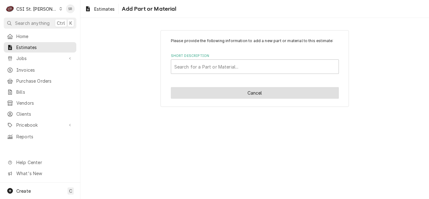
click at [243, 96] on button "Cancel" at bounding box center [255, 93] width 168 height 12
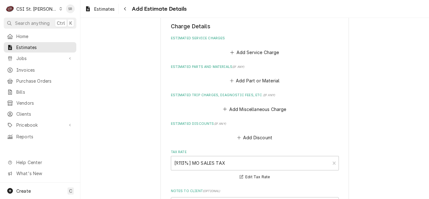
scroll to position [526, 0]
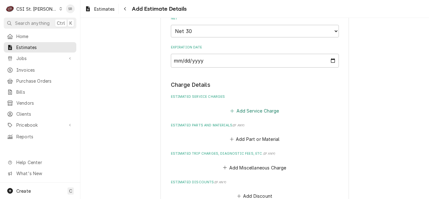
click at [247, 112] on button "Add Service Charge" at bounding box center [254, 110] width 51 height 9
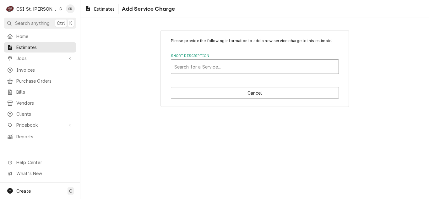
click at [220, 68] on div "Short Description" at bounding box center [254, 66] width 161 height 11
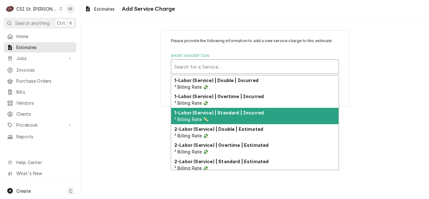
click at [226, 114] on strong "1-Labor (Service) | Standard | Incurred" at bounding box center [218, 112] width 89 height 5
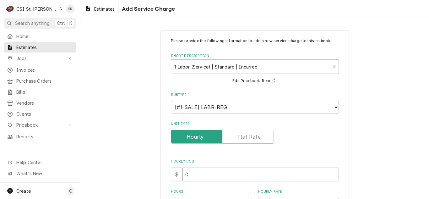
scroll to position [94, 0]
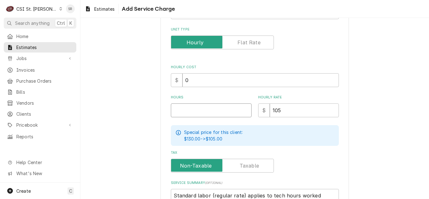
click at [181, 109] on input "Hours" at bounding box center [211, 110] width 81 height 14
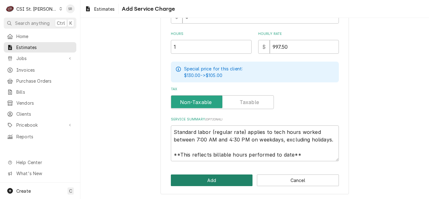
click at [210, 180] on button "Add" at bounding box center [212, 180] width 82 height 12
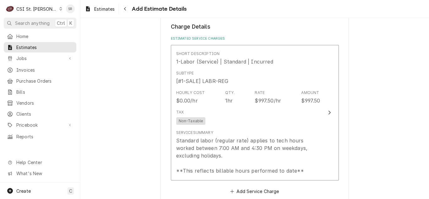
scroll to position [644, 0]
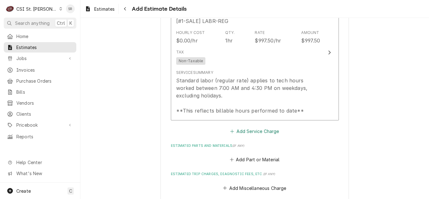
click at [245, 130] on button "Add Service Charge" at bounding box center [254, 130] width 51 height 9
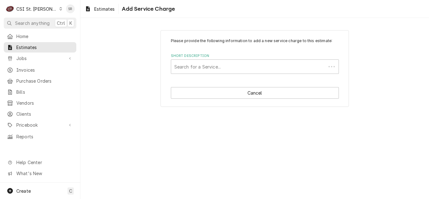
click at [232, 64] on div "Short Description" at bounding box center [248, 66] width 148 height 11
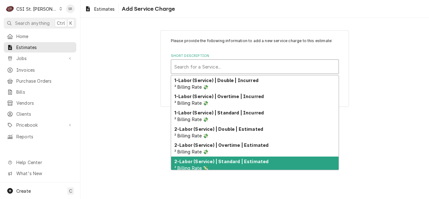
click at [229, 157] on div "2-Labor (Service) | Standard | Estimated ² Billing Rate 💸" at bounding box center [254, 164] width 167 height 16
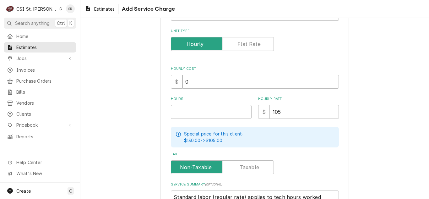
scroll to position [94, 0]
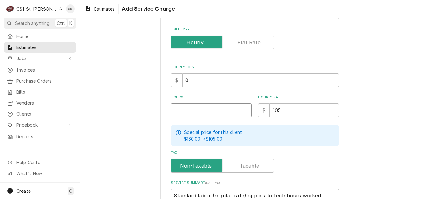
click at [178, 108] on input "Hours" at bounding box center [211, 110] width 81 height 14
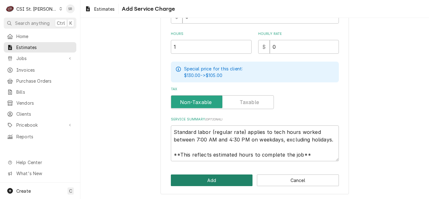
click at [203, 180] on button "Add" at bounding box center [212, 180] width 82 height 12
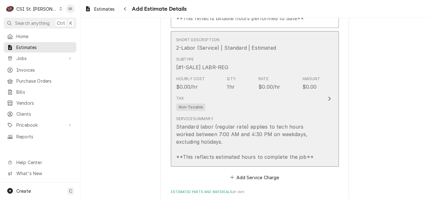
scroll to position [750, 0]
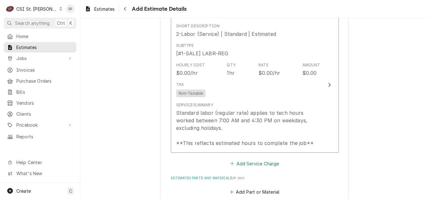
click at [246, 166] on button "Add Service Charge" at bounding box center [254, 163] width 51 height 9
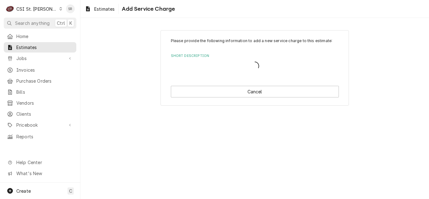
click at [205, 66] on div "Short Description" at bounding box center [255, 65] width 168 height 13
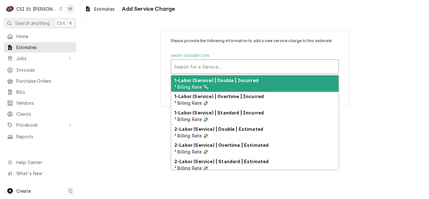
click at [197, 70] on div "Short Description" at bounding box center [254, 66] width 161 height 11
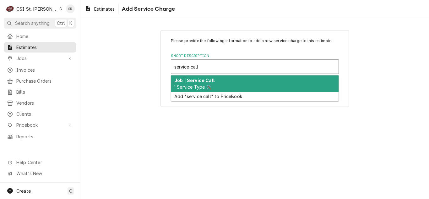
click at [196, 84] on span "¹ Service Type 🛠️" at bounding box center [192, 86] width 37 height 5
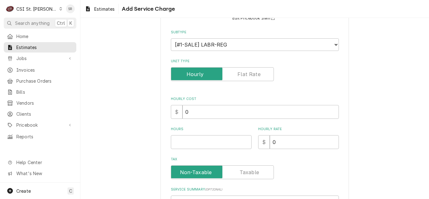
scroll to position [63, 0]
click at [184, 140] on input "Hours" at bounding box center [211, 142] width 81 height 14
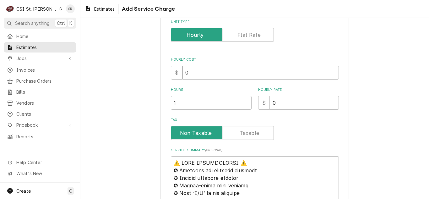
scroll to position [188, 0]
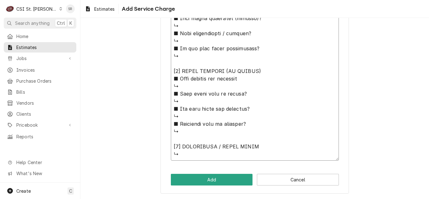
drag, startPoint x: 174, startPoint y: 78, endPoint x: 264, endPoint y: 210, distance: 159.6
click at [264, 198] on html "C CSI St. [PERSON_NAME] Search anything Ctrl K Home Estimates Jobs Jobs Job Ser…" at bounding box center [214, 99] width 429 height 199
paste textarea "43843"
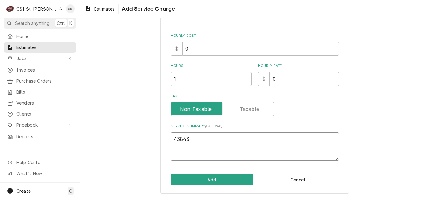
scroll to position [110, 0]
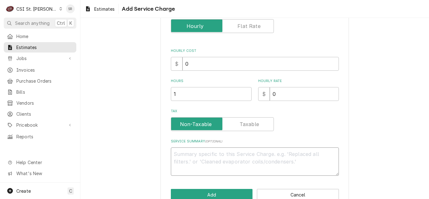
click at [200, 157] on textarea "Service Summary ( optional )" at bounding box center [255, 161] width 168 height 28
paste textarea "2358794"
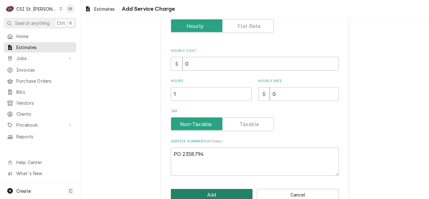
click at [200, 193] on button "Add" at bounding box center [212, 195] width 82 height 12
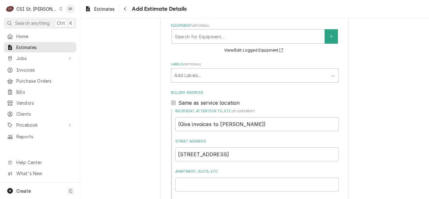
scroll to position [166, 0]
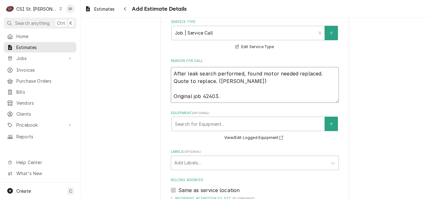
drag, startPoint x: 196, startPoint y: 81, endPoint x: 154, endPoint y: 71, distance: 42.7
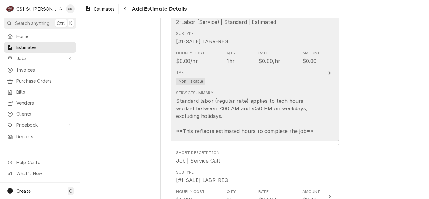
click at [250, 102] on div "Standard labor (regular rate) applies to tech hours worked between 7:00 AM and …" at bounding box center [248, 116] width 144 height 38
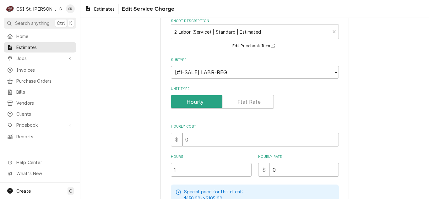
scroll to position [94, 0]
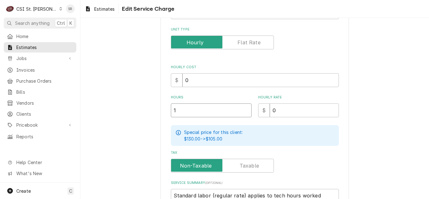
drag, startPoint x: 171, startPoint y: 112, endPoint x: 166, endPoint y: 112, distance: 5.0
click at [166, 112] on div "Use the fields below to edit this service charge Short Description 2-Labor (Ser…" at bounding box center [254, 104] width 188 height 337
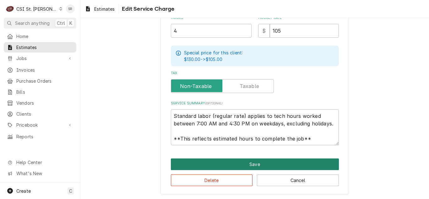
click at [207, 166] on button "Save" at bounding box center [255, 164] width 168 height 12
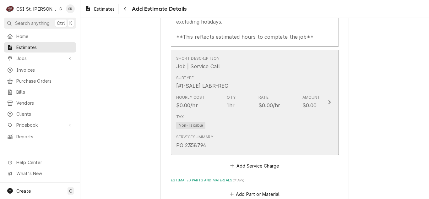
click at [202, 127] on span "Non-Taxable" at bounding box center [190, 125] width 29 height 8
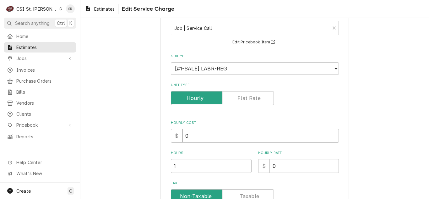
scroll to position [94, 0]
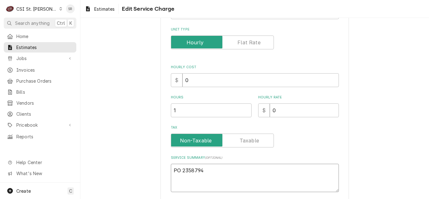
click at [179, 164] on textarea "PO 2358794" at bounding box center [255, 177] width 168 height 28
paste textarea "After leak search performed, found motor needed replaced. Quote to replace"
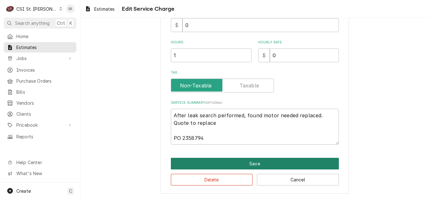
click at [207, 164] on button "Save" at bounding box center [255, 163] width 168 height 12
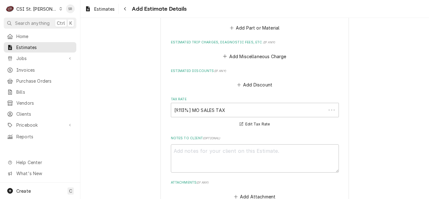
scroll to position [1044, 0]
click at [254, 30] on button "Add Part or Material" at bounding box center [254, 28] width 52 height 9
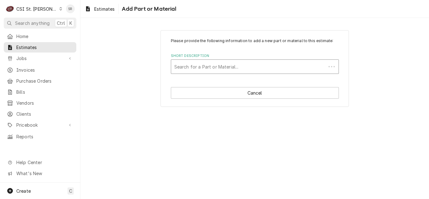
click at [206, 65] on div "Short Description" at bounding box center [248, 66] width 148 height 11
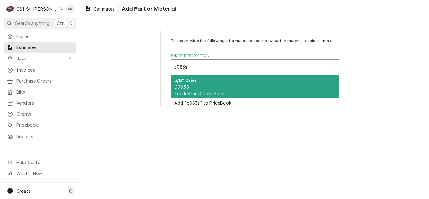
click at [200, 80] on div "3/8" Drier C083S Truck Stock: Cold Side" at bounding box center [254, 86] width 167 height 23
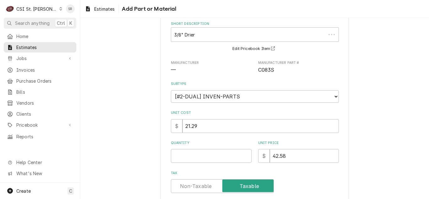
scroll to position [63, 0]
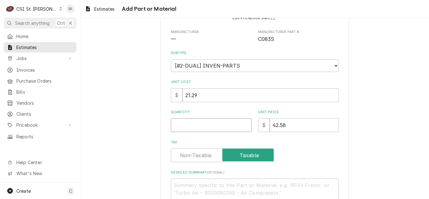
click at [186, 126] on input "Quantity" at bounding box center [211, 125] width 81 height 14
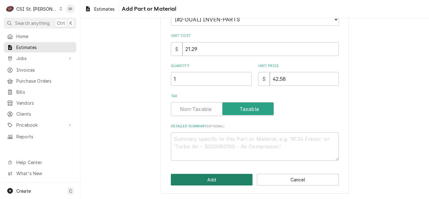
click at [216, 184] on button "Add" at bounding box center [212, 179] width 82 height 12
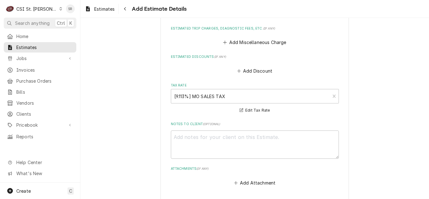
scroll to position [1146, 0]
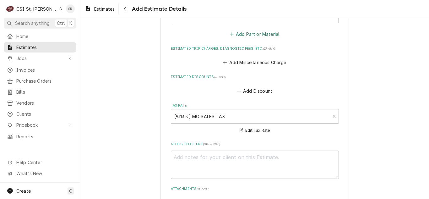
click at [244, 35] on button "Add Part or Material" at bounding box center [254, 34] width 52 height 9
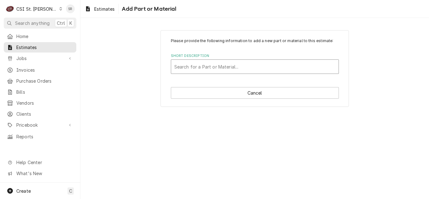
click at [203, 67] on div "Short Description" at bounding box center [254, 66] width 161 height 11
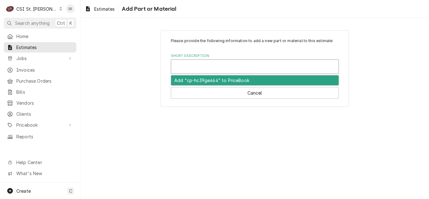
click at [215, 67] on div "Short Description" at bounding box center [254, 66] width 161 height 11
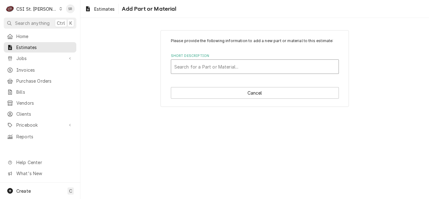
click at [216, 65] on div "Short Description" at bounding box center [254, 66] width 161 height 11
click at [227, 65] on div "Short Description" at bounding box center [254, 66] width 161 height 11
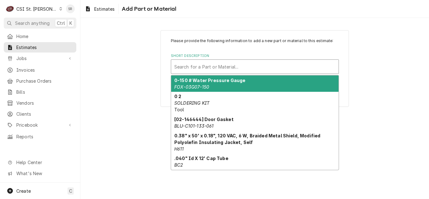
paste input "CP-HC39GE464"
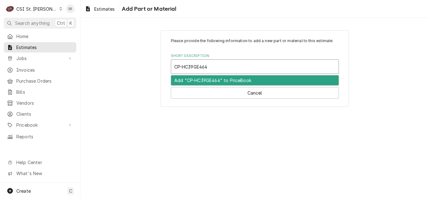
click at [210, 81] on div "Add "CP-HC39GE464" to PriceBook" at bounding box center [254, 80] width 167 height 10
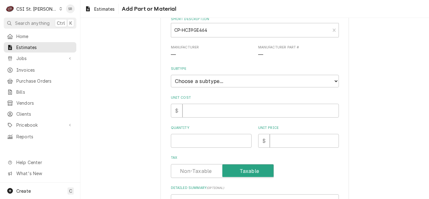
scroll to position [125, 0]
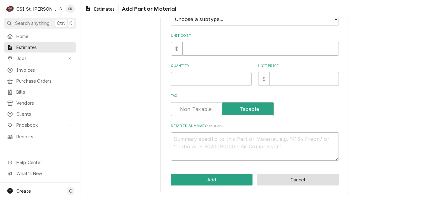
click at [279, 180] on button "Cancel" at bounding box center [298, 179] width 82 height 12
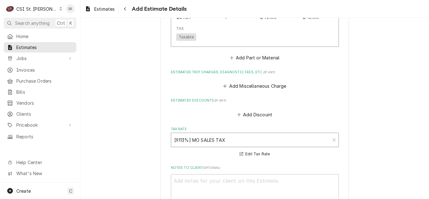
scroll to position [1060, 0]
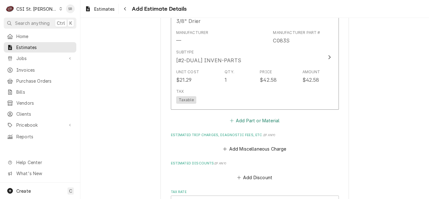
click at [250, 118] on button "Add Part or Material" at bounding box center [254, 120] width 52 height 9
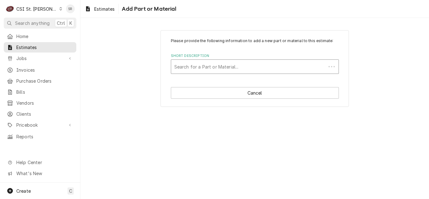
click at [213, 65] on div "Short Description" at bounding box center [248, 66] width 148 height 11
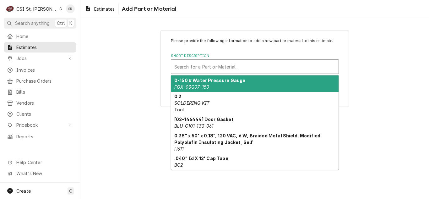
paste input "CP-HC39GE464"
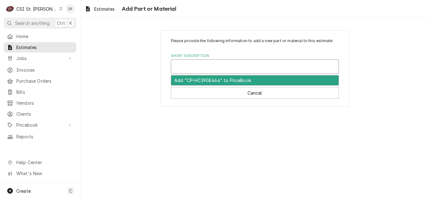
click at [213, 65] on div "Short Description" at bounding box center [254, 66] width 161 height 11
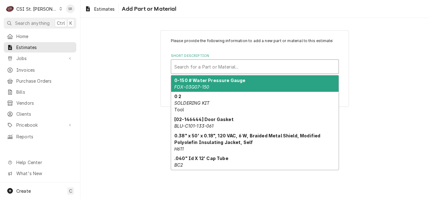
click at [233, 61] on div "Short Description" at bounding box center [254, 66] width 161 height 11
paste input "CAR-HC39GE464"
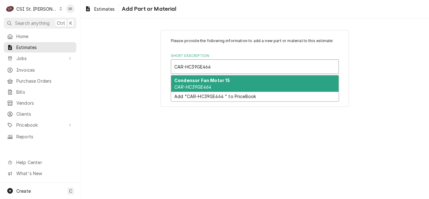
click at [208, 83] on div "Condensor Fan Motor 15 CAR-HC39GE464" at bounding box center [254, 83] width 167 height 16
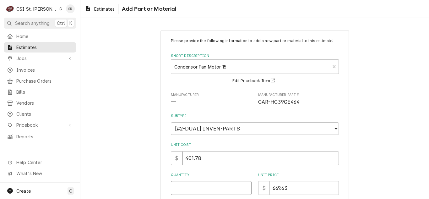
click at [186, 189] on input "Quantity" at bounding box center [211, 188] width 81 height 14
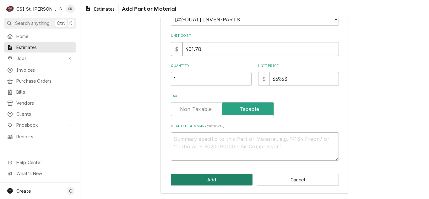
click at [195, 176] on button "Add" at bounding box center [212, 179] width 82 height 12
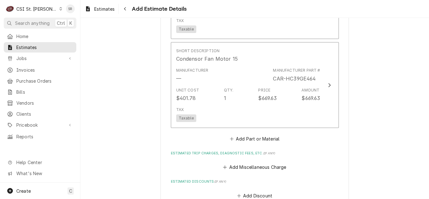
scroll to position [1131, 0]
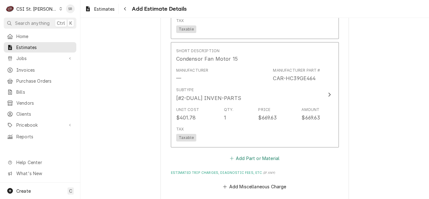
click at [265, 156] on button "Add Part or Material" at bounding box center [254, 157] width 52 height 9
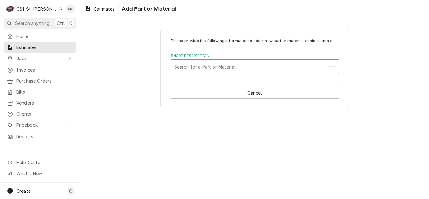
click at [216, 67] on div "Short Description" at bounding box center [248, 66] width 148 height 11
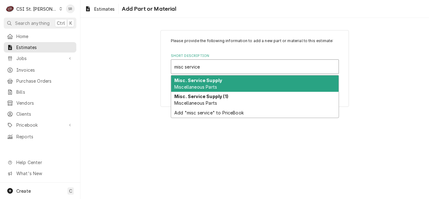
click at [209, 81] on strong "Misc. Service Supply" at bounding box center [198, 79] width 48 height 5
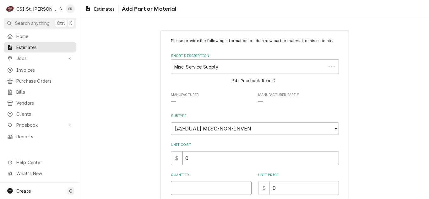
click at [185, 187] on input "Quantity" at bounding box center [211, 188] width 81 height 14
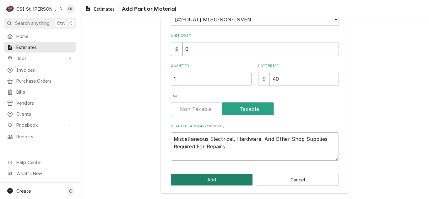
click at [216, 178] on button "Add" at bounding box center [212, 179] width 82 height 12
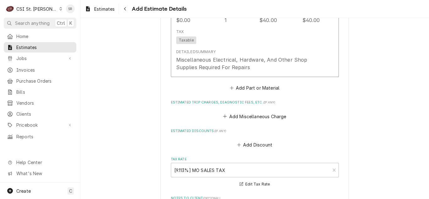
scroll to position [1346, 0]
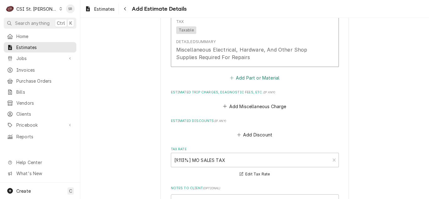
click at [252, 78] on button "Add Part or Material" at bounding box center [254, 77] width 52 height 9
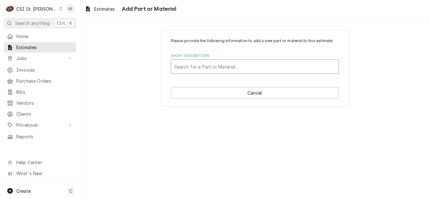
click at [201, 68] on div "Short Description" at bounding box center [254, 66] width 161 height 11
click at [199, 65] on div "Short Description" at bounding box center [254, 66] width 161 height 11
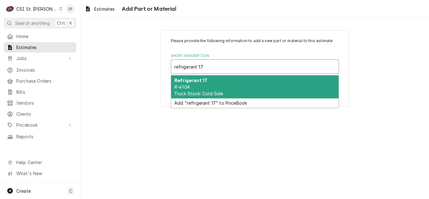
click at [193, 84] on div "Refrigerant 17 R-410A Truck Stock: Cold Side" at bounding box center [254, 86] width 167 height 23
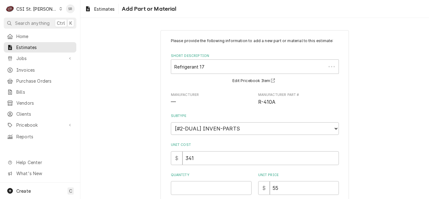
scroll to position [63, 0]
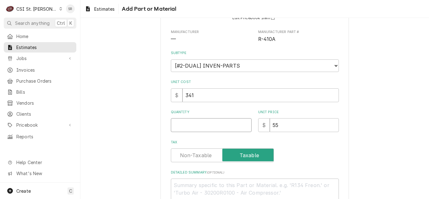
click at [177, 127] on input "Quantity" at bounding box center [211, 125] width 81 height 14
click at [203, 120] on input "Quantity" at bounding box center [211, 125] width 81 height 14
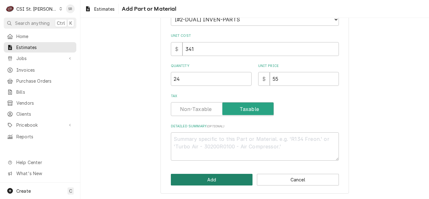
click at [208, 179] on button "Add" at bounding box center [212, 179] width 82 height 12
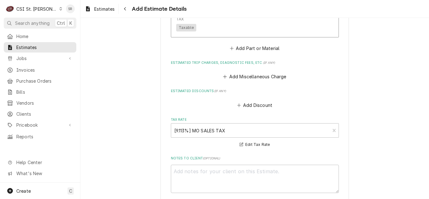
scroll to position [1475, 0]
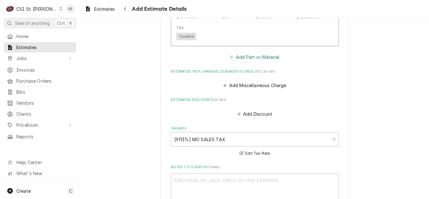
click at [255, 57] on button "Add Part or Material" at bounding box center [254, 57] width 52 height 9
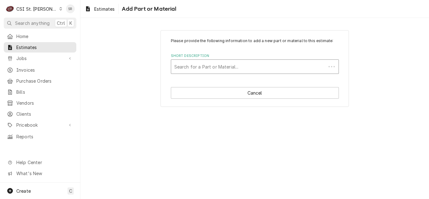
click at [210, 66] on div "Short Description" at bounding box center [248, 66] width 148 height 11
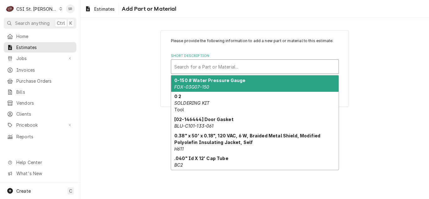
click at [202, 66] on div "Short Description" at bounding box center [254, 66] width 161 height 11
paste input "C084STHH"
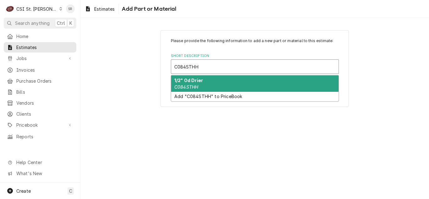
click at [201, 79] on strong "1/2" Od Drier" at bounding box center [188, 79] width 29 height 5
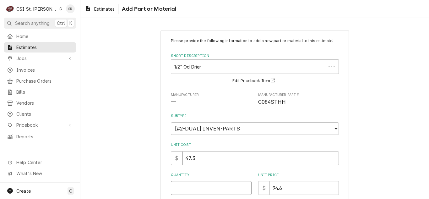
click at [183, 190] on input "Quantity" at bounding box center [211, 188] width 81 height 14
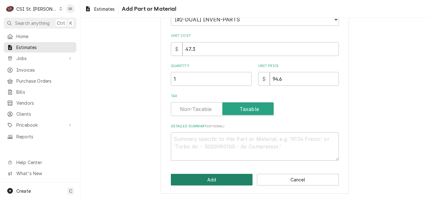
click at [205, 179] on button "Add" at bounding box center [212, 179] width 82 height 12
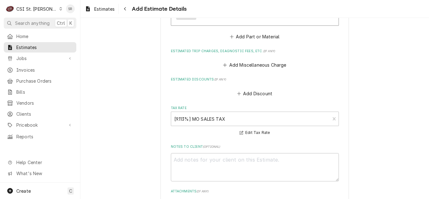
scroll to position [1592, 0]
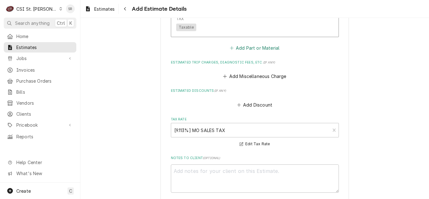
click at [247, 48] on button "Add Part or Material" at bounding box center [254, 47] width 52 height 9
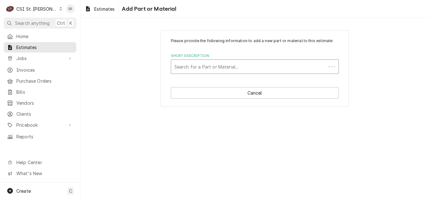
click at [195, 67] on div "Short Description" at bounding box center [248, 66] width 148 height 11
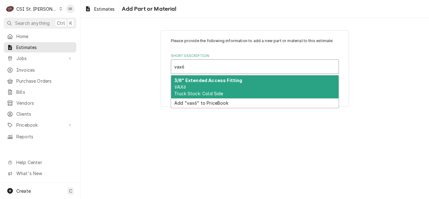
click at [199, 86] on div "3/8" Extended Access Fitting VAX6 Truck Stock: Cold Side" at bounding box center [254, 86] width 167 height 23
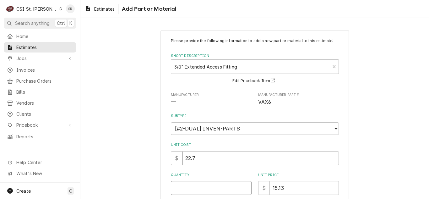
click at [189, 190] on input "Quantity" at bounding box center [211, 188] width 81 height 14
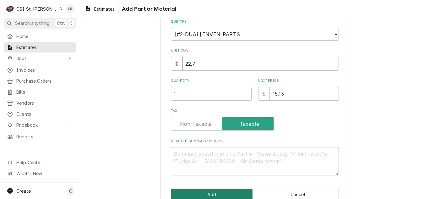
click at [202, 198] on button "Add" at bounding box center [212, 194] width 82 height 12
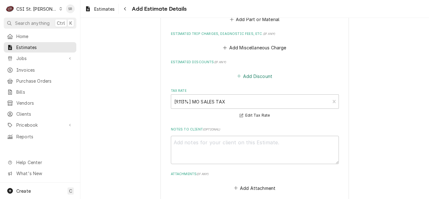
scroll to position [1729, 0]
click at [245, 49] on button "Add Miscellaneous Charge" at bounding box center [254, 48] width 65 height 9
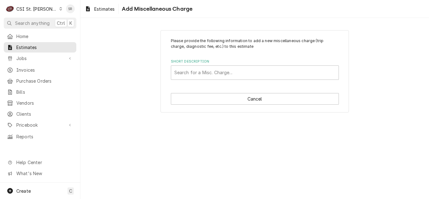
click at [218, 66] on div "Search for a Misc. Charge..." at bounding box center [254, 73] width 167 height 14
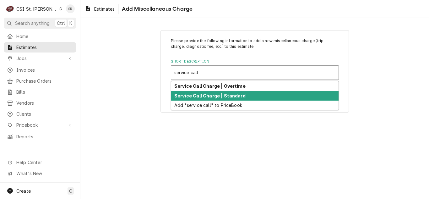
click at [217, 92] on div "Service Call Charge | Standard" at bounding box center [254, 96] width 167 height 10
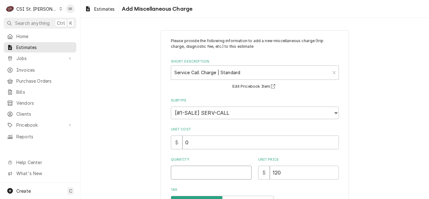
click at [188, 174] on input "Quantity" at bounding box center [211, 172] width 81 height 14
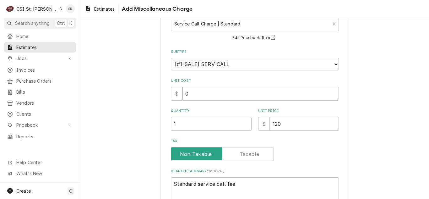
scroll to position [93, 0]
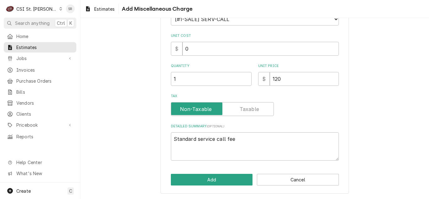
click at [206, 171] on div "Please provide the following information to add a new miscellaneous charge (tri…" at bounding box center [254, 65] width 188 height 257
click at [206, 178] on button "Add" at bounding box center [212, 179] width 82 height 12
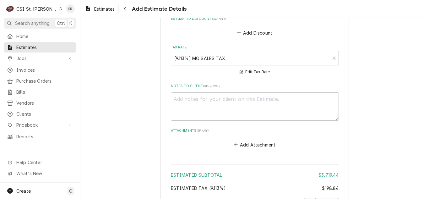
scroll to position [1822, 0]
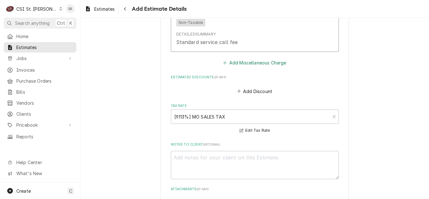
click at [239, 59] on button "Add Miscellaneous Charge" at bounding box center [254, 62] width 65 height 9
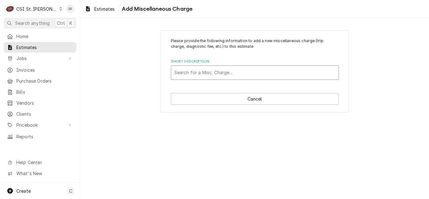
click at [210, 70] on div "Short Description" at bounding box center [254, 72] width 161 height 11
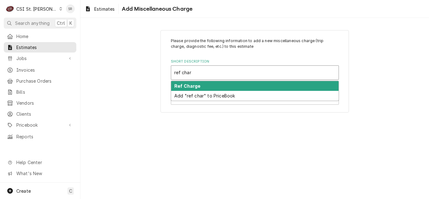
click at [193, 88] on strong "Ref Charge" at bounding box center [187, 85] width 26 height 5
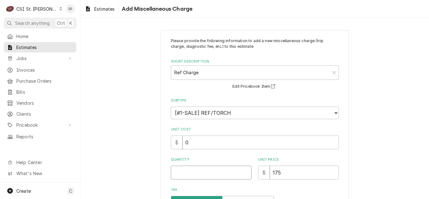
click at [185, 175] on input "Quantity" at bounding box center [211, 172] width 81 height 14
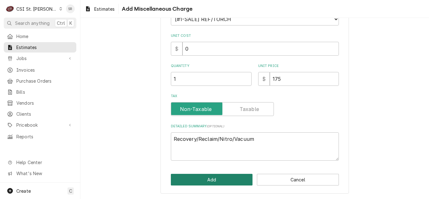
click at [202, 179] on button "Add" at bounding box center [212, 179] width 82 height 12
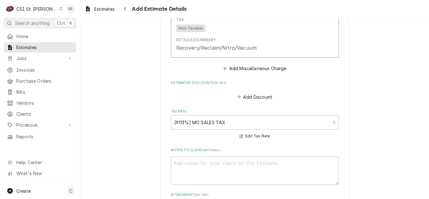
scroll to position [1904, 0]
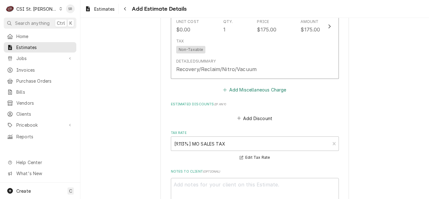
click at [248, 92] on button "Add Miscellaneous Charge" at bounding box center [254, 89] width 65 height 9
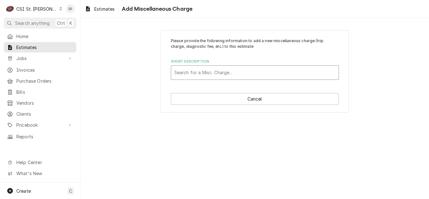
click at [237, 76] on div "Short Description" at bounding box center [254, 72] width 161 height 11
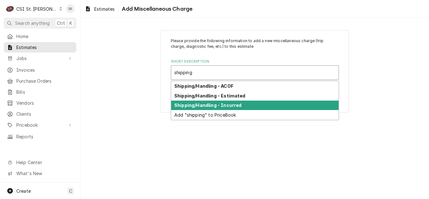
click at [225, 107] on strong "Shipping/Handling - Incurred" at bounding box center [207, 104] width 67 height 5
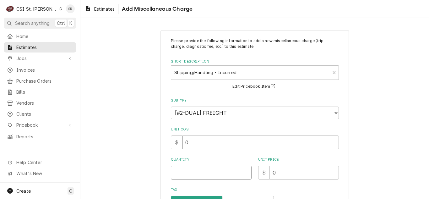
click at [185, 173] on input "Quantity" at bounding box center [211, 172] width 81 height 14
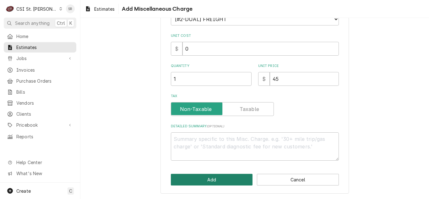
click at [204, 180] on button "Add" at bounding box center [212, 179] width 82 height 12
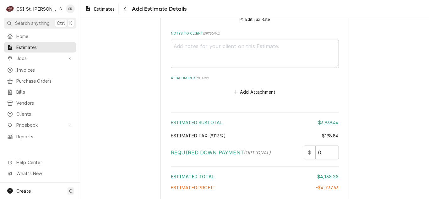
scroll to position [2036, 0]
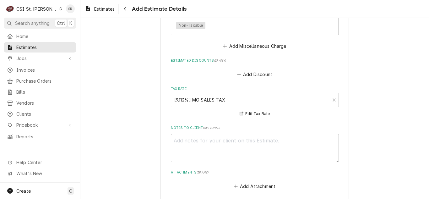
click at [237, 45] on button "Add Miscellaneous Charge" at bounding box center [254, 45] width 65 height 9
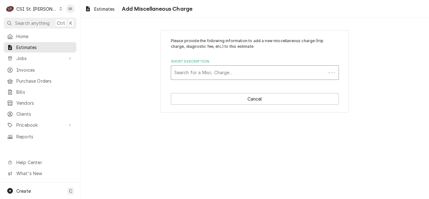
click at [201, 70] on div "Short Description" at bounding box center [248, 72] width 148 height 11
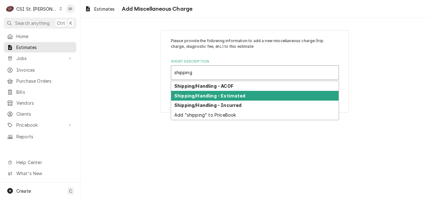
click at [203, 97] on strong "Shipping/Handling - Estimated" at bounding box center [209, 95] width 71 height 5
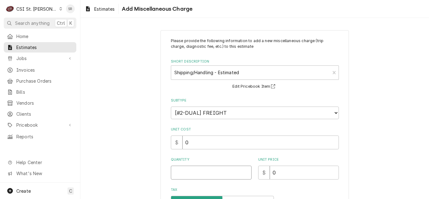
click at [188, 178] on input "Quantity" at bounding box center [211, 172] width 81 height 14
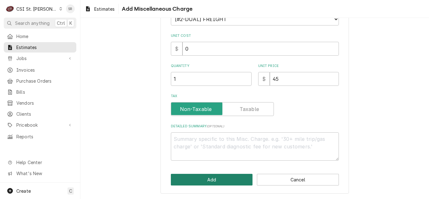
click at [193, 177] on button "Add" at bounding box center [212, 179] width 82 height 12
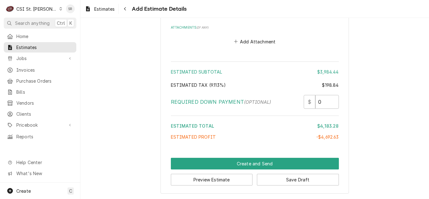
scroll to position [2269, 0]
click at [304, 177] on button "Save Draft" at bounding box center [298, 179] width 82 height 12
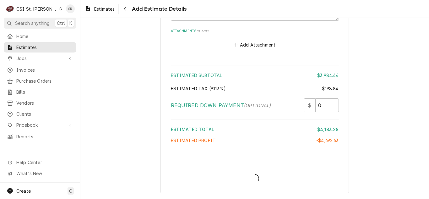
scroll to position [2266, 0]
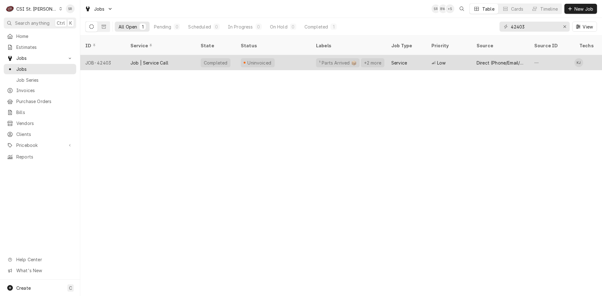
click at [410, 58] on div "Service" at bounding box center [406, 62] width 40 height 15
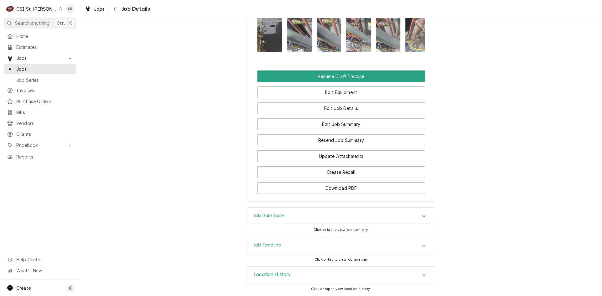
scroll to position [723, 0]
click at [276, 216] on h3 "Job Summary" at bounding box center [269, 216] width 31 height 6
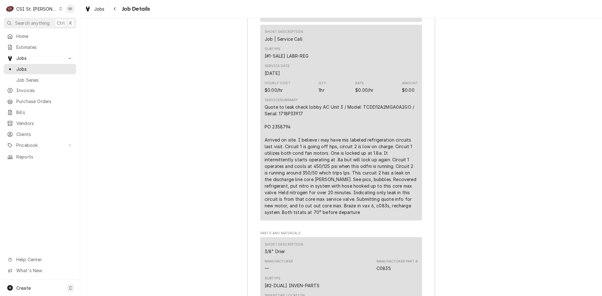
scroll to position [1256, 0]
click at [280, 137] on div "Quote to leak check lobby AC Unit 3 / Model: TCDD12A2MGA0A2GO / Serial: 1718P33…" at bounding box center [341, 160] width 153 height 112
copy div "2358794"
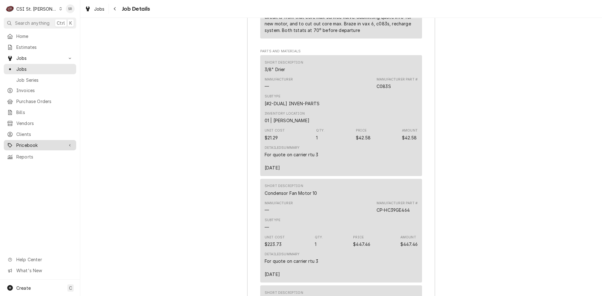
scroll to position [1444, 0]
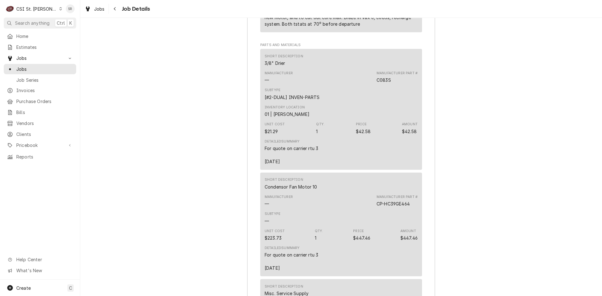
click at [414, 207] on div "Manufacturer Part # CP-HC39GE464" at bounding box center [397, 201] width 41 height 13
drag, startPoint x: 410, startPoint y: 216, endPoint x: 375, endPoint y: 218, distance: 35.8
click at [375, 210] on div "Manufacturer — Manufacturer Part # CP-HC39GE464" at bounding box center [341, 201] width 153 height 17
copy div "CP-HC39GE464"
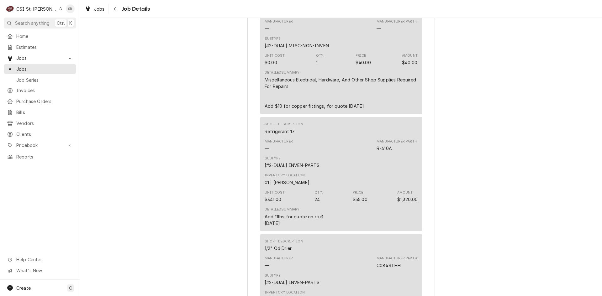
scroll to position [1821, 0]
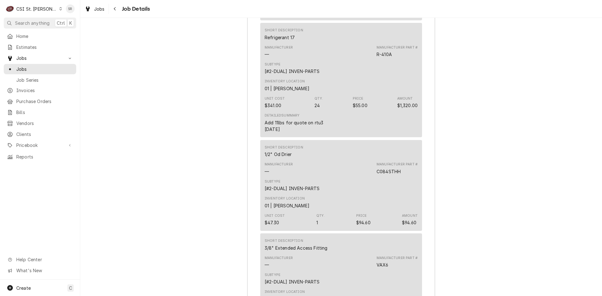
click at [386, 175] on div "C084STHH" at bounding box center [389, 171] width 24 height 7
copy div "C084STHH"
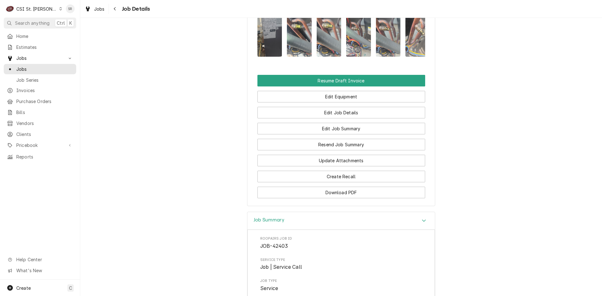
scroll to position [660, 0]
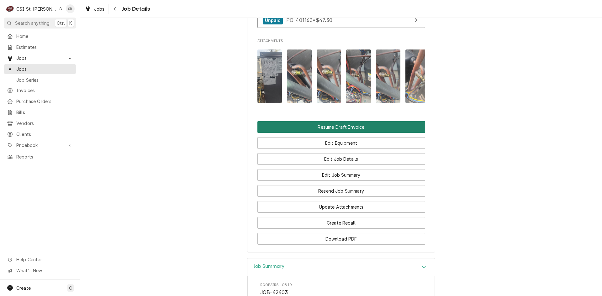
click at [334, 133] on button "Resume Draft Invoice" at bounding box center [342, 127] width 168 height 12
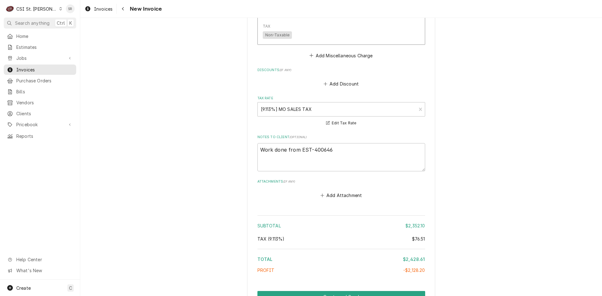
scroll to position [1619, 0]
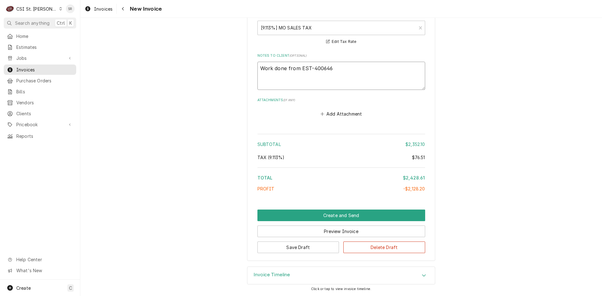
click at [334, 67] on textarea "Work done from EST-400646" at bounding box center [342, 76] width 168 height 28
type textarea "x"
type textarea "Work done from EST-400646"
type textarea "x"
type textarea "Work done from EST-400646 N"
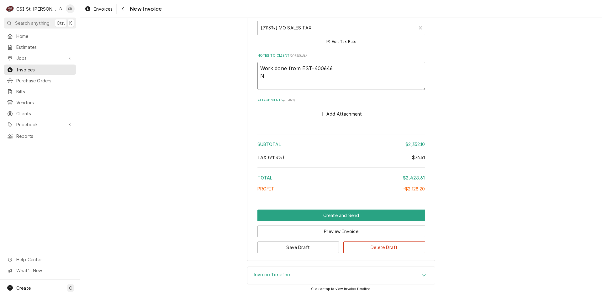
type textarea "x"
type textarea "Work done from EST-400646 NE"
type textarea "x"
type textarea "Work done from EST-400646 NEW"
type textarea "x"
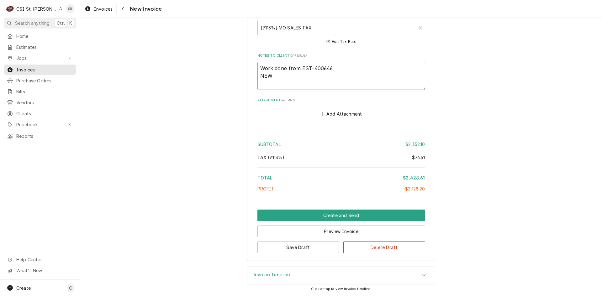
type textarea "Work done from EST-400646 NEW Q"
type textarea "x"
type textarea "Work done from EST-400646 NEW QU"
type textarea "x"
type textarea "Work done from EST-400646 NEW QUO"
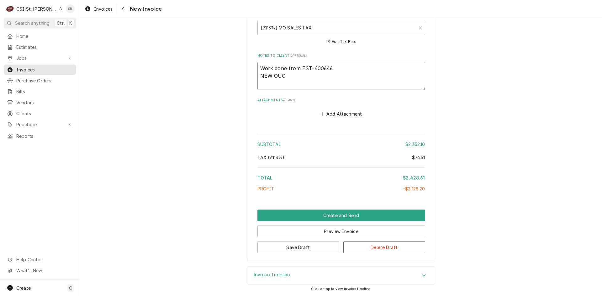
type textarea "x"
type textarea "Work done from EST-400646 NEW QUOT"
type textarea "x"
type textarea "Work done from EST-400646 NEW QUOTE"
type textarea "x"
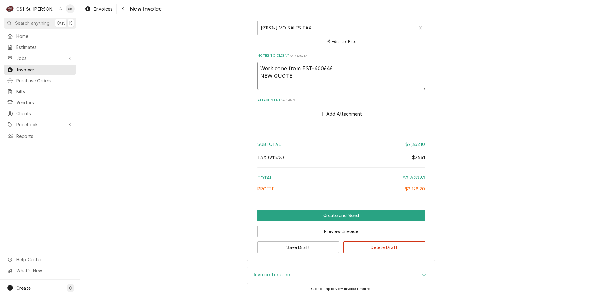
type textarea "Work done from EST-400646 NEW QUOTE"
click at [292, 77] on textarea "Work done from EST-400646 NEW QUOTE" at bounding box center [342, 76] width 168 height 28
type textarea "x"
type textarea "Work done from EST-400646 NEW QUOTE 4"
type textarea "x"
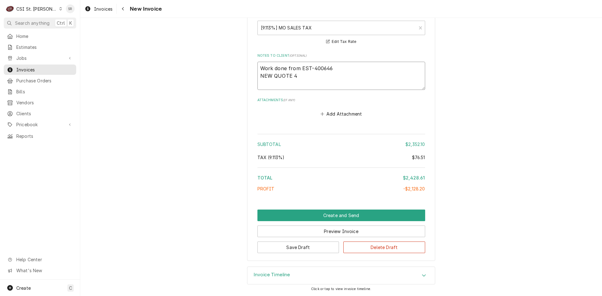
type textarea "Work done from EST-400646 NEW QUOTE 40"
type textarea "x"
type textarea "Work done from EST-400646 NEW QUOTE 400"
click at [310, 78] on textarea "Work done from EST-400646 NEW QUOTE 400" at bounding box center [342, 76] width 168 height 28
type textarea "x"
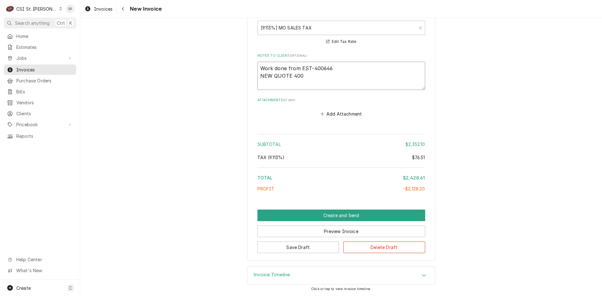
type textarea "Work done from EST-400646 NEW QUOTE 4007"
type textarea "x"
type textarea "Work done from EST-400646 NEW QUOTE 40073"
type textarea "x"
type textarea "Work done from EST-400646 NEW QUOTE 400735"
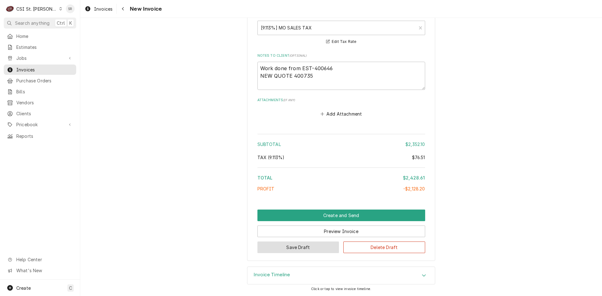
click at [289, 251] on button "Save Draft" at bounding box center [299, 248] width 82 height 12
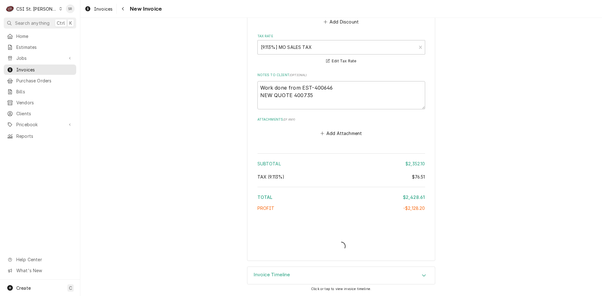
scroll to position [1600, 0]
type textarea "x"
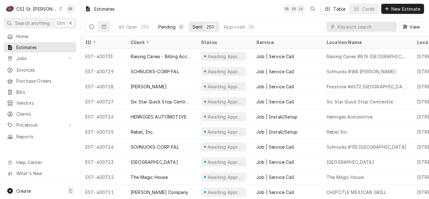
click at [171, 31] on button "Pending 6" at bounding box center [171, 27] width 34 height 10
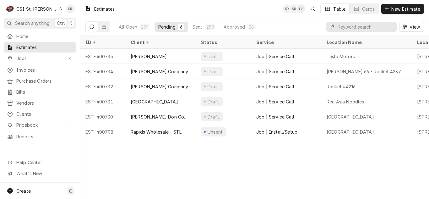
click at [359, 29] on input "Dynamic Content Wrapper" at bounding box center [365, 27] width 56 height 10
paste input "[STREET_ADDRESS]"
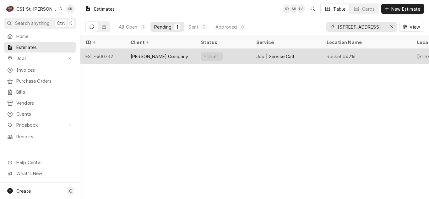
type input "[STREET_ADDRESS]"
click at [214, 61] on div "Draft" at bounding box center [223, 56] width 55 height 15
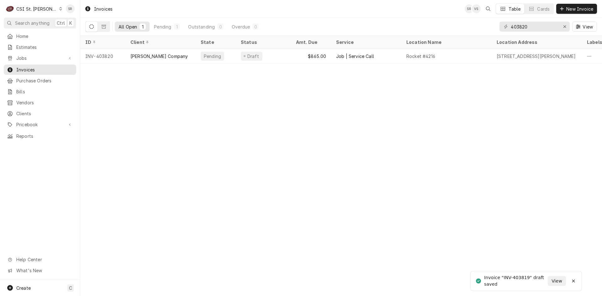
drag, startPoint x: 276, startPoint y: 61, endPoint x: 291, endPoint y: 87, distance: 29.9
click at [276, 60] on div "Draft" at bounding box center [263, 56] width 55 height 15
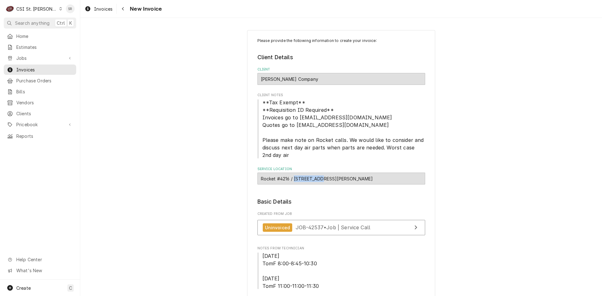
drag, startPoint x: 317, startPoint y: 178, endPoint x: 292, endPoint y: 179, distance: 25.4
click at [292, 179] on div "Rocket #4216 / [STREET_ADDRESS][PERSON_NAME]" at bounding box center [342, 179] width 168 height 12
copy div "[STREET_ADDRESS]"
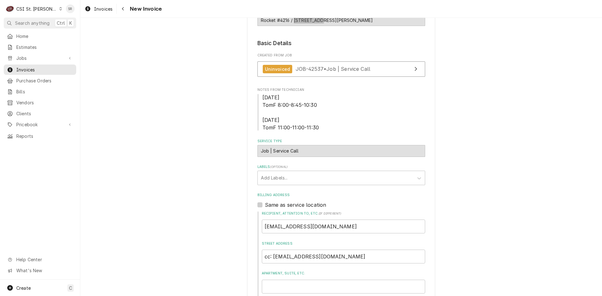
scroll to position [146, 0]
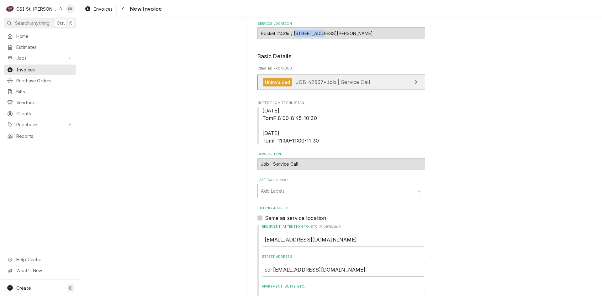
click at [325, 86] on div "Uninvoiced JOB-42537 • Job | Service Call" at bounding box center [317, 82] width 108 height 8
type textarea "x"
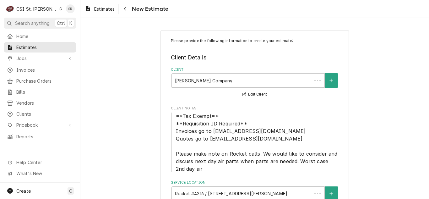
type textarea "x"
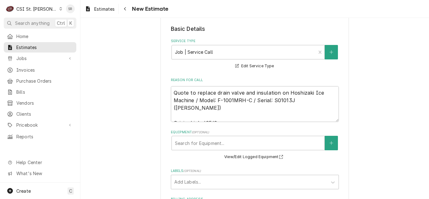
scroll to position [188, 0]
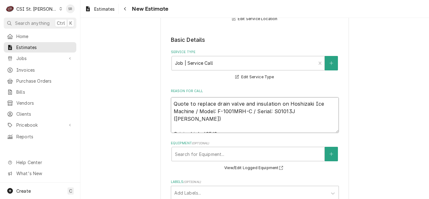
drag, startPoint x: 290, startPoint y: 110, endPoint x: 163, endPoint y: 99, distance: 126.6
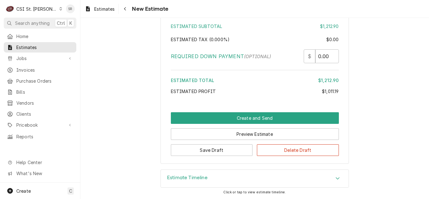
click at [188, 180] on h3 "Estimate Timeline" at bounding box center [187, 177] width 40 height 6
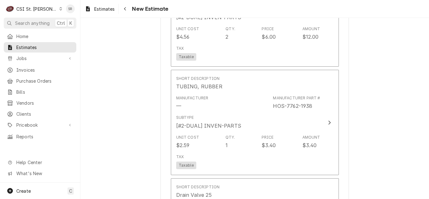
scroll to position [899, 0]
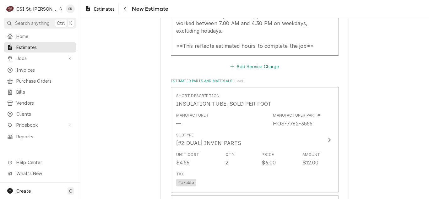
click at [248, 69] on button "Add Service Charge" at bounding box center [254, 66] width 51 height 9
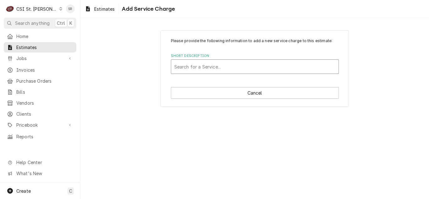
click at [199, 69] on div "Short Description" at bounding box center [254, 66] width 161 height 11
type input "SERVICE CALL"
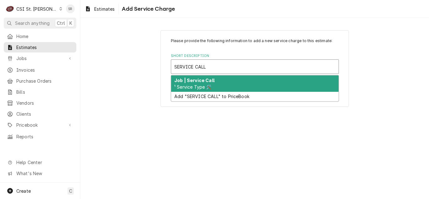
click at [199, 82] on strong "Job | Service Call" at bounding box center [194, 79] width 40 height 5
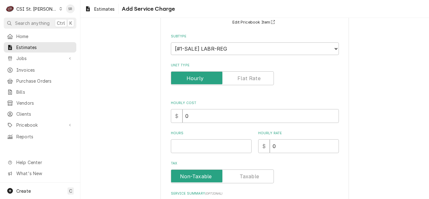
scroll to position [94, 0]
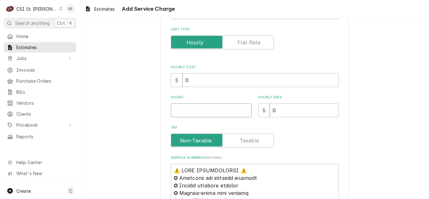
click at [189, 111] on input "Hours" at bounding box center [211, 110] width 81 height 14
type textarea "x"
type input "1"
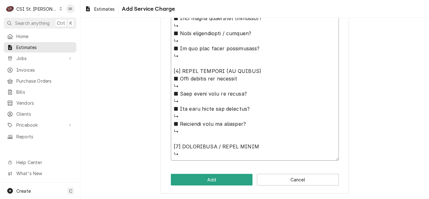
drag, startPoint x: 171, startPoint y: 168, endPoint x: 309, endPoint y: 213, distance: 145.3
click at [309, 198] on html "C CSI St. [PERSON_NAME] Search anything Ctrl K Home Estimates Jobs Jobs Job Ser…" at bounding box center [214, 99] width 429 height 199
paste textarea "Quote to replace drain valve and insulation on Hoshizaki Ice Machine / Model: F…"
type textarea "x"
type textarea "Quote to replace drain valve and insulation on Hoshizaki Ice Machine / Model: F…"
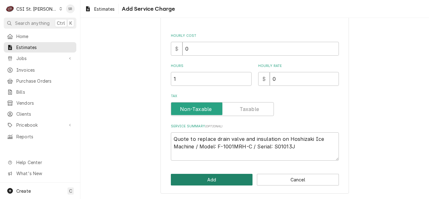
click at [221, 177] on button "Add" at bounding box center [212, 179] width 82 height 12
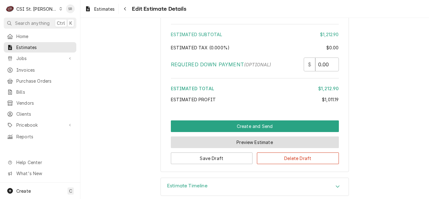
scroll to position [1804, 0]
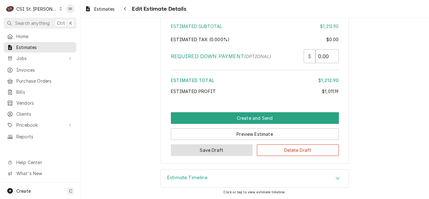
click at [214, 152] on button "Save Draft" at bounding box center [212, 150] width 82 height 12
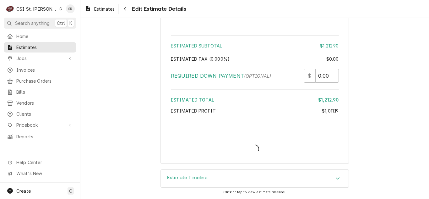
scroll to position [1784, 0]
type textarea "x"
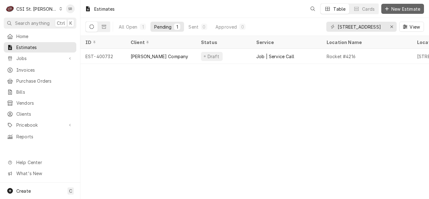
click at [400, 8] on span "New Estimate" at bounding box center [405, 9] width 31 height 7
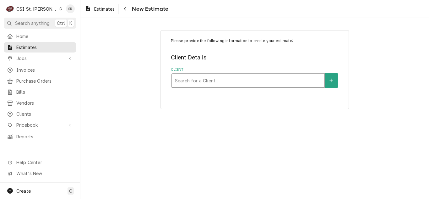
click at [209, 78] on div "Client" at bounding box center [248, 80] width 146 height 11
type input "[PERSON_NAME]"
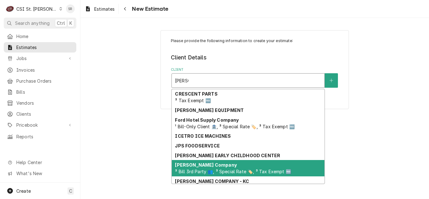
click at [205, 173] on span "³ Bill 3rd Party 👥, ³ Special Rate 🏷️, ³ Tax Exempt 🆓" at bounding box center [233, 170] width 116 height 5
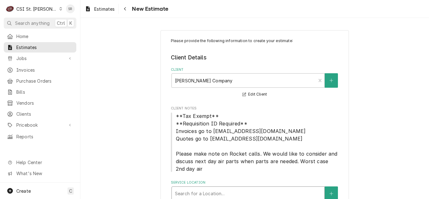
click at [208, 191] on div "Service Location" at bounding box center [248, 193] width 146 height 11
type input "3799"
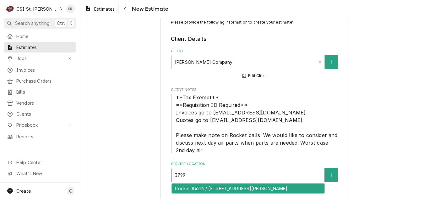
scroll to position [29, 0]
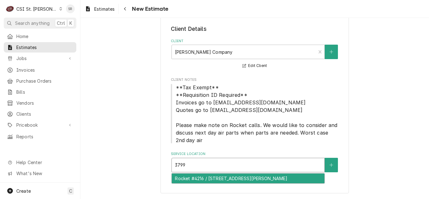
click at [213, 175] on div "Rocket #4216 / [STREET_ADDRESS][PERSON_NAME]" at bounding box center [248, 178] width 152 height 10
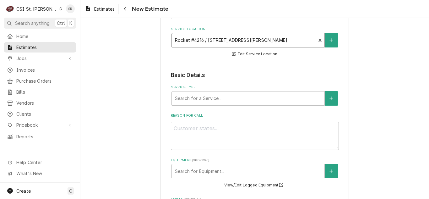
scroll to position [154, 0]
click at [214, 96] on div "Service Type" at bounding box center [248, 97] width 146 height 11
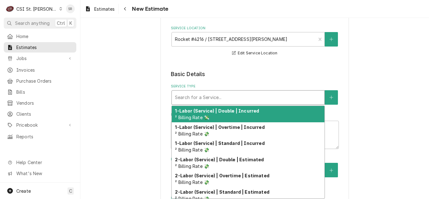
type textarea "x"
type input "s"
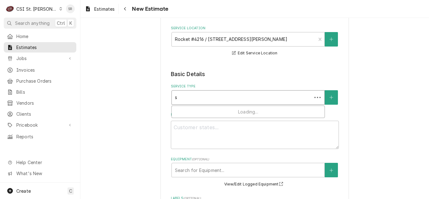
type textarea "x"
type input "se"
type textarea "x"
type input "ser"
type textarea "x"
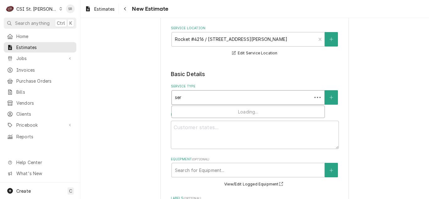
type input "serv"
type textarea "x"
type input "servi"
type textarea "x"
type input "servic"
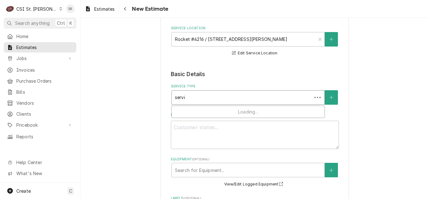
type textarea "x"
type input "service"
type textarea "x"
type input "service"
type textarea "x"
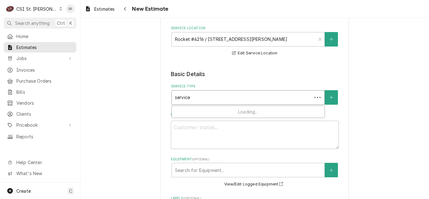
type input "service c"
type textarea "x"
type input "service ca"
type textarea "x"
type input "service cal"
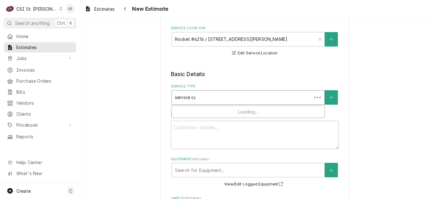
type textarea "x"
type input "service call"
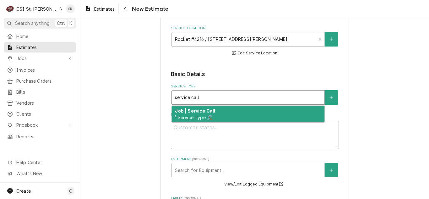
click at [210, 115] on span "¹ Service Type 🛠️" at bounding box center [193, 117] width 37 height 5
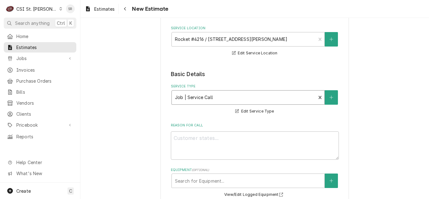
scroll to position [185, 0]
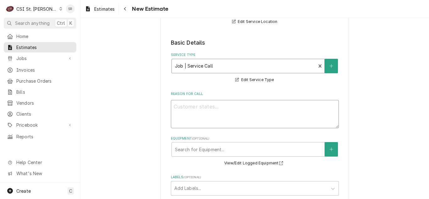
click at [213, 121] on textarea "Reason For Call" at bounding box center [255, 114] width 168 height 28
type textarea "x"
type textarea "Q"
type textarea "x"
type textarea "Qu"
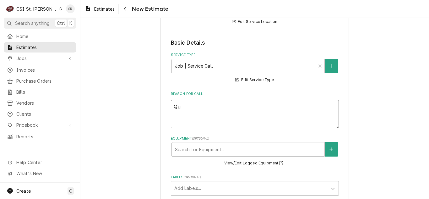
type textarea "x"
type textarea "Quo"
type textarea "x"
type textarea "Quot"
type textarea "x"
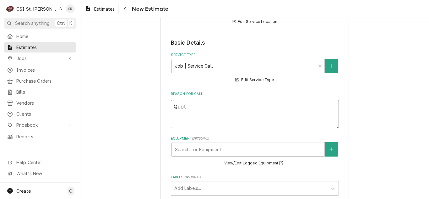
type textarea "Quote"
type textarea "x"
type textarea "Quote"
type textarea "x"
type textarea "Quote t"
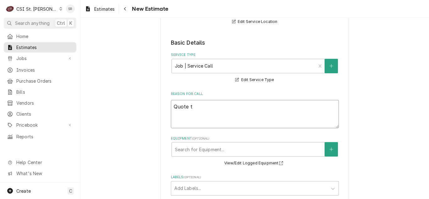
type textarea "x"
type textarea "Quote to"
type textarea "x"
type textarea "Quote to"
type textarea "x"
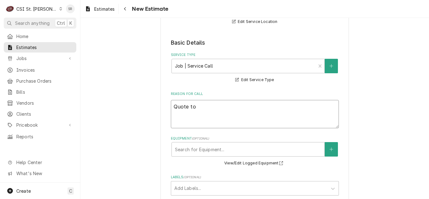
type textarea "Quote to r"
type textarea "x"
type textarea "Quote to re"
type textarea "x"
type textarea "Quote to rep"
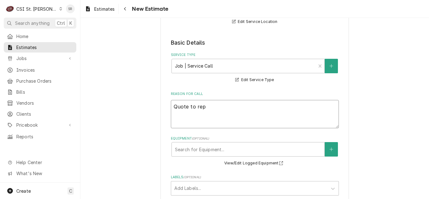
type textarea "x"
type textarea "Quote to repl"
type textarea "x"
type textarea "Quote to repla"
type textarea "x"
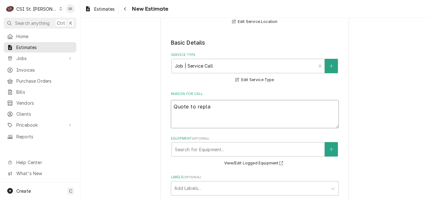
type textarea "Quote to replac"
type textarea "x"
type textarea "Quote to replace"
type textarea "x"
type textarea "Quote to replace"
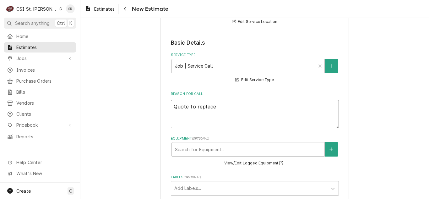
type textarea "x"
type textarea "Quote to replace i"
type textarea "x"
type textarea "Quote to replace ic"
type textarea "x"
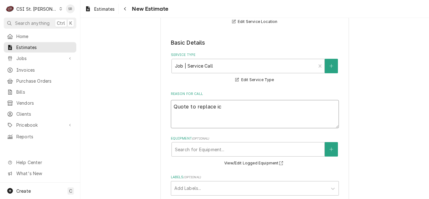
type textarea "Quote to replace ice"
type textarea "x"
type textarea "Quote to replace ice"
type textarea "x"
type textarea "Quote to replace ice m"
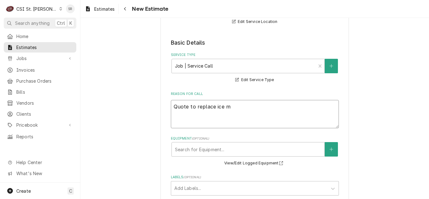
type textarea "x"
type textarea "Quote to replace ice ma"
type textarea "x"
type textarea "Quote to replace ice mac"
type textarea "x"
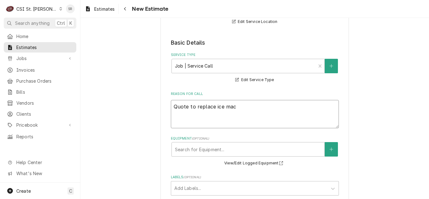
type textarea "Quote to replace ice mach"
type textarea "x"
type textarea "Quote to replace ice machi"
type textarea "x"
type textarea "Quote to replace ice machin"
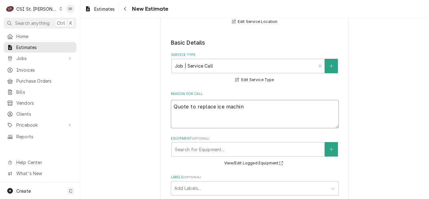
type textarea "x"
type textarea "Quote to replace ice machine"
type textarea "x"
type textarea "Quote to replace ice machine"
type textarea "x"
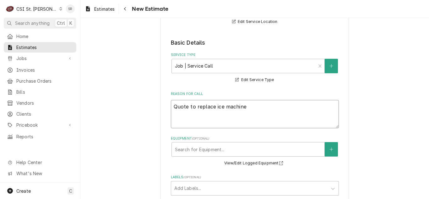
type textarea "Quote to replace ice machine c"
type textarea "x"
type textarea "Quote to replace ice machine ch"
type textarea "x"
type textarea "Quote to replace ice machine chu"
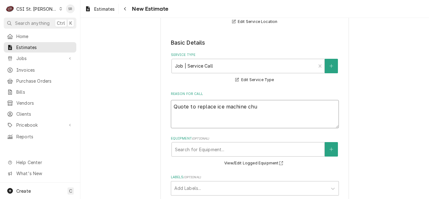
type textarea "x"
type textarea "Quote to replace ice machine chut"
type textarea "x"
type textarea "Quote to replace ice machine chute"
type textarea "x"
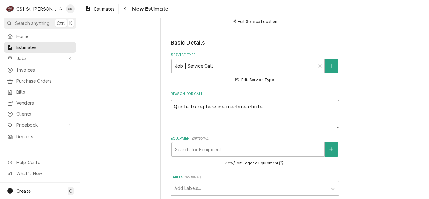
type textarea "Quote to replace ice machine chute"
type textarea "x"
type textarea "Quote to replace ice machine chute o"
type textarea "x"
type textarea "Quote to replace ice machine chute on"
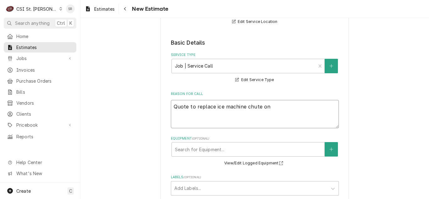
type textarea "x"
type textarea "Quote to replace ice machine chute on"
type textarea "x"
type textarea "Quote to replace ice machine chute on L"
type textarea "x"
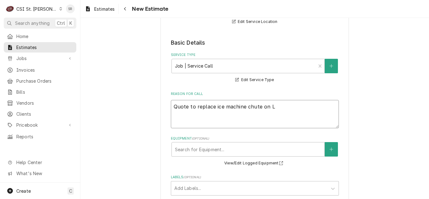
type textarea "Quote to replace ice machine chute on La"
type textarea "x"
type textarea "Quote to replace ice machine chute on Lan"
type textarea "x"
type textarea "Quote to replace ice machine chute on Lanc"
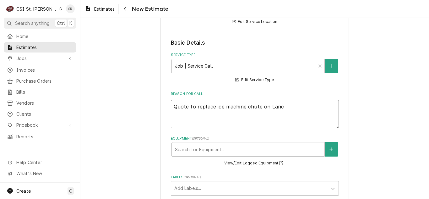
type textarea "x"
type textarea "Quote to replace ice machine chute on Lance"
type textarea "x"
type textarea "Quote to replace ice machine chute on Lancer"
type textarea "x"
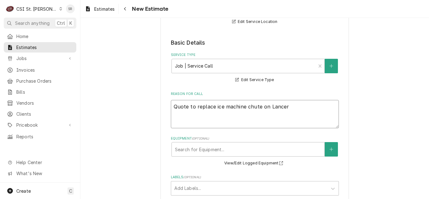
type textarea "Quote to replace ice machine chute on Lancer"
type textarea "x"
type textarea "Quote to replace ice machine chute on Lancer M"
type textarea "x"
type textarea "Quote to replace ice machine chute on Lancer Ma"
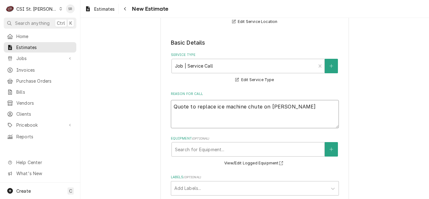
type textarea "x"
type textarea "Quote to replace ice machine chute on Lancer Mac"
type textarea "x"
type textarea "Quote to replace ice machine chute on Lancer Mach"
type textarea "x"
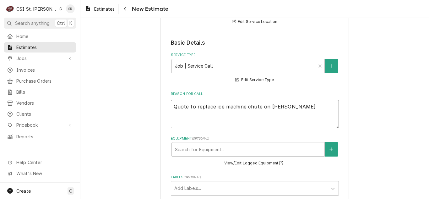
type textarea "Quote to replace ice machine chute on Lancer Machi"
type textarea "x"
type textarea "Quote to replace ice machine chute on Lancer Machin"
type textarea "x"
type textarea "Quote to replace ice machine chute on Lancer Machine"
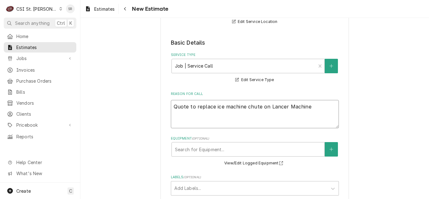
type textarea "x"
type textarea "Quote to replace ice machine chute on Lancer Machine."
type textarea "x"
type textarea "Quote to replace ice machine chute on Lancer Machine"
type textarea "x"
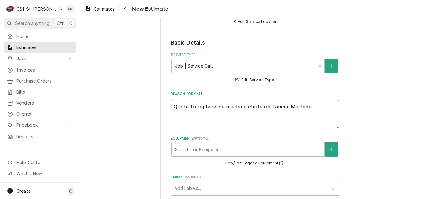
type textarea "Quote to replace ice machine chute on Lancer Machine"
type textarea "x"
type textarea "Quote to replace ice machine chute on Lancer Machine ("
type textarea "x"
type textarea "Quote to replace ice machine chute on Lancer Machine ("
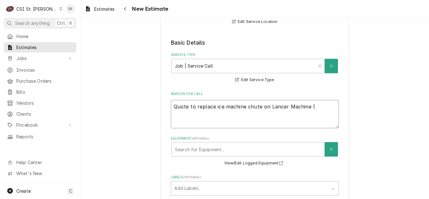
click at [317, 108] on textarea "Quote to replace ice machine chute on Lancer Machine (" at bounding box center [255, 114] width 168 height 28
type textarea "x"
type textarea "Quote to replace ice machine chute on Lancer Machine (Tho"
type textarea "x"
type textarea "Quote to replace ice machine chute on Lancer Machine (Thom"
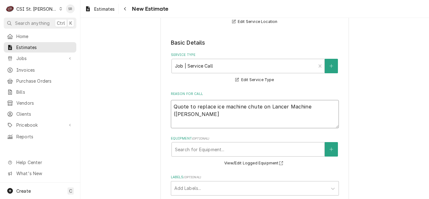
type textarea "x"
type textarea "Quote to replace ice machine chute on Lancer Machine (Thoma"
type textarea "x"
type textarea "Quote to replace ice machine chute on Lancer Machine (Thomas"
type textarea "x"
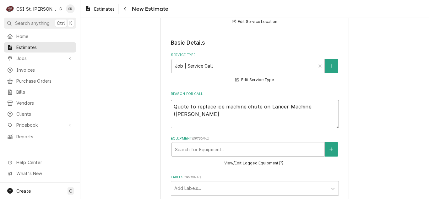
type textarea "Quote to replace ice machine chute on Lancer Machine (Thomas)"
type textarea "x"
type textarea "Quote to replace ice machine chute on Lancer Machine (Thomas)"
type textarea "x"
type textarea "Quote to replace ice machine chute on Lancer Machine (Thomas)"
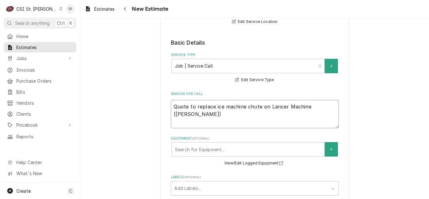
type textarea "x"
type textarea "Quote to replace ice machine chute on Lancer Machine (Thomas) O"
type textarea "x"
type textarea "Quote to replace ice machine chute on Lancer Machine (Thomas) Or"
type textarea "x"
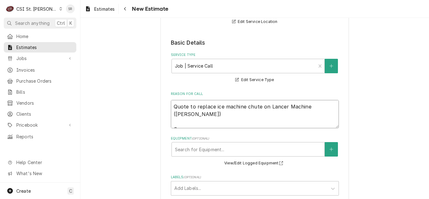
type textarea "Quote to replace ice machine chute on Lancer Machine (Thomas) Ori"
type textarea "x"
type textarea "Quote to replace ice machine chute on Lancer Machine (Thomas) Orig"
type textarea "x"
type textarea "Quote to replace ice machine chute on Lancer Machine (Thomas) Origi"
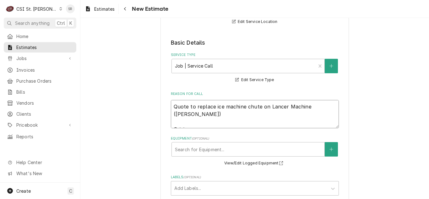
type textarea "x"
type textarea "Quote to replace ice machine chute on Lancer Machine (Thomas) Origin"
type textarea "x"
type textarea "Quote to replace ice machine chute on Lancer Machine (Thomas) Origina"
type textarea "x"
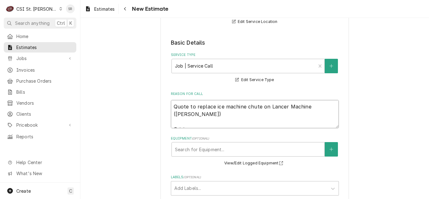
type textarea "Quote to replace ice machine chute on Lancer Machine (Thomas) Original"
type textarea "x"
type textarea "Quote to replace ice machine chute on Lancer Machine (Thomas) Original"
type textarea "x"
type textarea "Quote to replace ice machine chute on Lancer Machine (Thomas) Original j"
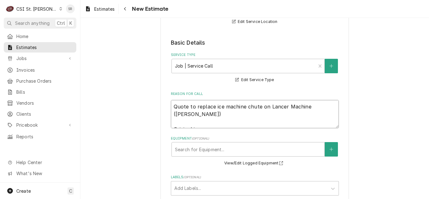
type textarea "x"
type textarea "Quote to replace ice machine chute on Lancer Machine (Thomas) Original jo"
type textarea "x"
type textarea "Quote to replace ice machine chute on Lancer Machine (Thomas) Original job"
type textarea "x"
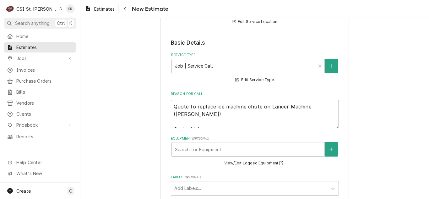
type textarea "Quote to replace ice machine chute on Lancer Machine (Thomas) Original job"
click at [214, 124] on textarea "Quote to replace ice machine chute on Lancer Machine (Thomas) Original job" at bounding box center [255, 114] width 168 height 28
type textarea "x"
type textarea "Quote to replace ice machine chute on Lancer Machine (Thomas) Original job 4"
type textarea "x"
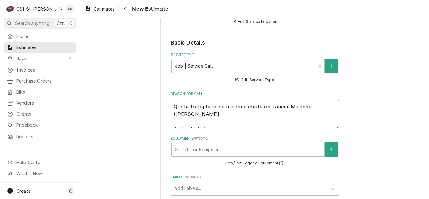
type textarea "Quote to replace ice machine chute on Lancer Machine (Thomas) Original job 42"
type textarea "x"
type textarea "Quote to replace ice machine chute on Lancer Machine (Thomas) Original job 425"
type textarea "x"
type textarea "Quote to replace ice machine chute on Lancer Machine (Thomas) Original job 4253"
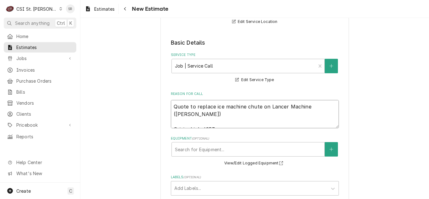
type textarea "x"
type textarea "Quote to replace ice machine chute on Lancer Machine (Thomas) Original job 42537"
type textarea "x"
type textarea "Quote to replace ice machine chute on Lancer Machine (Thomas) Original job 4253…"
type textarea "x"
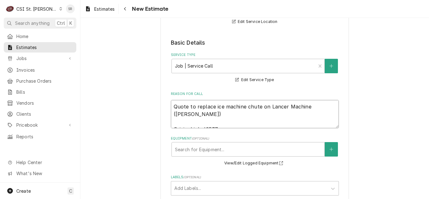
drag, startPoint x: 306, startPoint y: 107, endPoint x: 142, endPoint y: 103, distance: 163.8
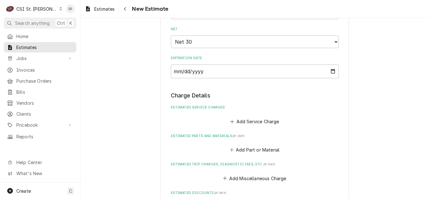
scroll to position [562, 0]
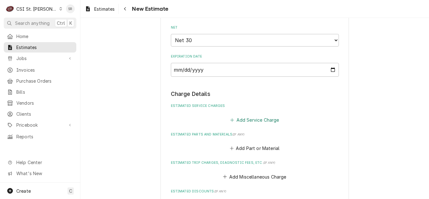
type textarea "Quote to replace ice machine chute on Lancer Machine (Thomas) Original job 4253…"
click at [266, 117] on button "Add Service Charge" at bounding box center [254, 119] width 51 height 9
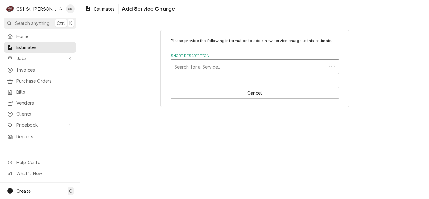
click at [197, 70] on div "Short Description" at bounding box center [248, 66] width 148 height 11
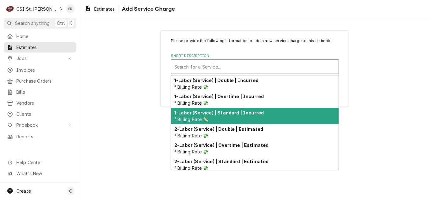
click at [213, 115] on strong "1-Labor (Service) | Standard | Incurred" at bounding box center [218, 112] width 89 height 5
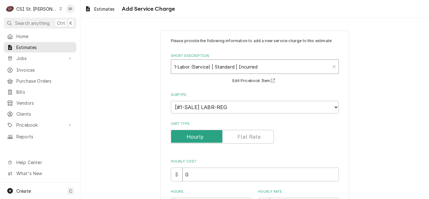
click at [273, 72] on div "1-Labor (Service) | Standard | Incurred ² Billing Rate 💸" at bounding box center [250, 67] width 159 height 14
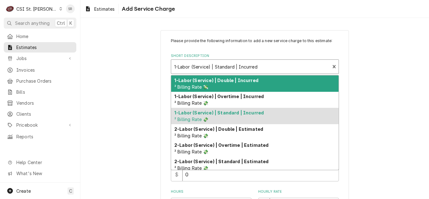
click at [252, 85] on div "1-Labor (Service) | Double | Incurred ² Billing Rate 💸" at bounding box center [254, 83] width 167 height 16
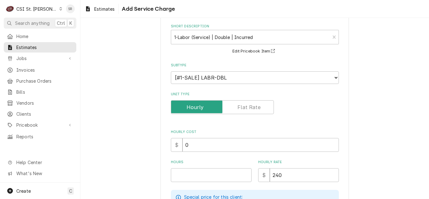
scroll to position [94, 0]
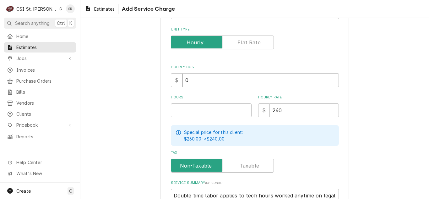
click at [187, 103] on div "Hours" at bounding box center [211, 106] width 81 height 22
click at [187, 108] on input "Hours" at bounding box center [211, 110] width 81 height 14
type textarea "x"
type input "2"
type textarea "x"
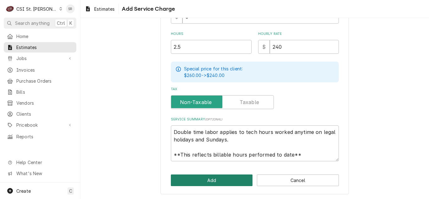
click at [198, 178] on button "Add" at bounding box center [212, 180] width 82 height 12
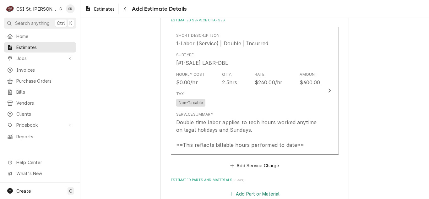
scroll to position [711, 0]
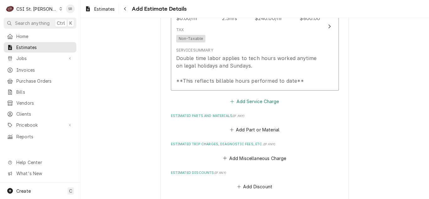
click at [242, 101] on button "Add Service Charge" at bounding box center [254, 101] width 51 height 9
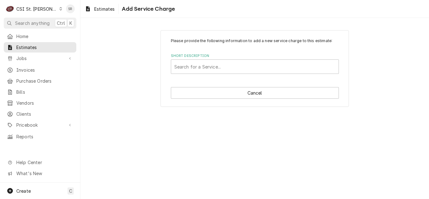
click at [219, 69] on div "Short Description" at bounding box center [254, 66] width 161 height 11
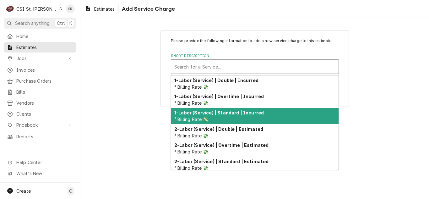
click at [229, 116] on div "1-Labor (Service) | Standard | Incurred ² Billing Rate 💸" at bounding box center [254, 116] width 167 height 16
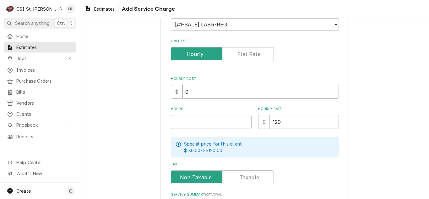
scroll to position [125, 0]
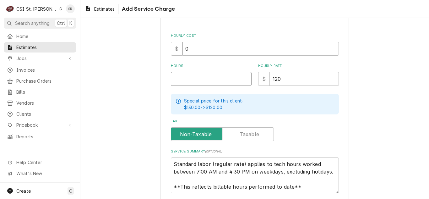
click at [180, 79] on input "Hours" at bounding box center [211, 79] width 81 height 14
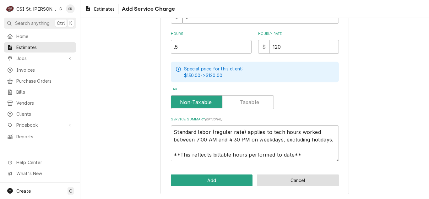
click at [280, 185] on button "Cancel" at bounding box center [298, 180] width 82 height 12
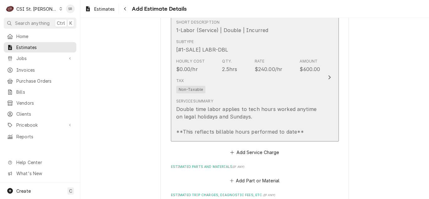
click at [254, 110] on div "Double time labor applies to tech hours worked anytime on legal holidays and Su…" at bounding box center [248, 120] width 144 height 30
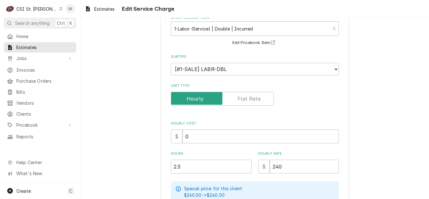
scroll to position [94, 0]
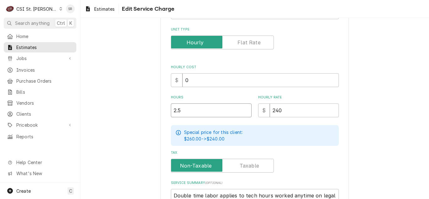
drag, startPoint x: 185, startPoint y: 110, endPoint x: 170, endPoint y: 108, distance: 15.9
click at [171, 108] on input "2.5" at bounding box center [211, 110] width 81 height 14
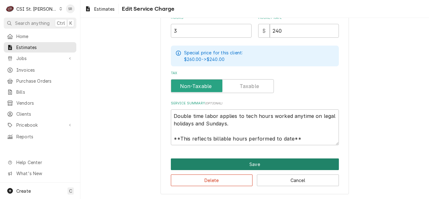
click at [196, 163] on button "Save" at bounding box center [255, 164] width 168 height 12
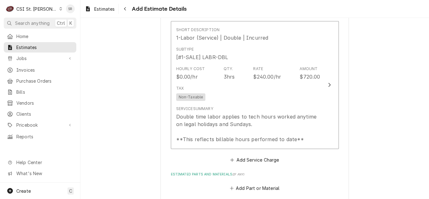
scroll to position [747, 0]
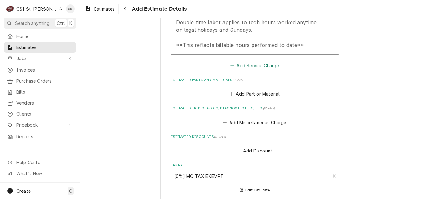
click at [236, 63] on button "Add Service Charge" at bounding box center [254, 65] width 51 height 9
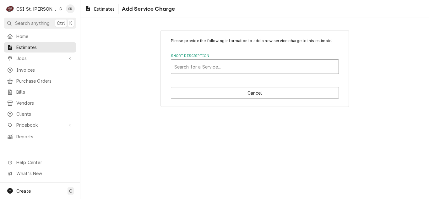
click at [205, 68] on div "Short Description" at bounding box center [254, 66] width 161 height 11
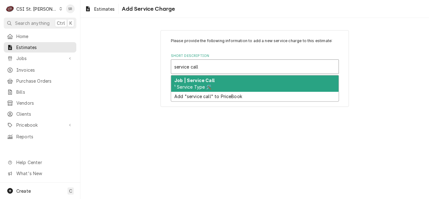
click at [205, 85] on span "¹ Service Type 🛠️" at bounding box center [192, 86] width 37 height 5
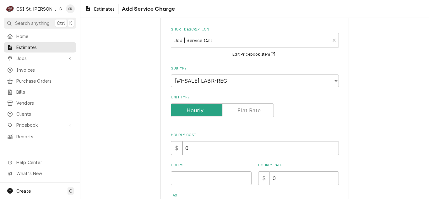
scroll to position [63, 0]
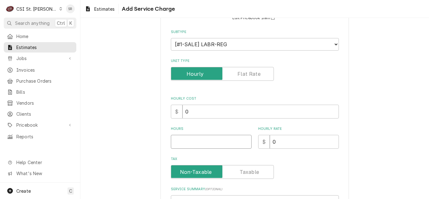
click at [178, 141] on input "Hours" at bounding box center [211, 142] width 81 height 14
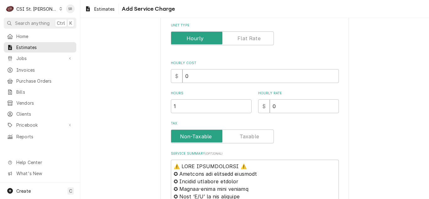
scroll to position [157, 0]
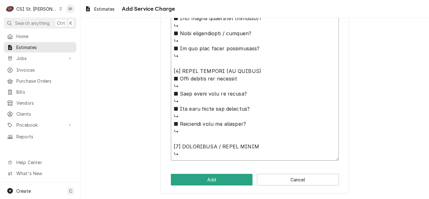
drag, startPoint x: 171, startPoint y: 107, endPoint x: 241, endPoint y: 205, distance: 120.6
click at [241, 198] on html "C CSI St. Louis SR Search anything Ctrl K Home Estimates Jobs Jobs Job Series I…" at bounding box center [214, 99] width 429 height 199
paste textarea "Quote to replace ice machine chute on Lancer Machine"
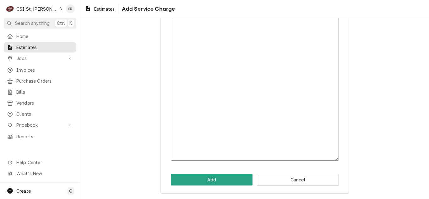
scroll to position [110, 0]
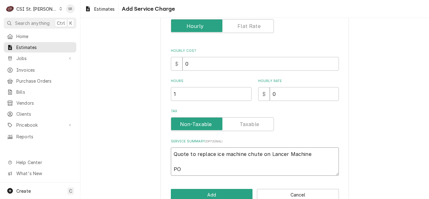
click at [197, 175] on textarea "Quote to replace ice machine chute on Lancer Machine PO" at bounding box center [255, 161] width 168 height 28
paste textarea "43963"
click at [204, 189] on button "Add" at bounding box center [212, 195] width 82 height 12
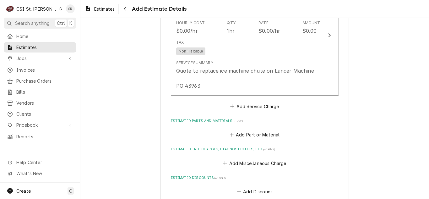
scroll to position [822, 0]
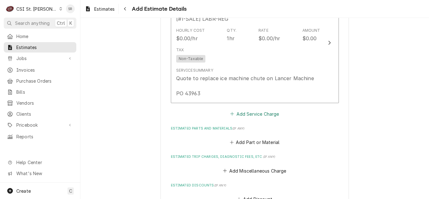
click at [248, 110] on button "Add Service Charge" at bounding box center [254, 113] width 51 height 9
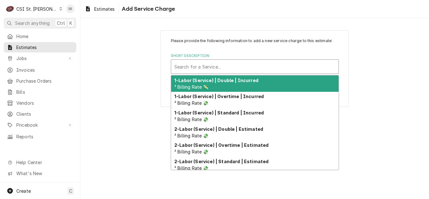
click at [219, 71] on div "Short Description" at bounding box center [254, 66] width 161 height 11
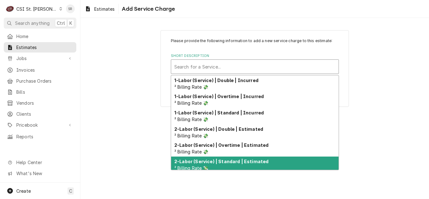
click at [229, 160] on strong "2-Labor (Service) | Standard | Estimated" at bounding box center [221, 160] width 94 height 5
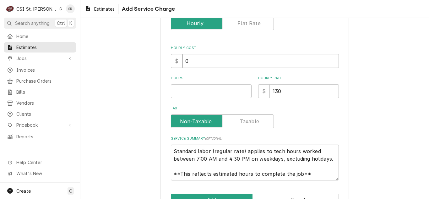
scroll to position [125, 0]
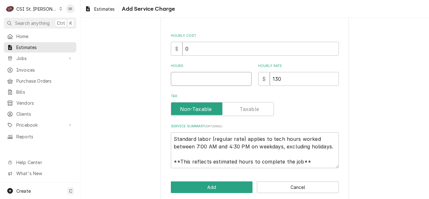
click at [178, 78] on input "Hours" at bounding box center [211, 79] width 81 height 14
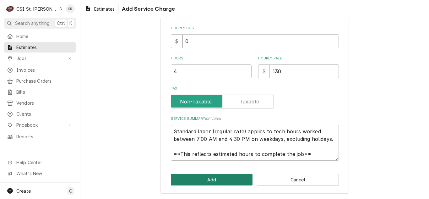
click at [201, 180] on button "Add" at bounding box center [212, 179] width 82 height 12
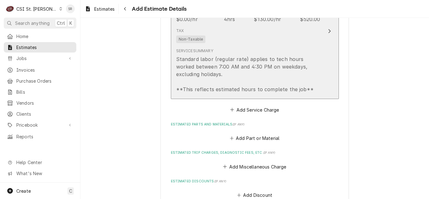
scroll to position [979, 0]
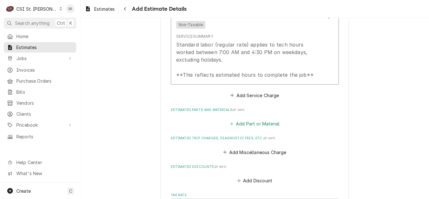
click at [248, 123] on button "Add Part or Material" at bounding box center [254, 123] width 52 height 9
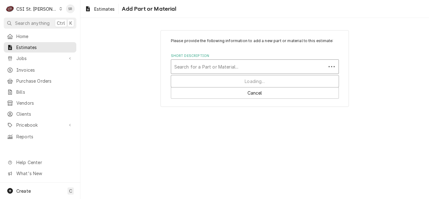
click at [209, 68] on div "Short Description" at bounding box center [248, 66] width 148 height 11
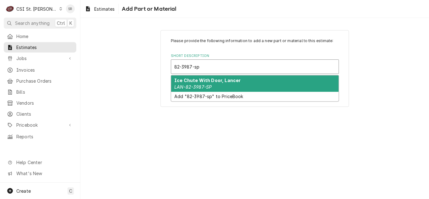
click at [221, 82] on strong "Ice Chute With Door, Lancer" at bounding box center [207, 79] width 66 height 5
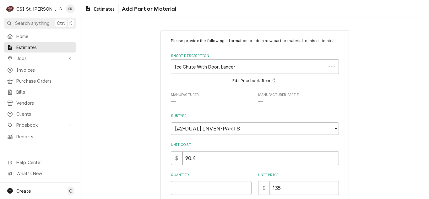
scroll to position [63, 0]
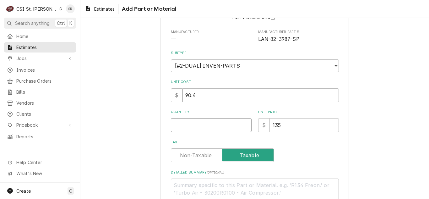
click at [188, 128] on input "Quantity" at bounding box center [211, 125] width 81 height 14
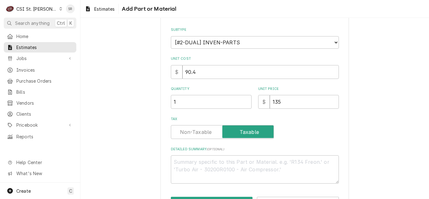
scroll to position [109, 0]
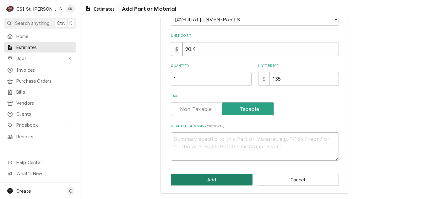
click at [205, 180] on button "Add" at bounding box center [212, 179] width 82 height 12
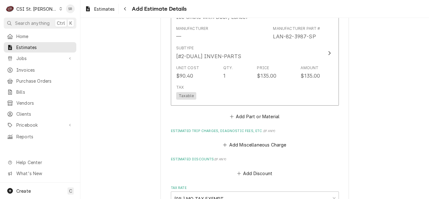
scroll to position [1124, 0]
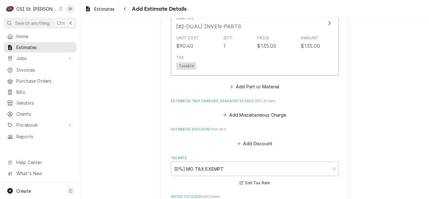
click at [240, 116] on button "Add Miscellaneous Charge" at bounding box center [254, 114] width 65 height 9
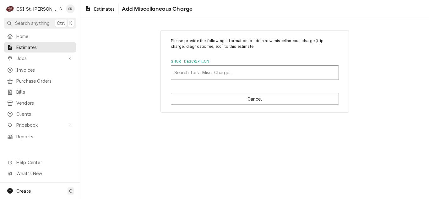
click at [205, 71] on div "Short Description" at bounding box center [254, 72] width 161 height 11
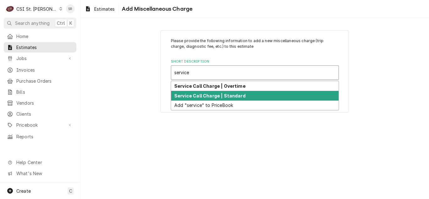
click at [214, 87] on strong "Service Call Charge | Overtime" at bounding box center [209, 85] width 71 height 5
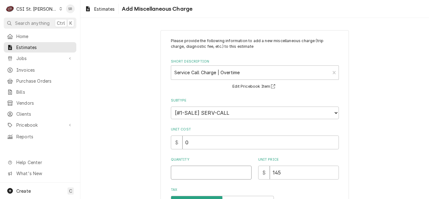
click at [192, 173] on input "Quantity" at bounding box center [211, 172] width 81 height 14
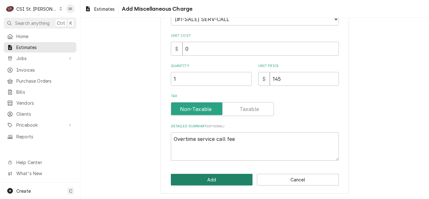
click at [188, 174] on button "Add" at bounding box center [212, 179] width 82 height 12
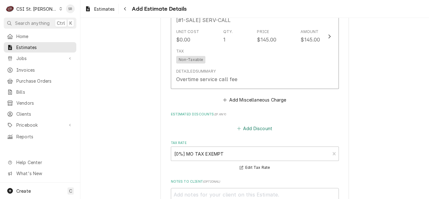
scroll to position [1257, 0]
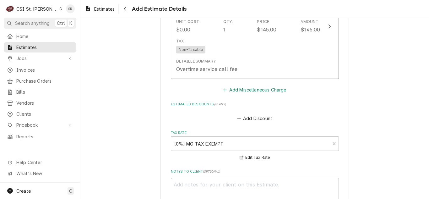
click at [239, 89] on button "Add Miscellaneous Charge" at bounding box center [254, 89] width 65 height 9
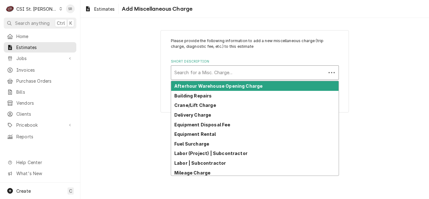
click at [202, 73] on div "Short Description" at bounding box center [248, 72] width 148 height 11
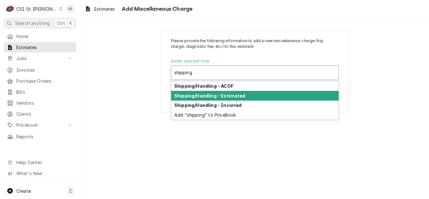
click at [205, 91] on div "Shipping/Handling - Estimated" at bounding box center [254, 96] width 167 height 10
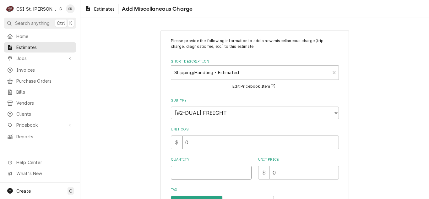
click at [193, 177] on input "Quantity" at bounding box center [211, 172] width 81 height 14
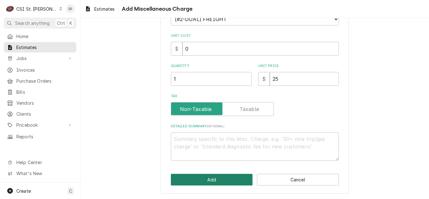
click at [206, 178] on button "Add" at bounding box center [212, 179] width 82 height 12
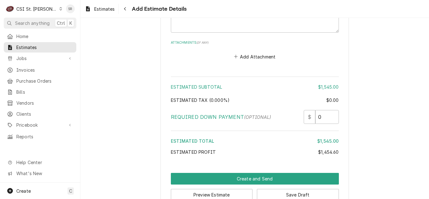
scroll to position [1524, 0]
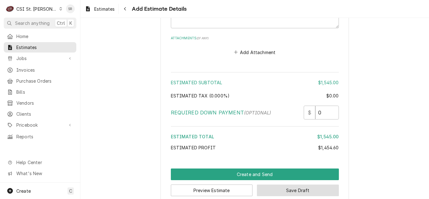
click at [306, 188] on button "Save Draft" at bounding box center [298, 190] width 82 height 12
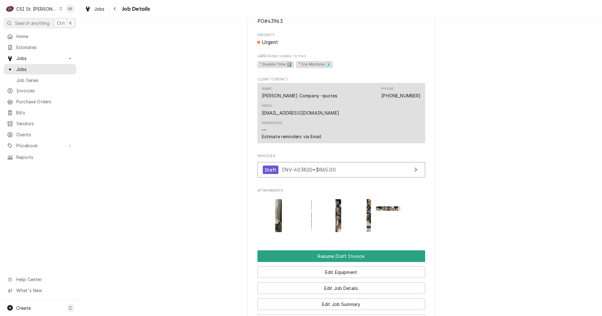
scroll to position [563, 0]
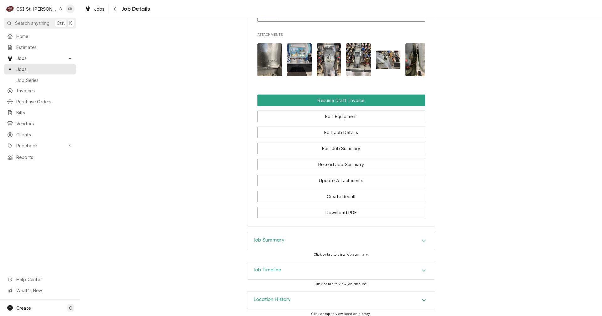
click at [269, 209] on div "Job Summary" at bounding box center [342, 241] width 188 height 18
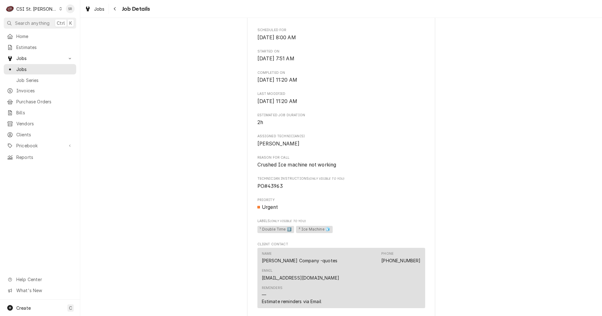
scroll to position [212, 0]
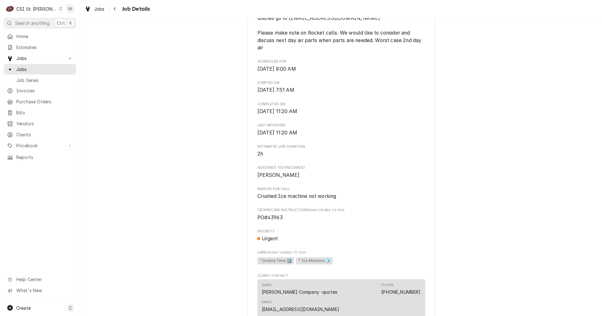
click at [272, 209] on span "PO#43963" at bounding box center [342, 218] width 168 height 8
click at [274, 209] on span "PO#43963" at bounding box center [270, 217] width 25 height 6
copy span "43963"
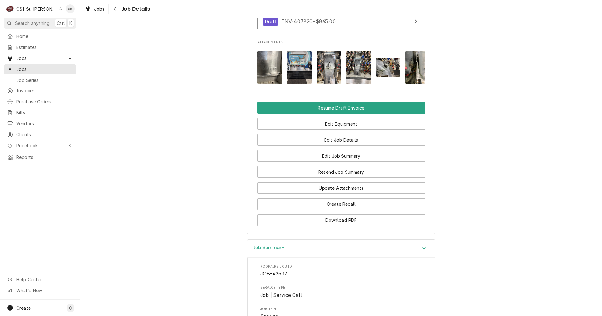
scroll to position [525, 0]
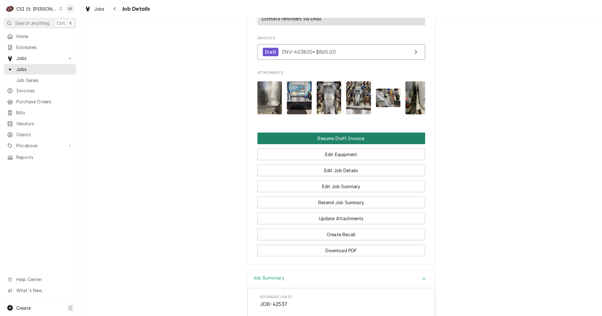
click at [324, 135] on button "Resume Draft Invoice" at bounding box center [342, 138] width 168 height 12
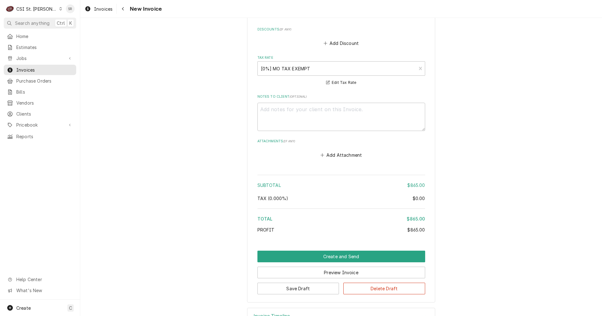
scroll to position [973, 0]
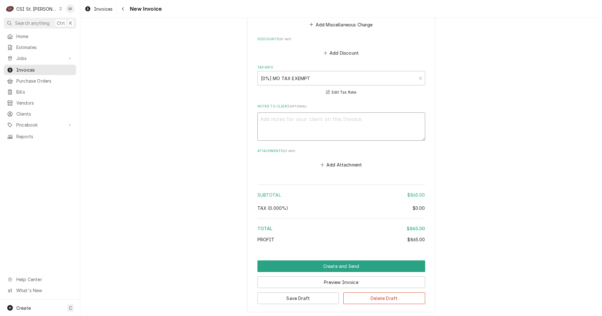
click at [302, 134] on textarea "Notes to Client ( optional )" at bounding box center [342, 126] width 168 height 28
type textarea "x"
type textarea "q"
type textarea "x"
type textarea "qu"
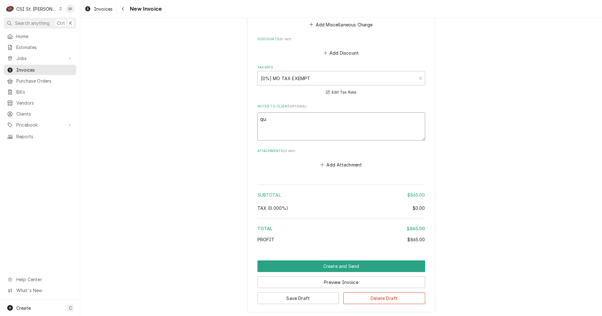
type textarea "x"
type textarea "quo"
type textarea "x"
type textarea "quop"
type textarea "x"
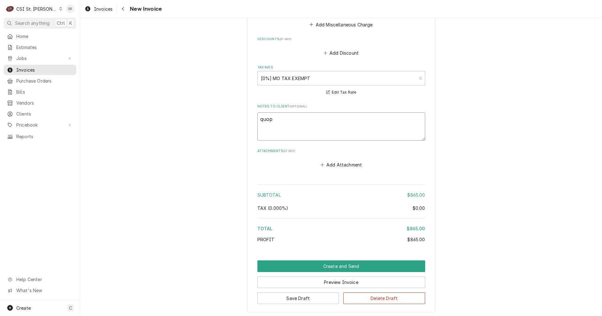
type textarea "quopt"
type textarea "x"
type textarea "quopte"
type textarea "x"
type textarea "quopted"
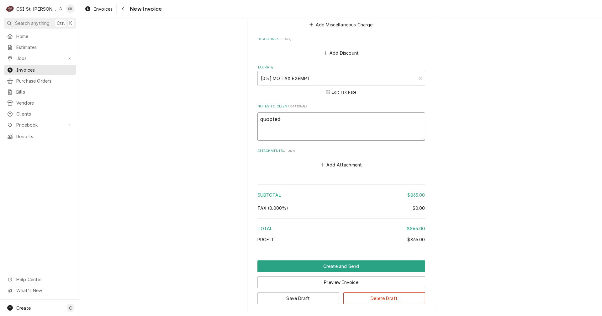
type textarea "x"
type textarea "quopted"
type textarea "x"
type textarea "quopted o"
type textarea "x"
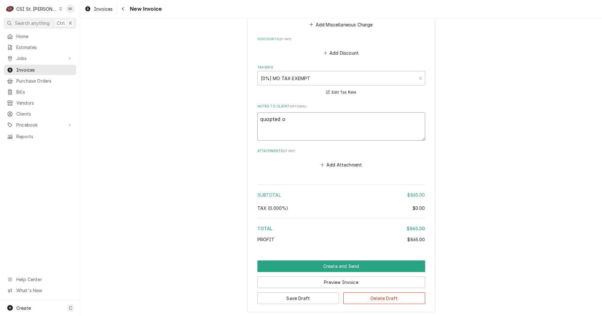
type textarea "quopted on"
type textarea "x"
type textarea "quopted o"
type textarea "x"
type textarea "quopted"
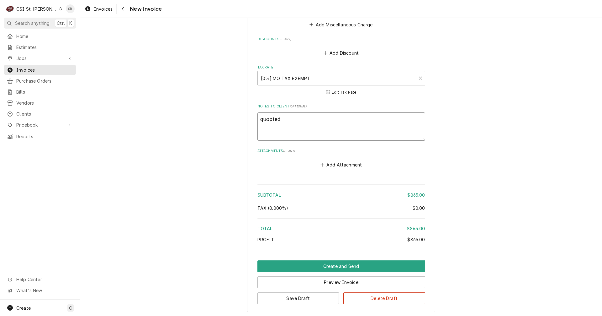
type textarea "x"
type textarea "quopted"
type textarea "x"
type textarea "quopte"
type textarea "x"
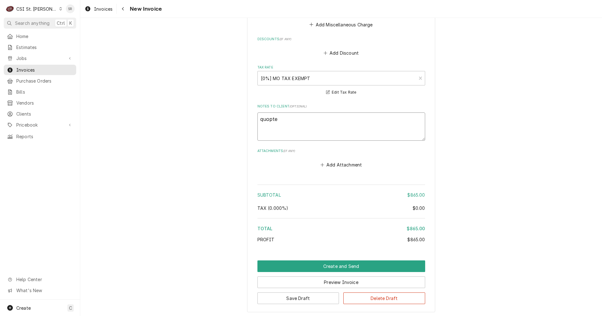
type textarea "quopt"
type textarea "x"
type textarea "quop"
type textarea "x"
type textarea "quo"
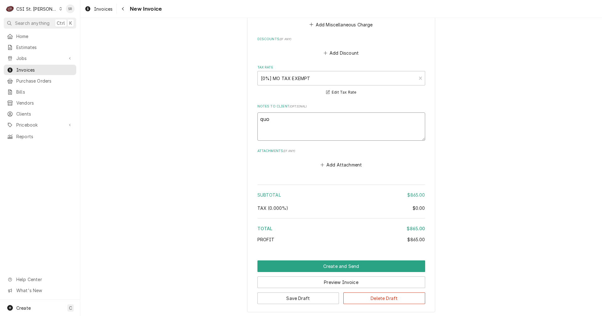
type textarea "x"
type textarea "quot"
type textarea "x"
type textarea "quote"
type textarea "x"
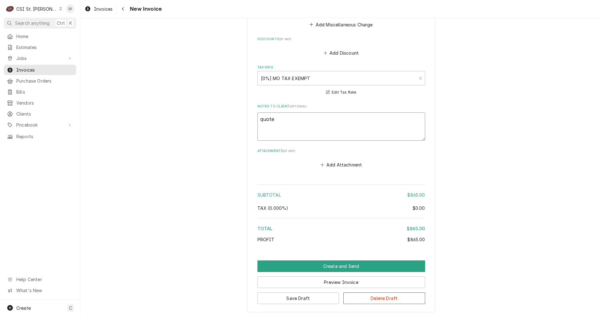
type textarea "quote"
type textarea "x"
type textarea "quote d"
type textarea "x"
type textarea "quote"
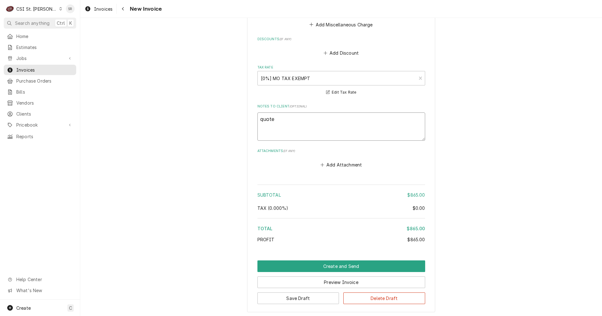
type textarea "x"
type textarea "quote"
type textarea "x"
type textarea "quoted"
type textarea "x"
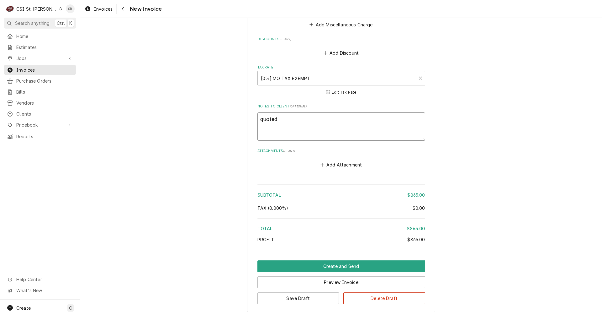
type textarea "quoted"
type textarea "x"
type textarea "quoted o"
type textarea "x"
type textarea "quoted on"
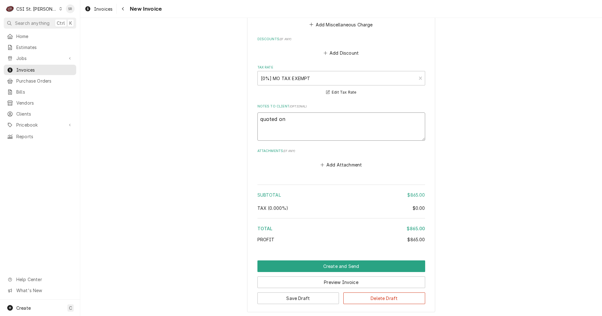
type textarea "x"
type textarea "quoted on"
click at [302, 117] on textarea "quoted on" at bounding box center [342, 126] width 168 height 28
type textarea "x"
type textarea "quoted on 4"
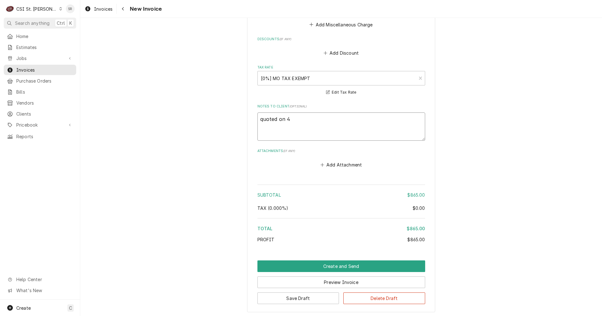
type textarea "x"
type textarea "quoted on 40"
type textarea "x"
type textarea "quoted on 400"
type textarea "x"
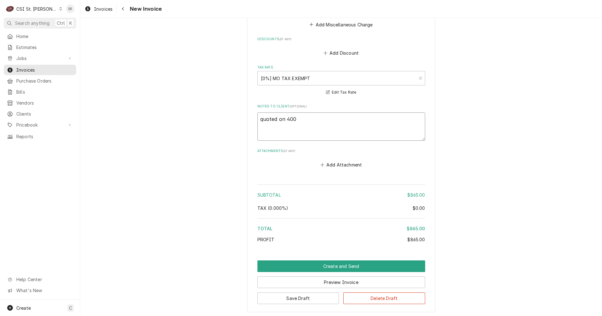
type textarea "quoted on 4007"
type textarea "x"
type textarea "quoted on 40073"
type textarea "x"
type textarea "quoted on 400736"
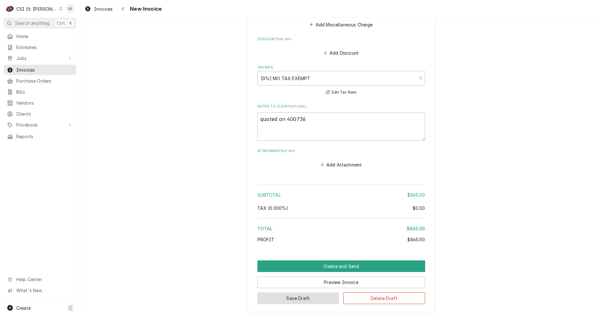
click at [311, 300] on button "Save Draft" at bounding box center [299, 298] width 82 height 12
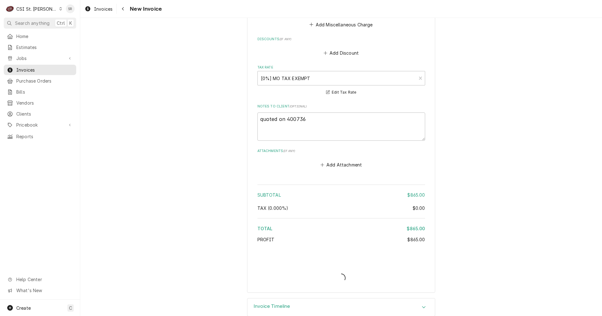
type textarea "x"
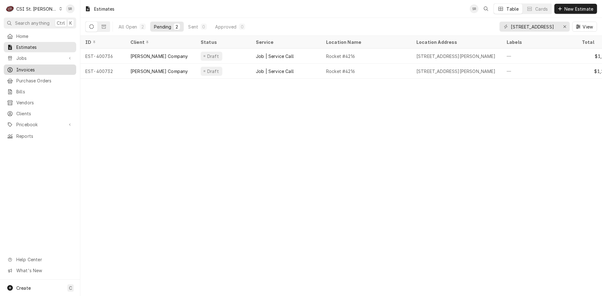
click at [28, 67] on span "Invoices" at bounding box center [44, 70] width 57 height 7
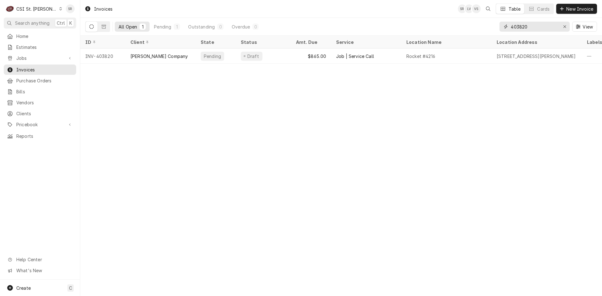
click at [493, 22] on div "All Open 1 Pending 1 Outstanding 0 Overdue 0 403820 View" at bounding box center [341, 27] width 512 height 18
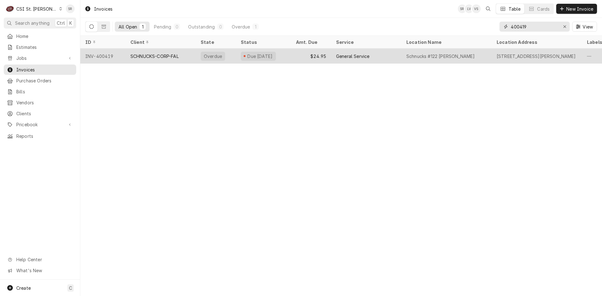
type input "400419"
click at [160, 56] on div "SCHNUCKS-CORP-FAL" at bounding box center [154, 56] width 48 height 7
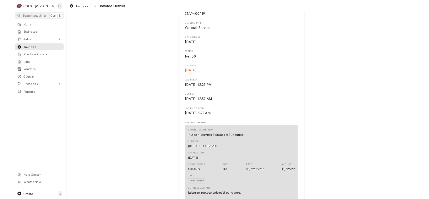
scroll to position [157, 0]
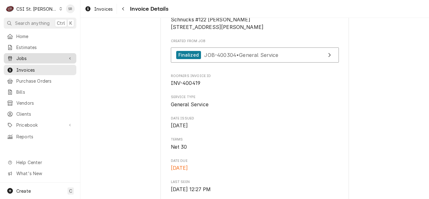
click at [38, 58] on span "Jobs" at bounding box center [39, 58] width 47 height 7
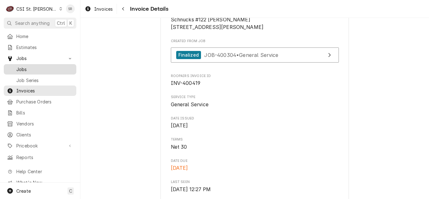
click at [34, 66] on span "Jobs" at bounding box center [44, 69] width 57 height 7
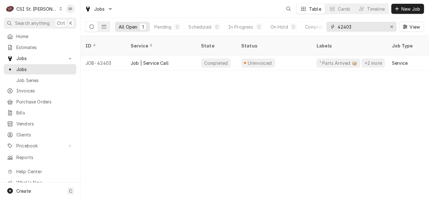
drag, startPoint x: 357, startPoint y: 27, endPoint x: 324, endPoint y: 26, distance: 32.6
click at [324, 26] on div "All Open 1 Pending 0 Scheduled 0 In Progress 0 On Hold 0 Completed 1 42403 View" at bounding box center [254, 27] width 338 height 18
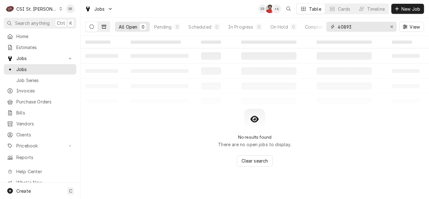
type input "40893"
click at [106, 27] on button "Dynamic Content Wrapper" at bounding box center [104, 27] width 12 height 10
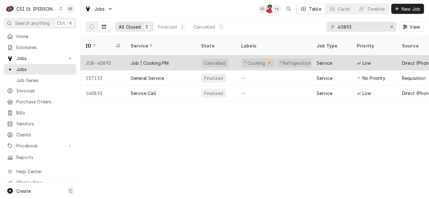
click at [171, 55] on div "Job | Cooking PM" at bounding box center [160, 62] width 70 height 15
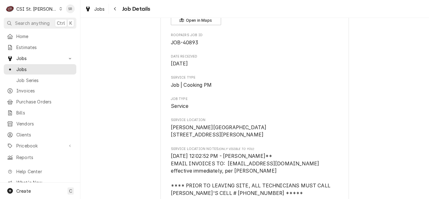
scroll to position [63, 0]
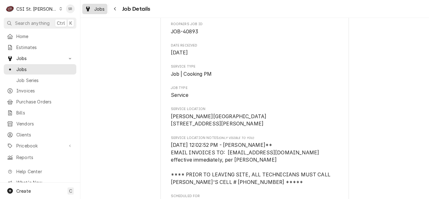
click at [95, 8] on span "Jobs" at bounding box center [99, 9] width 11 height 7
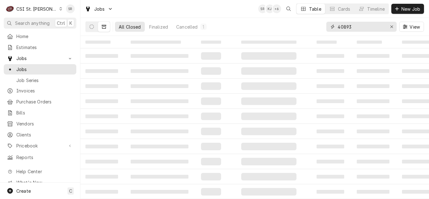
click at [325, 24] on div "All Closed Finalized Cancelled 1 40893 View" at bounding box center [254, 27] width 338 height 18
click at [95, 27] on button "Dynamic Content Wrapper" at bounding box center [92, 27] width 12 height 10
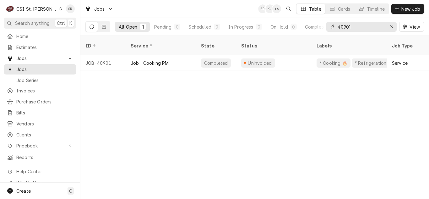
drag, startPoint x: 348, startPoint y: 27, endPoint x: 329, endPoint y: 26, distance: 18.6
click at [329, 26] on div "40901" at bounding box center [361, 27] width 70 height 10
type input "40910"
click at [159, 61] on div "Job | Cooking PM" at bounding box center [160, 62] width 70 height 15
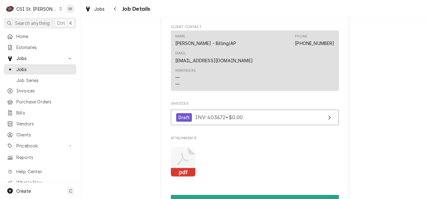
scroll to position [753, 0]
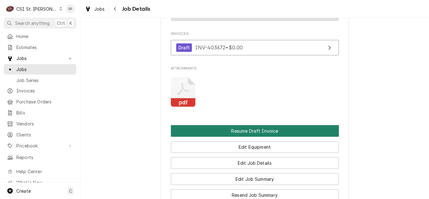
click at [241, 125] on button "Resume Draft Invoice" at bounding box center [255, 131] width 168 height 12
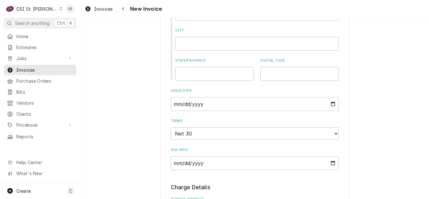
scroll to position [502, 0]
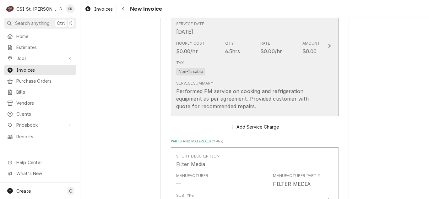
click at [237, 80] on div "Service Summary Performed PM service on cooking and refrigeration equipment as …" at bounding box center [248, 94] width 144 height 29
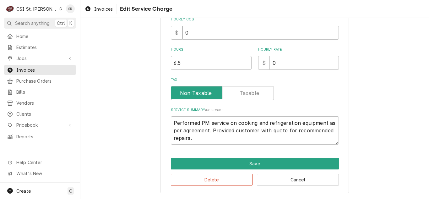
scroll to position [166, 0]
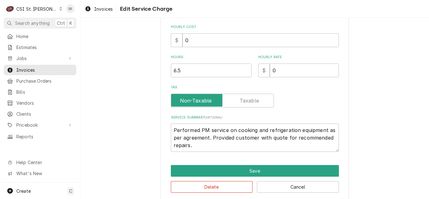
type textarea "x"
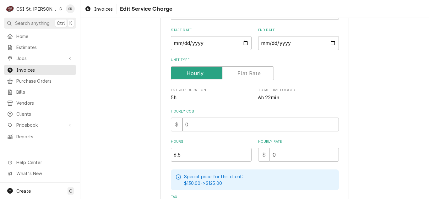
scroll to position [94, 0]
click at [240, 76] on input "Unit Type" at bounding box center [221, 73] width 97 height 14
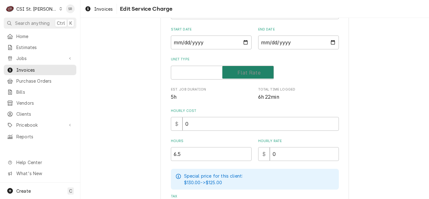
checkbox input "true"
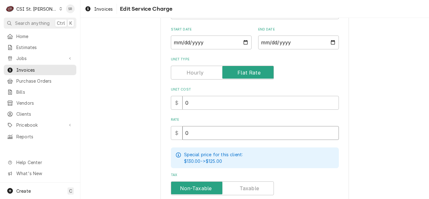
drag, startPoint x: 197, startPoint y: 133, endPoint x: 175, endPoint y: 130, distance: 22.2
click at [175, 130] on div "$ 0" at bounding box center [255, 133] width 168 height 14
type textarea "x"
type input "4"
type textarea "x"
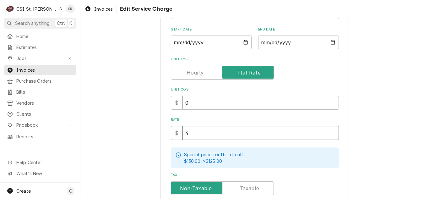
type input "47"
type textarea "x"
type input "472"
type textarea "x"
type input "472.5"
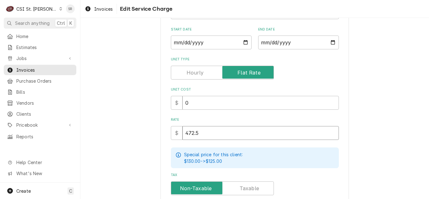
type textarea "x"
type input "472.50"
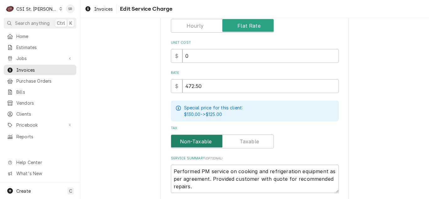
scroll to position [189, 0]
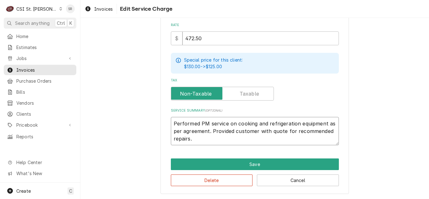
click at [152, 124] on div "Use the fields below to edit this service charge Short Description 1-Labor (Ser…" at bounding box center [254, 17] width 348 height 363
drag, startPoint x: 158, startPoint y: 119, endPoint x: 148, endPoint y: 112, distance: 11.5
click at [148, 112] on div "Use the fields below to edit this service charge Short Description 1-Labor (Ser…" at bounding box center [254, 17] width 348 height 363
paste textarea "QUARTERLY EQUIPMENT MAINTENANCE - COOKING & REFRIGERATION. SERVICE TO BE PERFOR…"
type textarea "x"
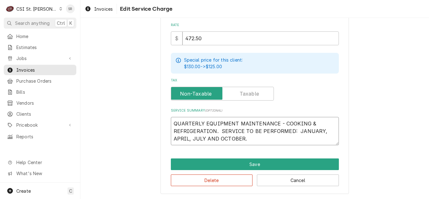
type textarea "QUARTERLY EQUIPMENT MAINTENANCE - COOKING & REFRIGERATION. SERVICE TO BE PERFOR…"
click at [260, 170] on div "Delete Cancel" at bounding box center [255, 178] width 168 height 16
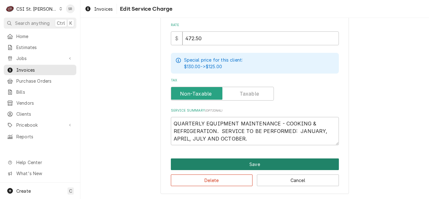
click at [258, 164] on button "Save" at bounding box center [255, 164] width 168 height 12
type textarea "x"
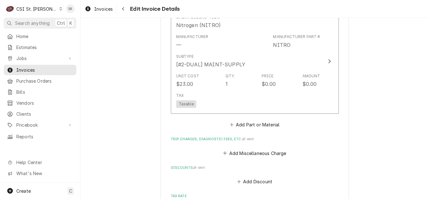
scroll to position [1016, 0]
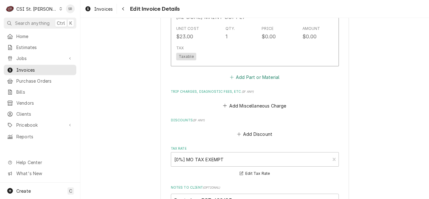
click at [236, 73] on button "Add Part or Material" at bounding box center [254, 77] width 52 height 9
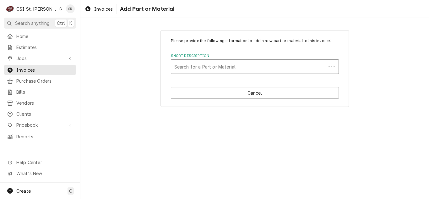
click at [196, 71] on div "Short Description" at bounding box center [248, 66] width 148 height 11
type input "misc main"
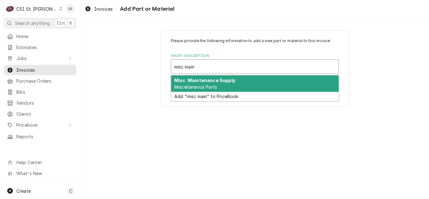
click at [200, 81] on strong "Misc. Maintenance Supply" at bounding box center [204, 79] width 61 height 5
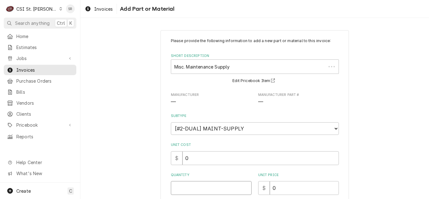
click at [186, 183] on input "Quantity" at bounding box center [211, 188] width 81 height 14
type textarea "x"
type input "1"
type textarea "x"
type input "5"
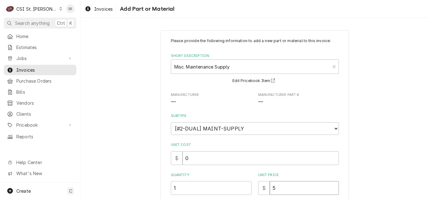
type textarea "x"
type input "52"
type textarea "x"
type input "52.5"
type textarea "x"
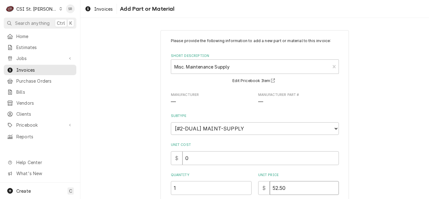
type input "52.50"
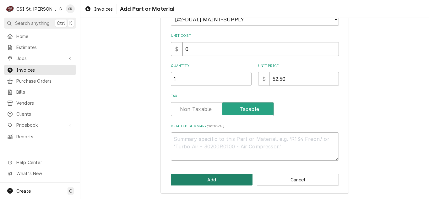
click at [208, 185] on button "Add" at bounding box center [212, 179] width 82 height 12
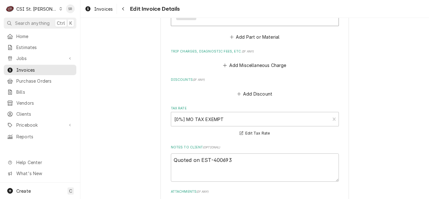
scroll to position [1286, 0]
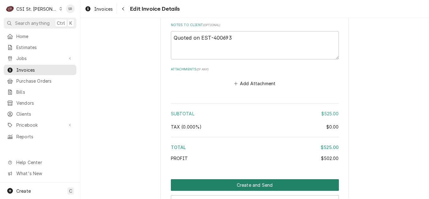
click at [248, 180] on button "Create and Send" at bounding box center [255, 185] width 168 height 12
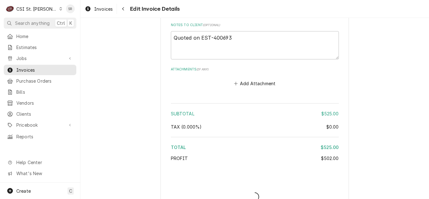
type textarea "x"
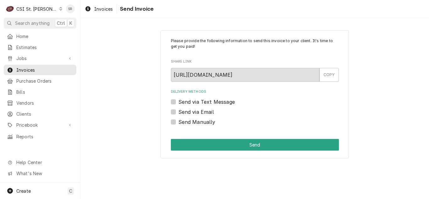
click at [194, 112] on label "Send via Email" at bounding box center [195, 112] width 35 height 8
click at [194, 112] on input "Send via Email" at bounding box center [262, 115] width 168 height 14
checkbox input "true"
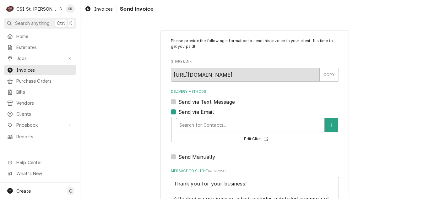
click at [214, 126] on div "Delivery Methods" at bounding box center [250, 124] width 142 height 11
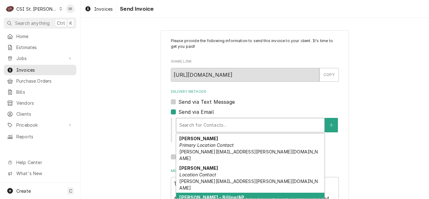
click at [215, 194] on strong "Emmy Stack - Billing/AP" at bounding box center [211, 196] width 65 height 5
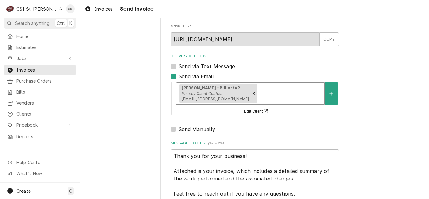
scroll to position [75, 0]
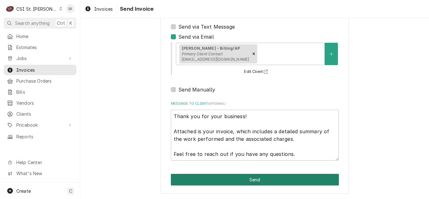
click at [247, 182] on button "Send" at bounding box center [255, 179] width 168 height 12
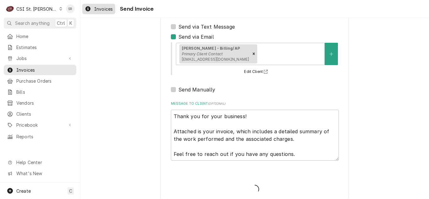
type textarea "x"
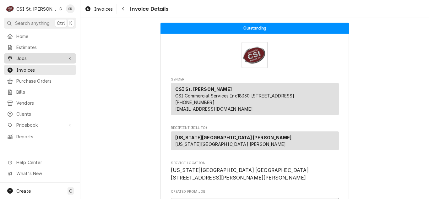
click at [37, 56] on span "Jobs" at bounding box center [39, 58] width 47 height 7
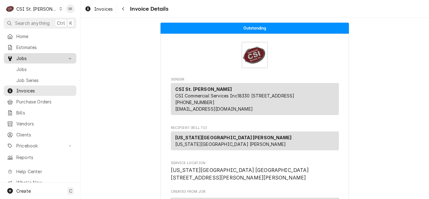
click at [35, 66] on span "Jobs" at bounding box center [44, 69] width 57 height 7
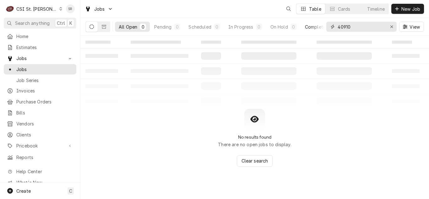
drag, startPoint x: 327, startPoint y: 26, endPoint x: 324, endPoint y: 25, distance: 3.5
click at [324, 25] on div "All Open 0 Pending 0 Scheduled 0 In Progress 0 On Hold 0 Completed 0 40910 View" at bounding box center [254, 27] width 338 height 18
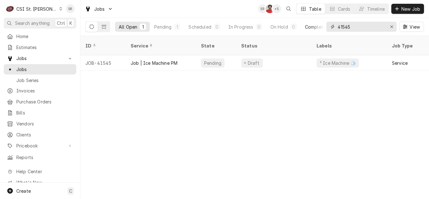
drag, startPoint x: 351, startPoint y: 27, endPoint x: 322, endPoint y: 25, distance: 29.5
click at [322, 25] on div "All Open 1 Pending 1 Scheduled 0 In Progress 0 On Hold 0 Completed 0 41545 View" at bounding box center [254, 27] width 338 height 18
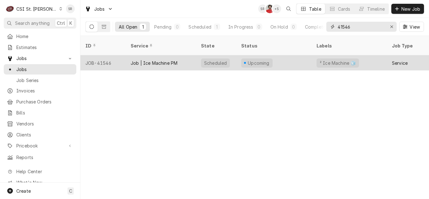
type input "41546"
click at [164, 60] on div "Job | Ice Machine PM" at bounding box center [153, 63] width 47 height 7
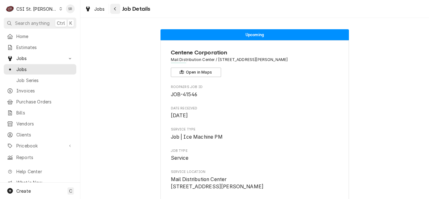
drag, startPoint x: 101, startPoint y: 13, endPoint x: 113, endPoint y: 13, distance: 11.9
click at [101, 13] on link "Jobs" at bounding box center [94, 9] width 25 height 10
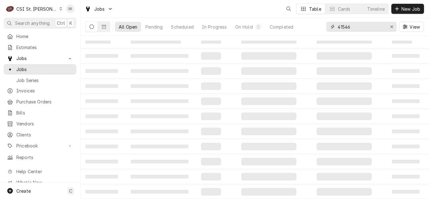
click at [348, 26] on input "41546" at bounding box center [360, 27] width 47 height 10
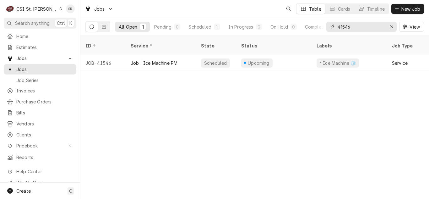
drag, startPoint x: 355, startPoint y: 25, endPoint x: 328, endPoint y: 26, distance: 27.3
click at [328, 26] on div "41546" at bounding box center [361, 27] width 70 height 10
type input "40942"
drag, startPoint x: 390, startPoint y: 28, endPoint x: 384, endPoint y: 33, distance: 7.6
click at [390, 28] on icon "Erase input" at bounding box center [391, 26] width 3 height 4
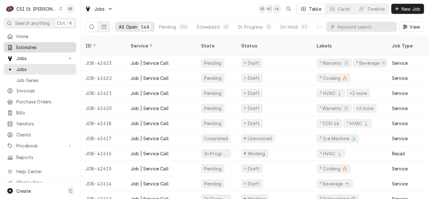
click at [30, 46] on span "Estimates" at bounding box center [44, 47] width 57 height 7
